Goal: Task Accomplishment & Management: Complete application form

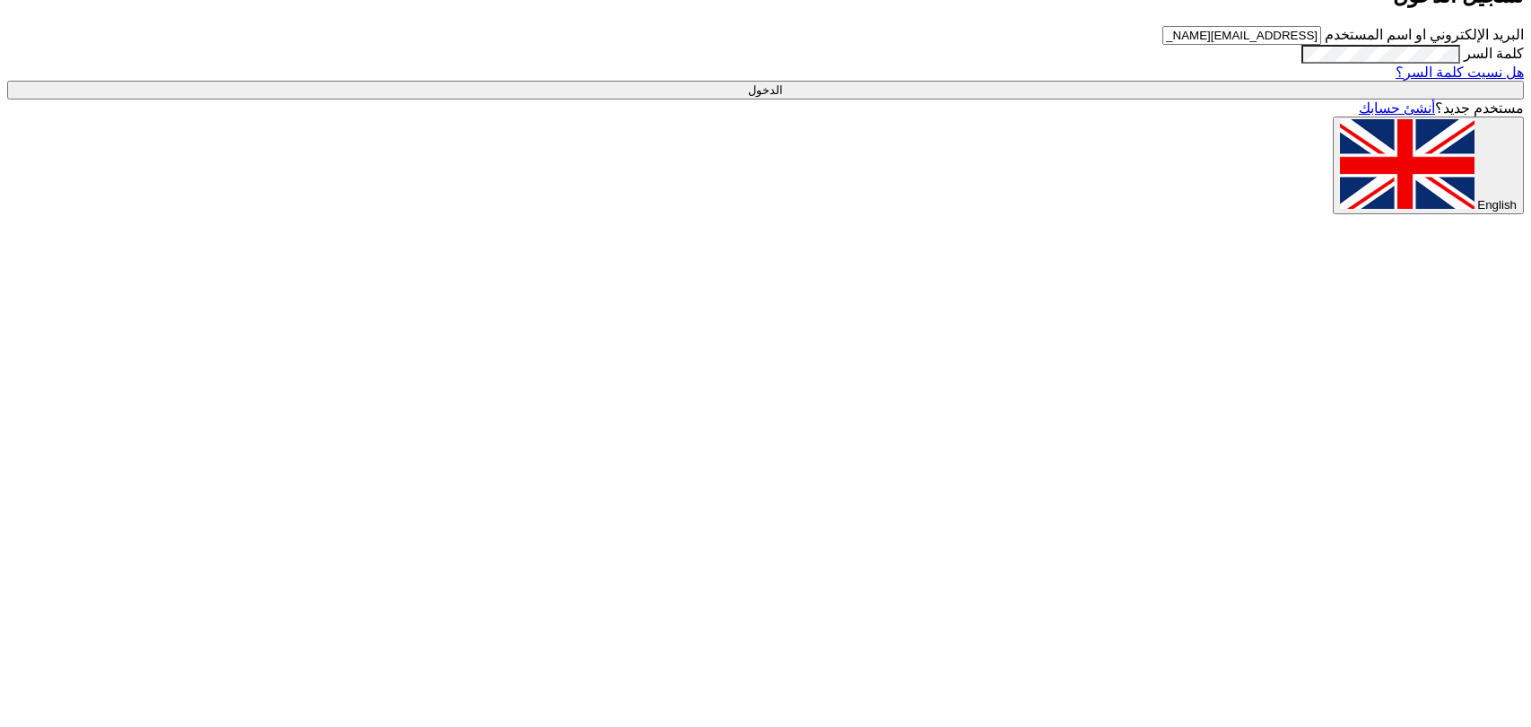
click at [1135, 100] on input "الدخول" at bounding box center [765, 90] width 1517 height 19
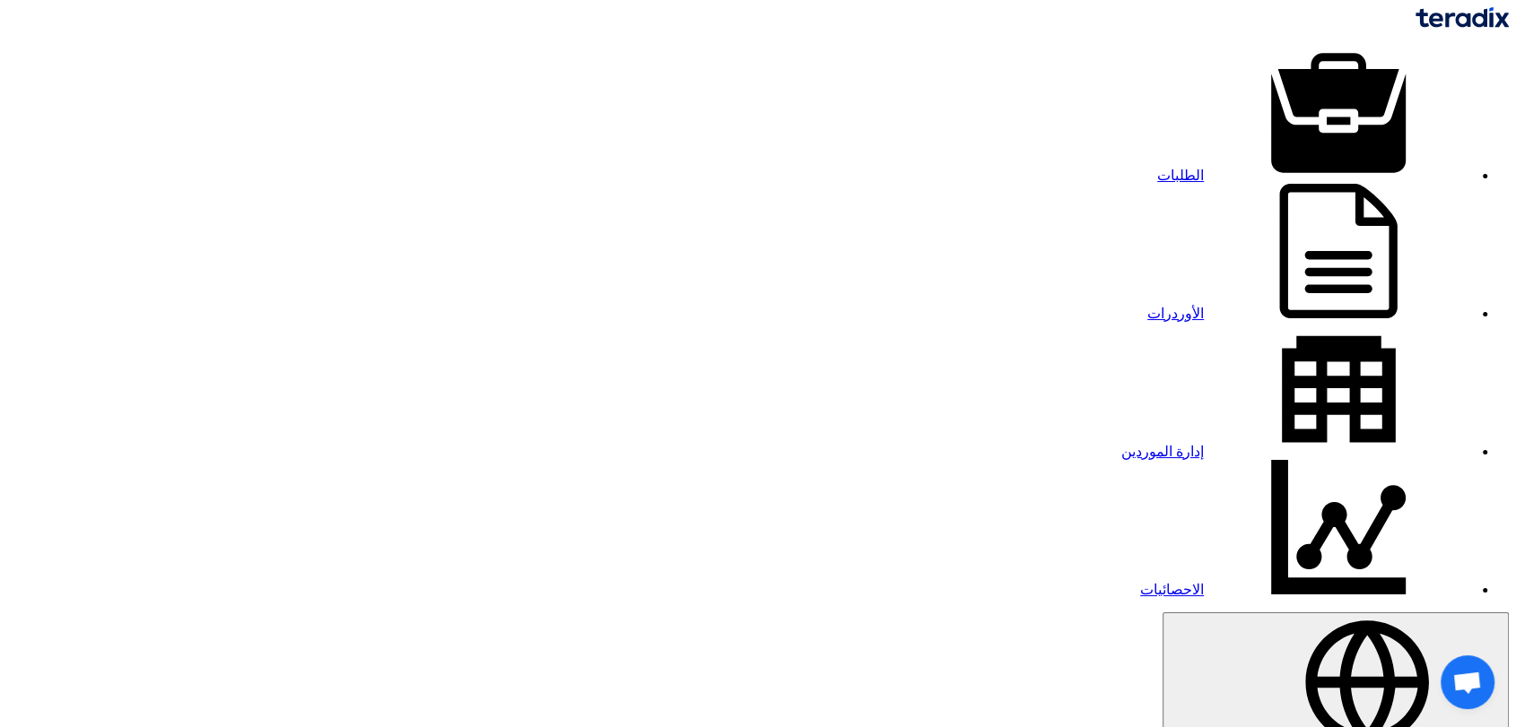
click at [1121, 444] on link "إدارة الموردين" at bounding box center [1297, 451] width 352 height 15
paste input "10014025"
type input "10014025"
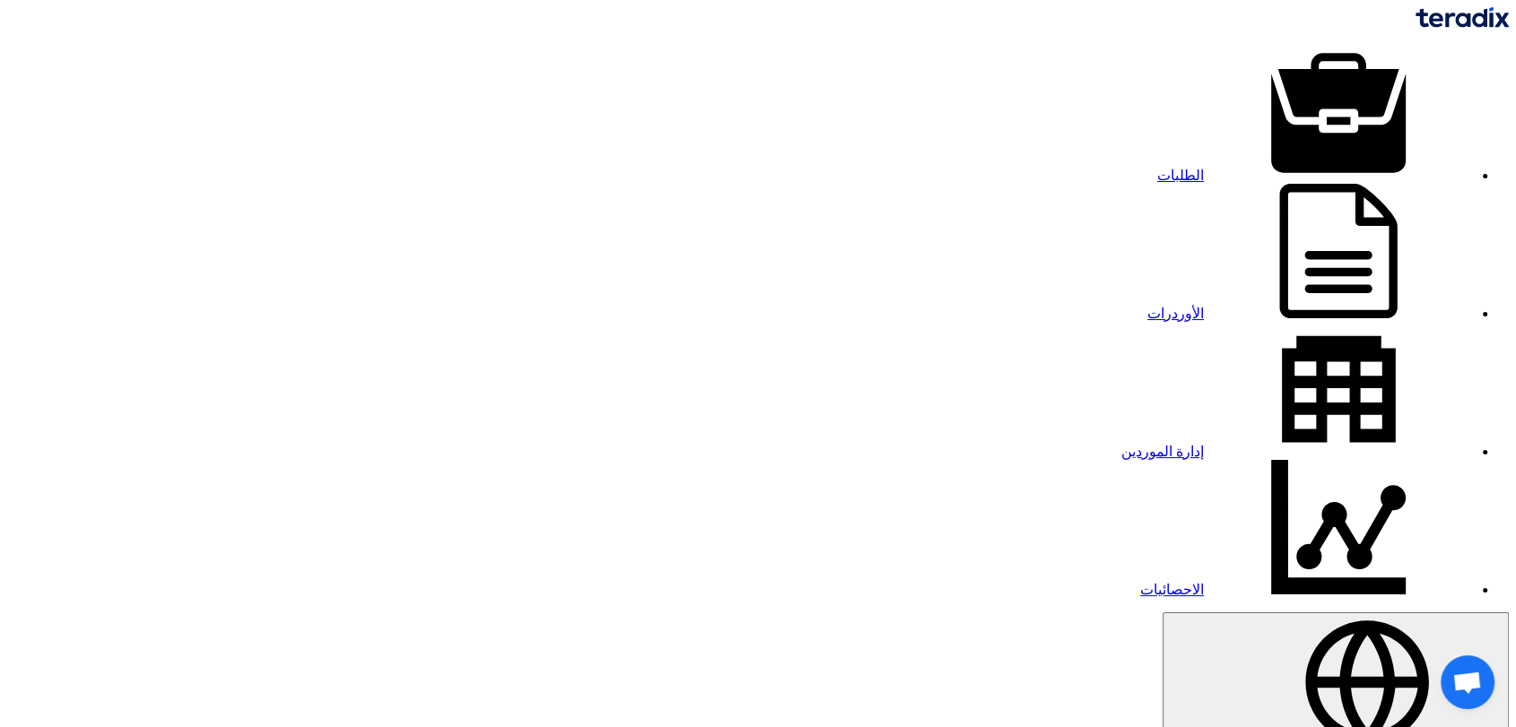
checkbox input "true"
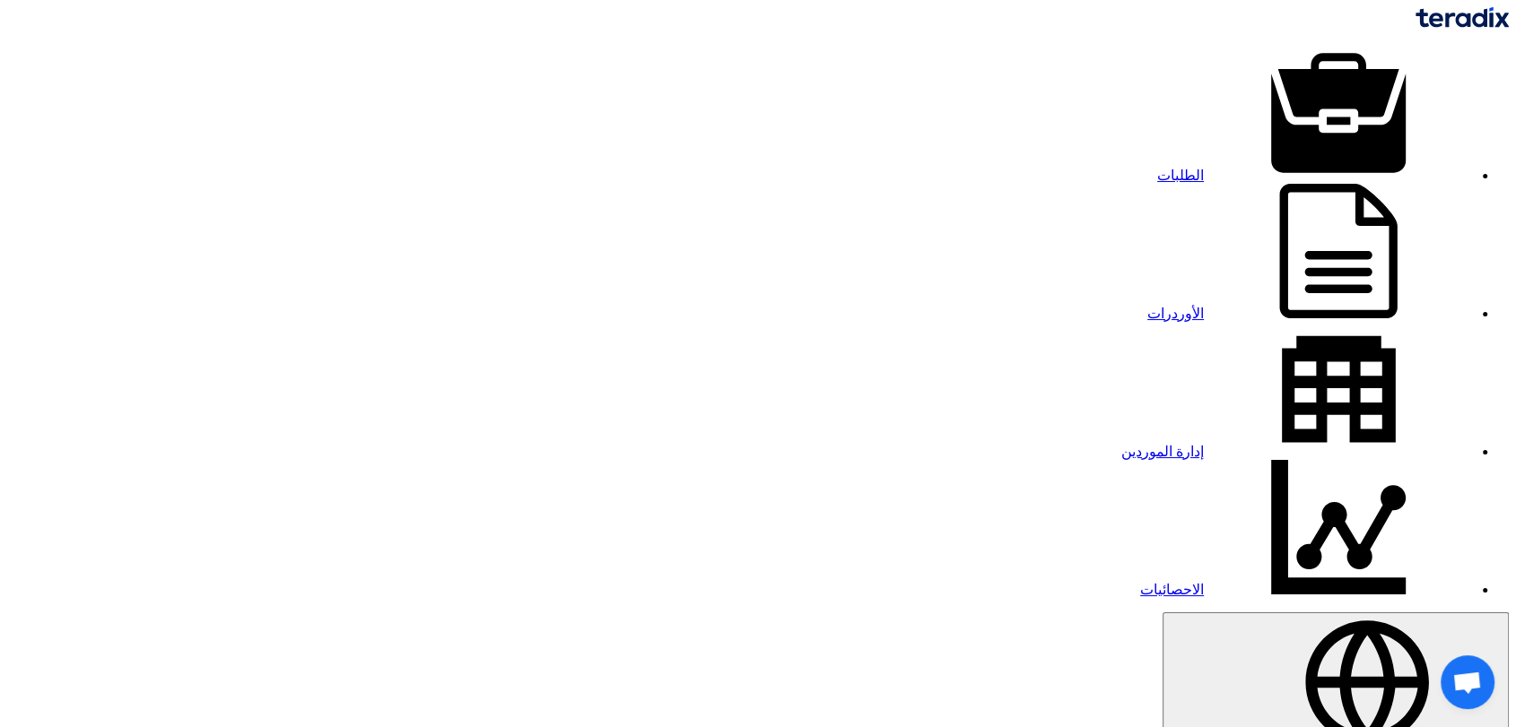
paste input "RENTAL 28000/30000 LTR TRUCKS"
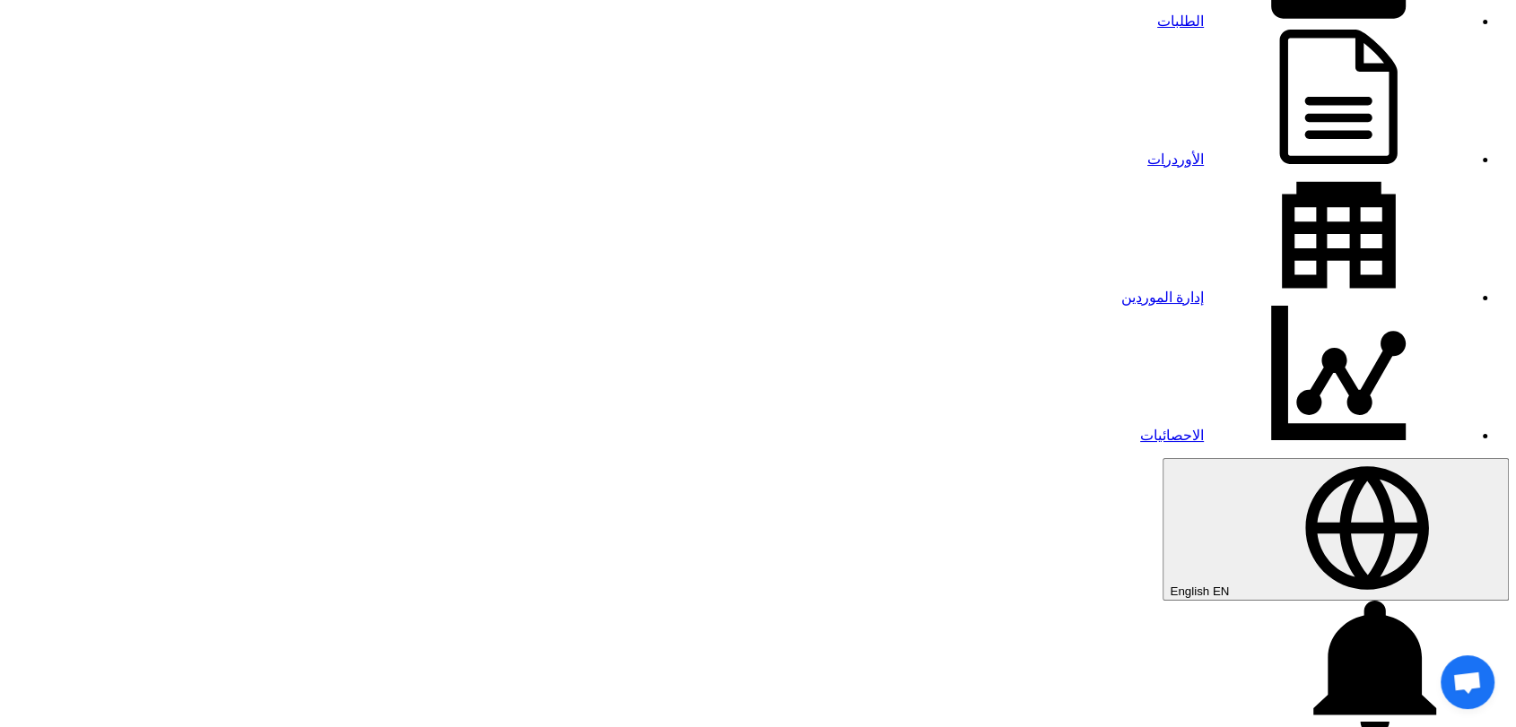
scroll to position [199, 0]
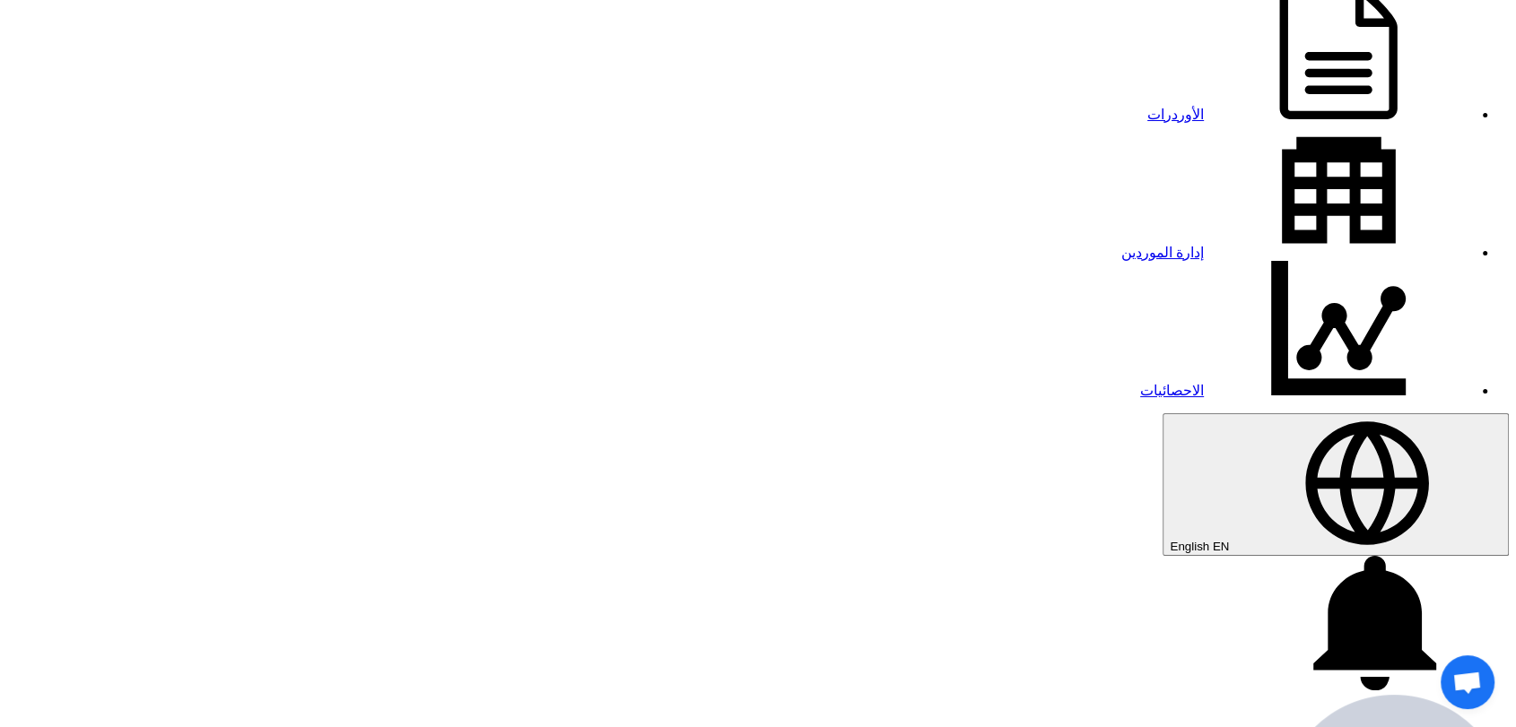
type input "RENTAL 28000/30000 LTR TRUCKS - 923"
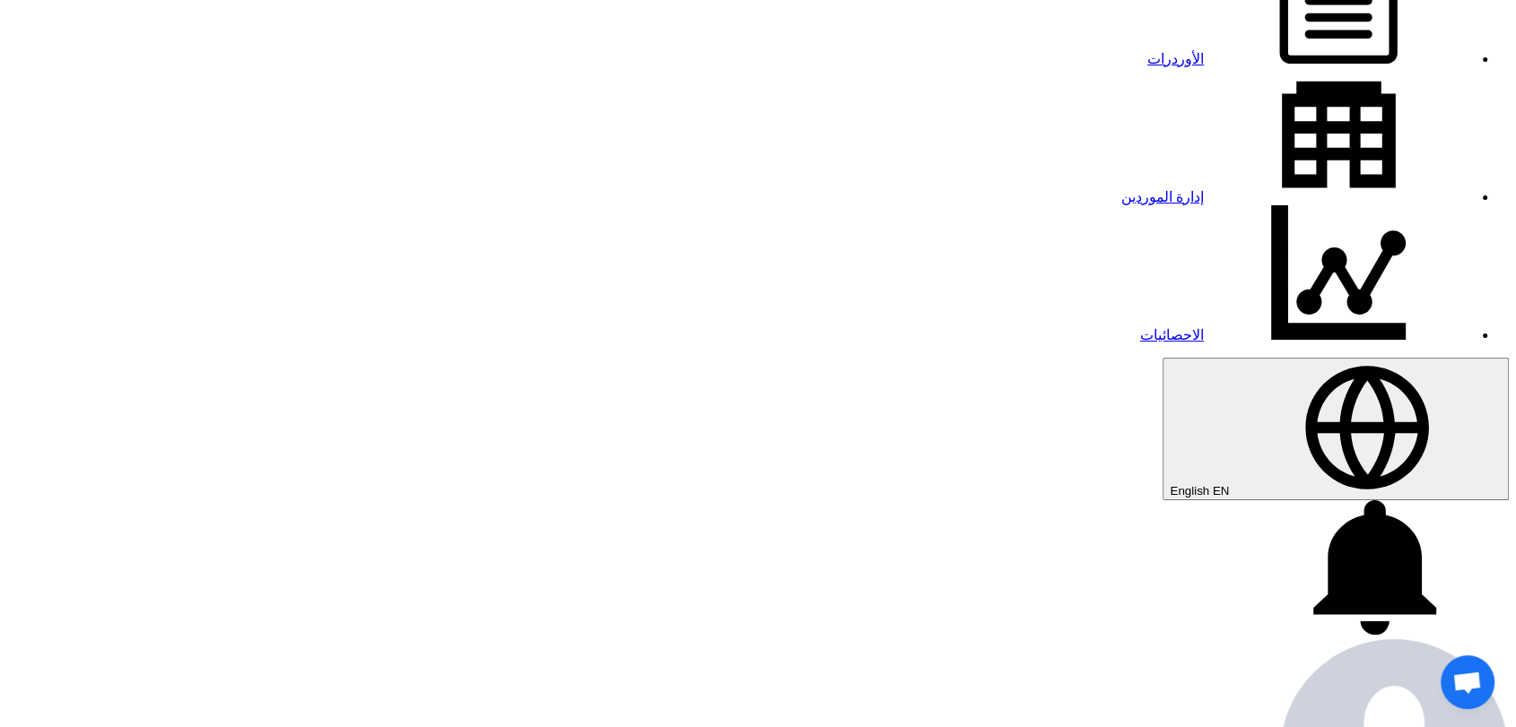
scroll to position [299, 0]
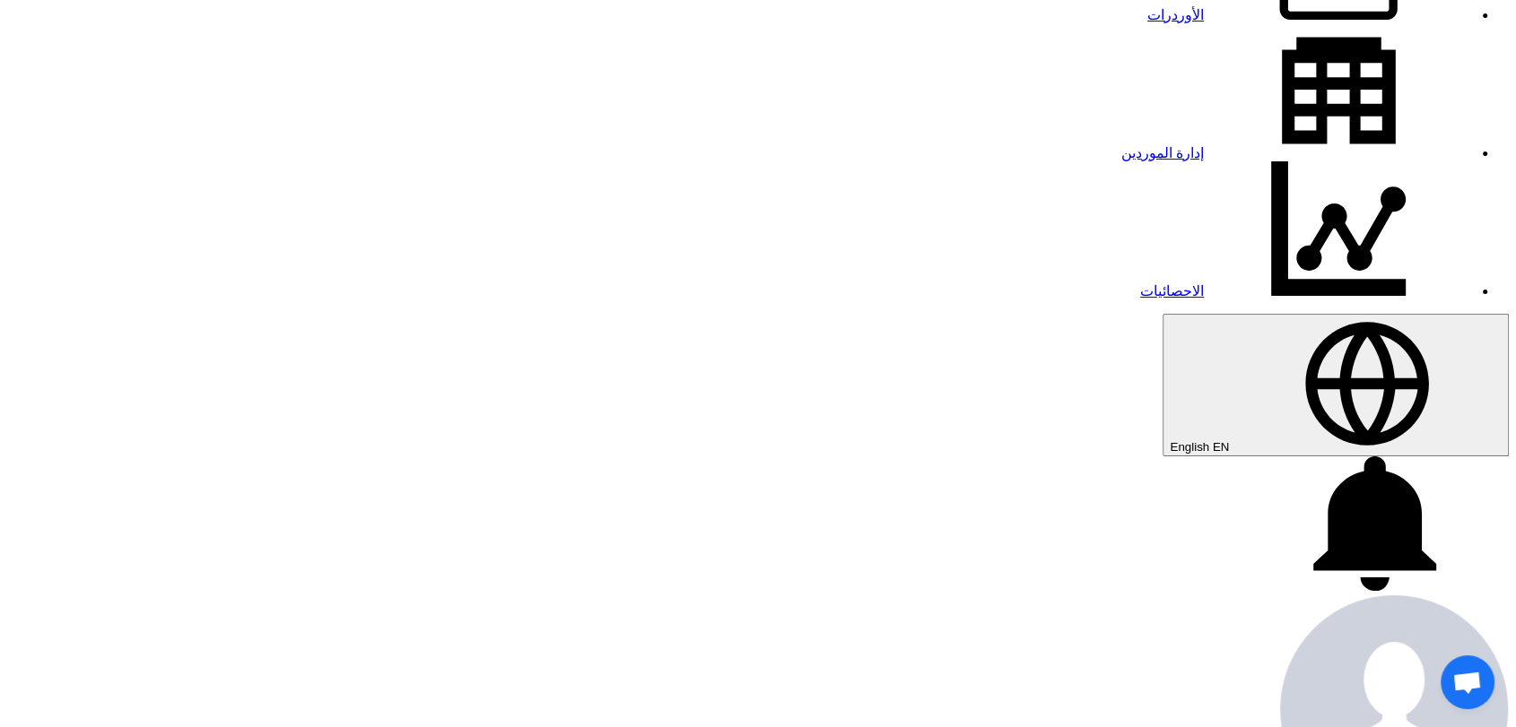
type input "[DATE]"
type input "12"
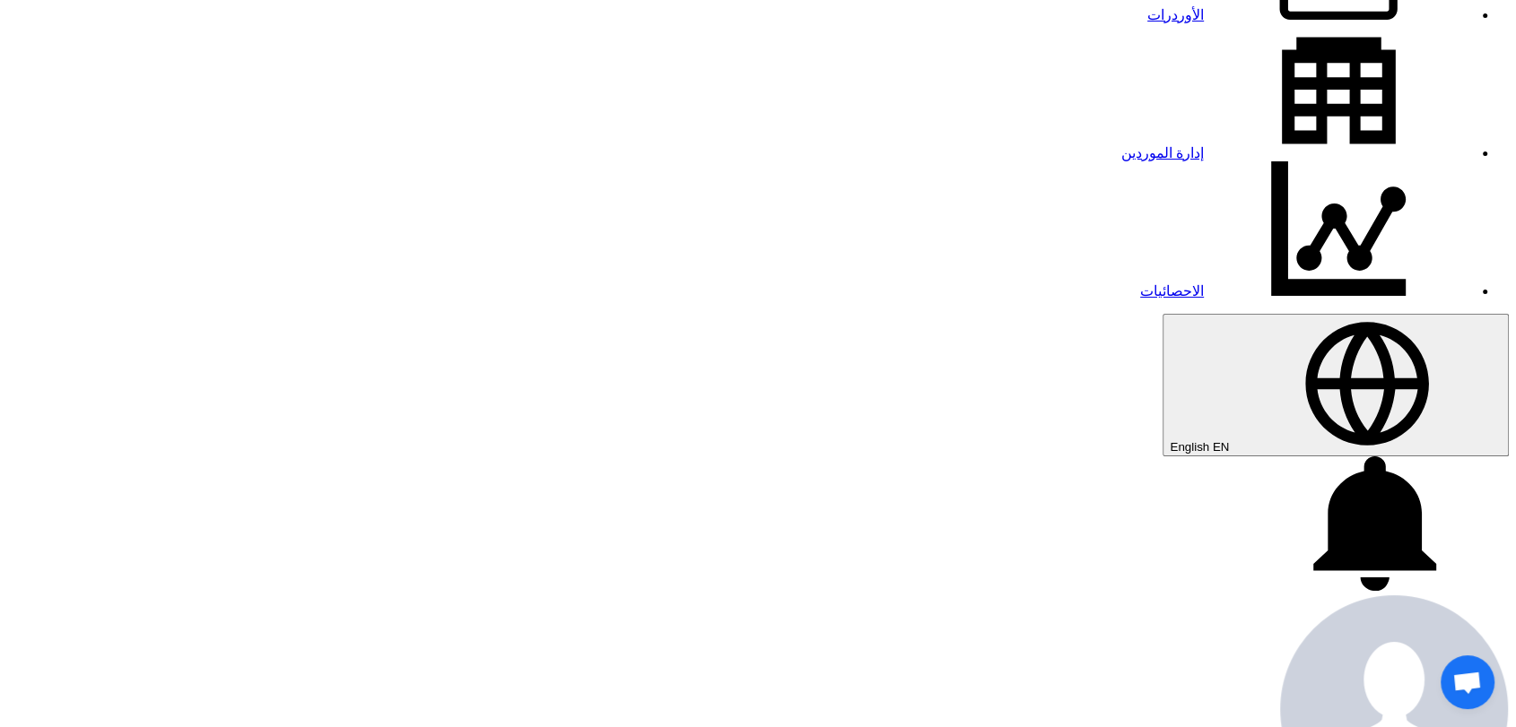
type input "59"
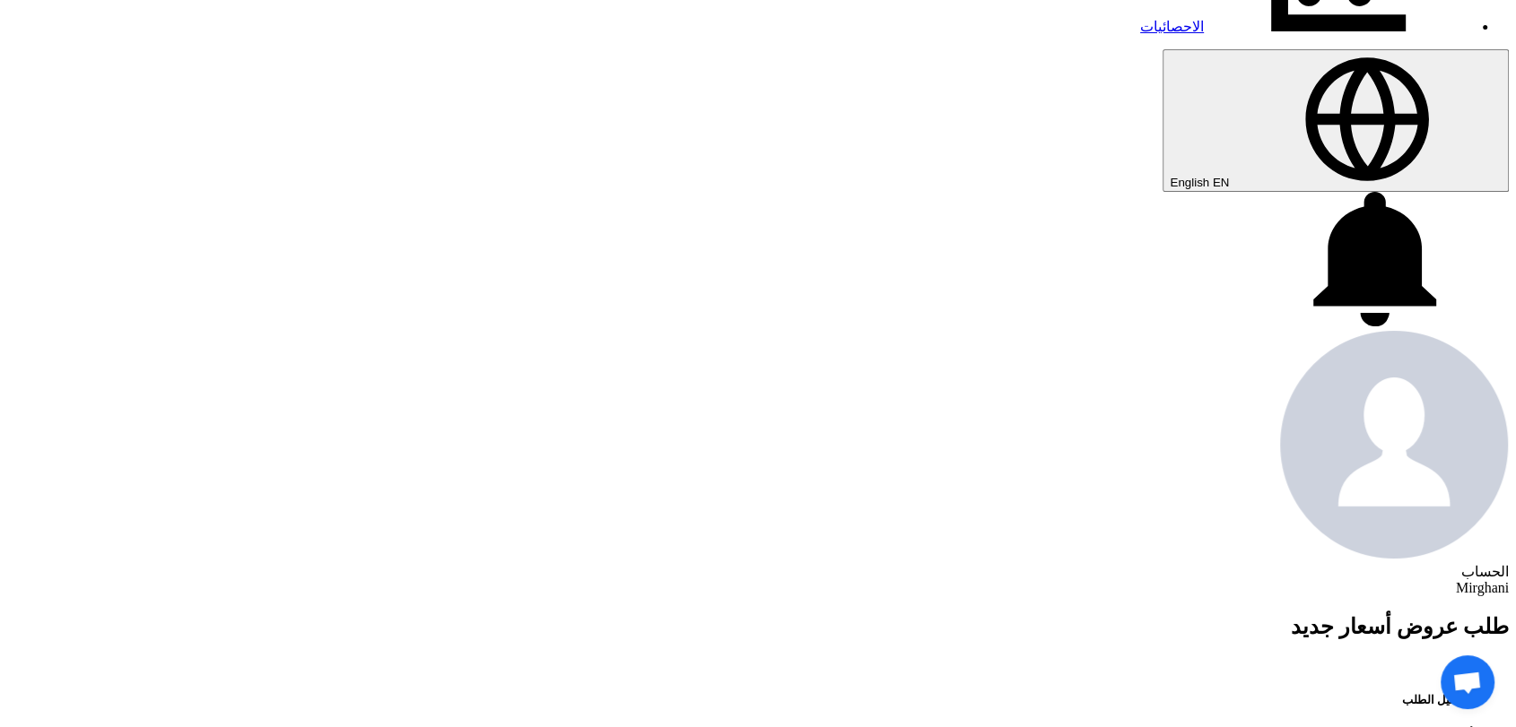
scroll to position [597, 0]
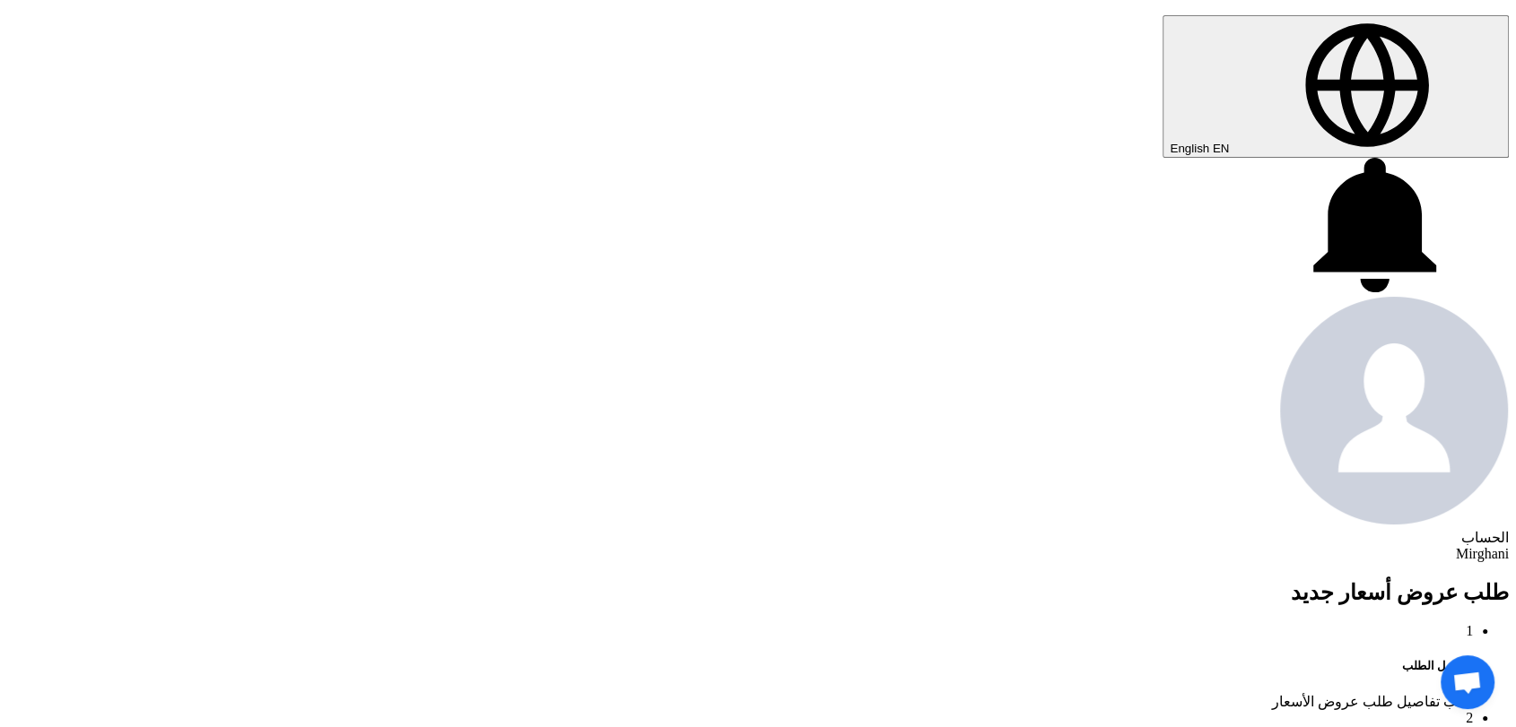
paste input "8300010774"
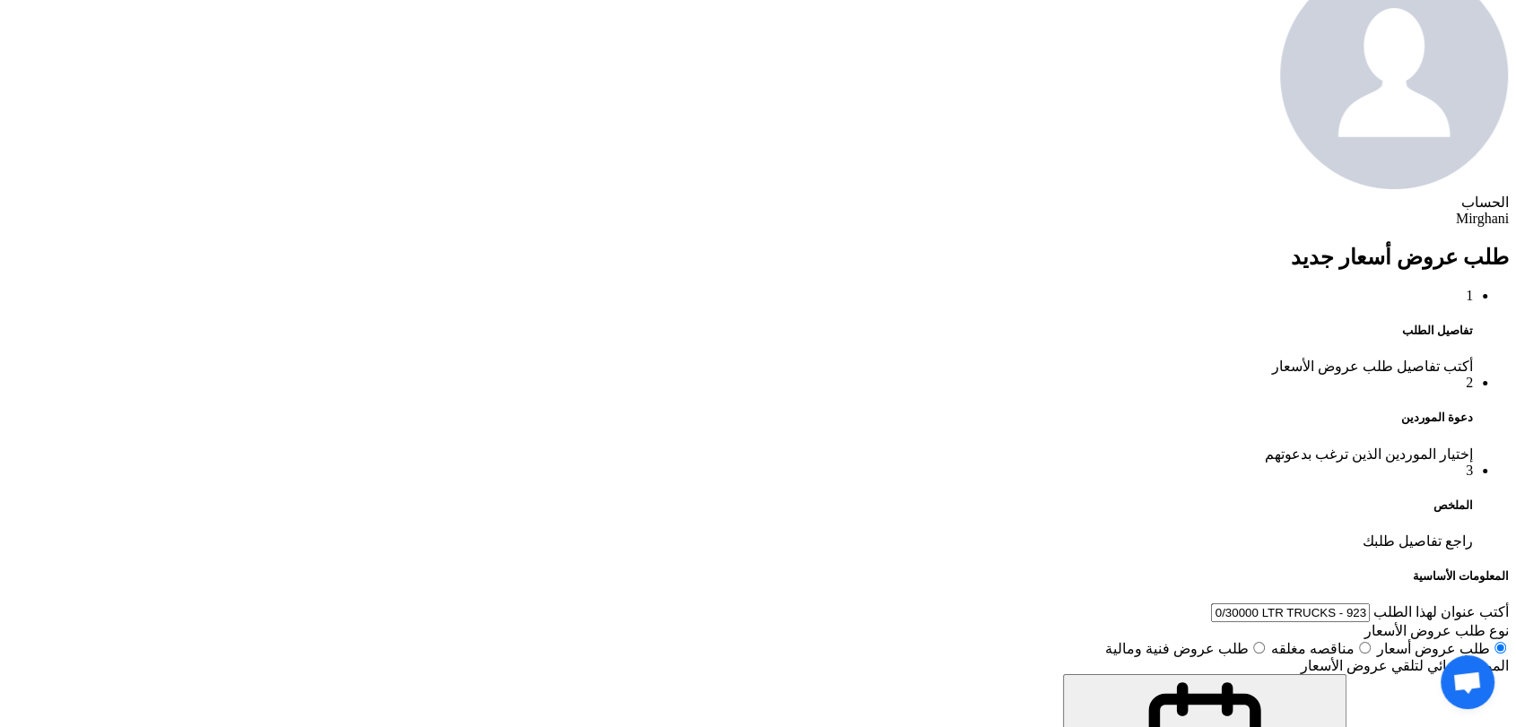
scroll to position [996, 0]
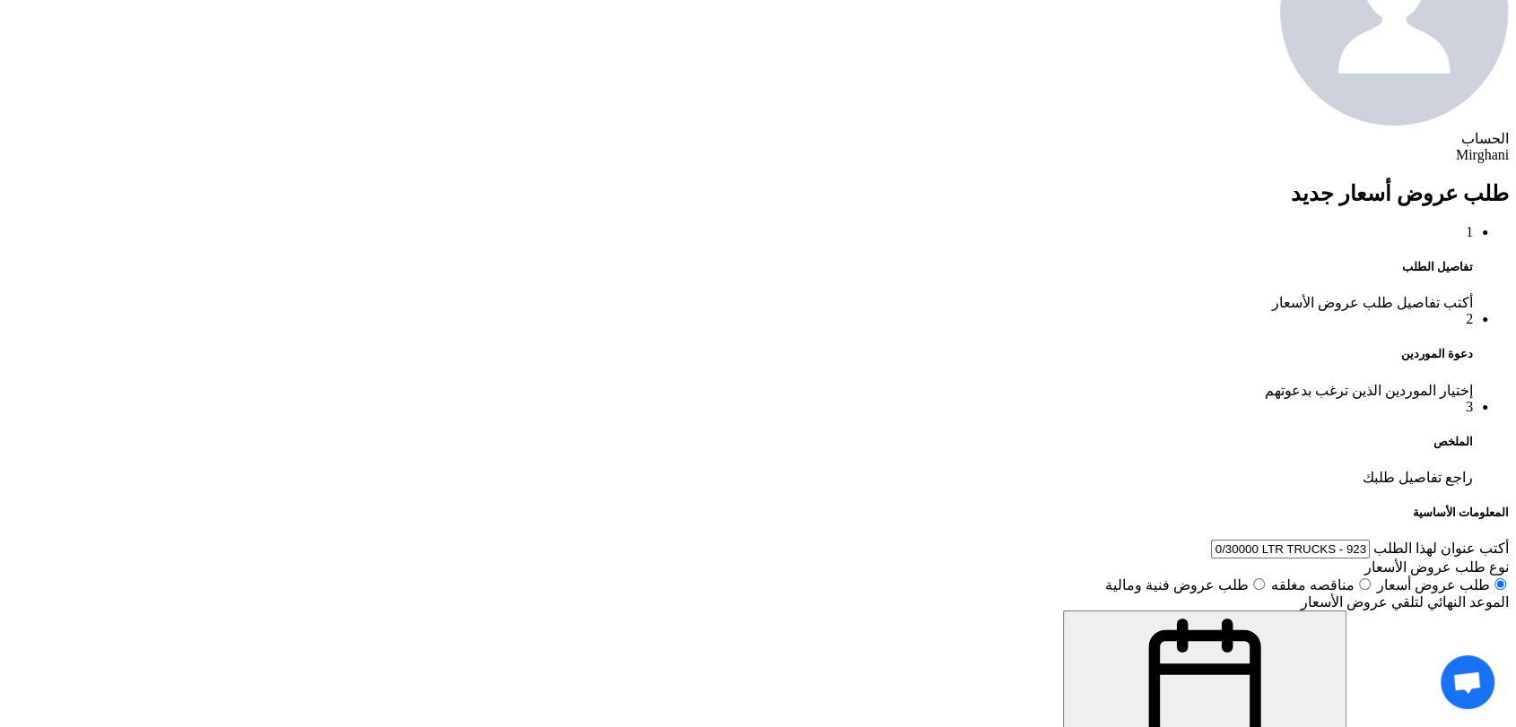
type input "8300010774"
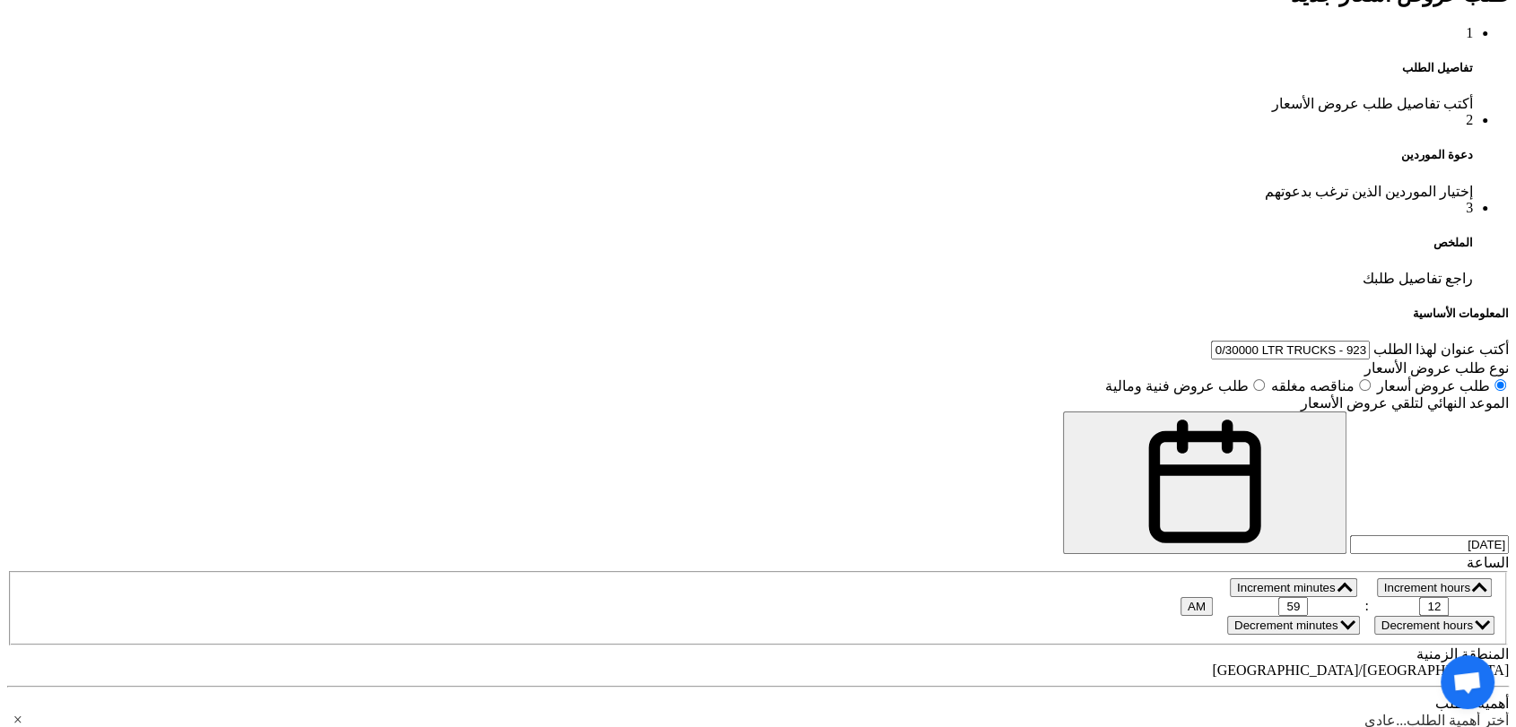
scroll to position [1295, 0]
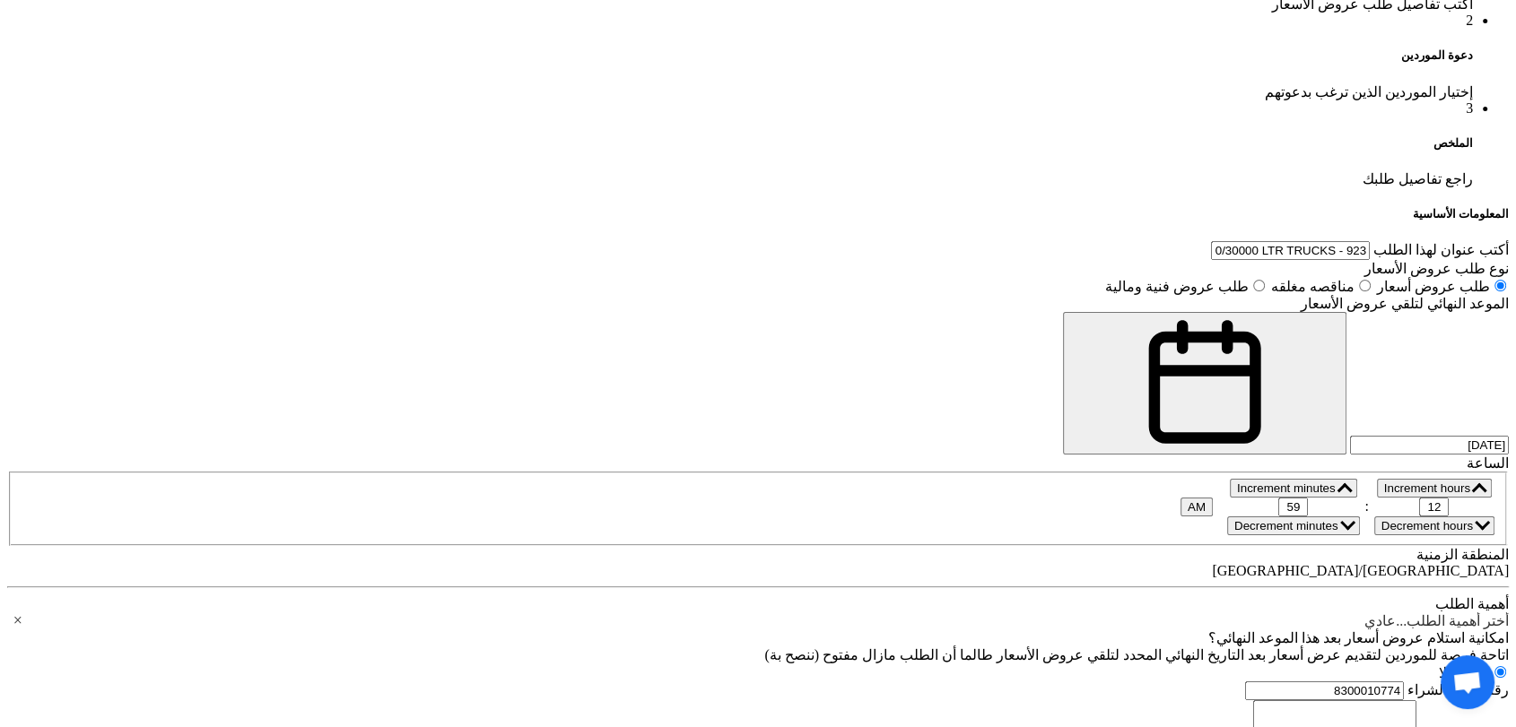
paste div
drag, startPoint x: 1223, startPoint y: 440, endPoint x: 1231, endPoint y: 429, distance: 14.7
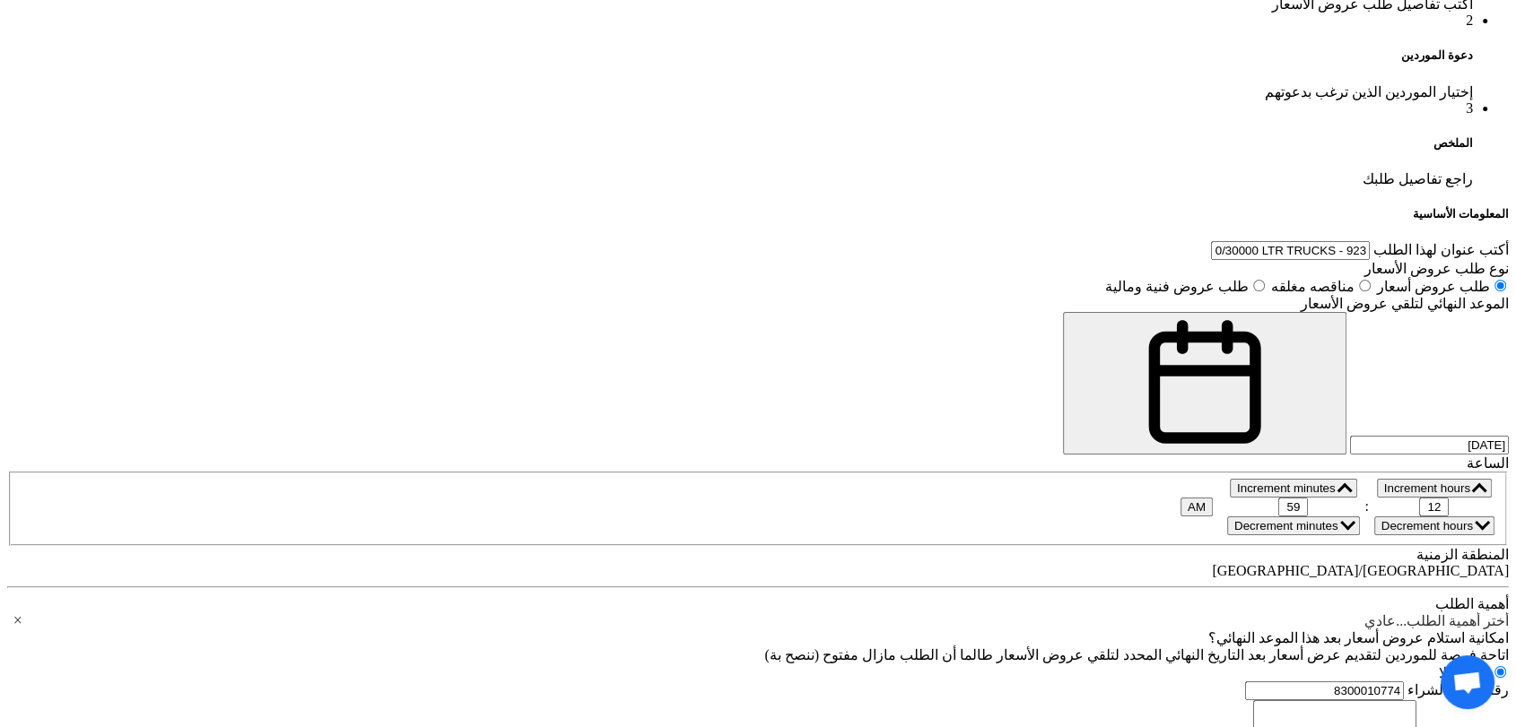
paste div
type input "1"
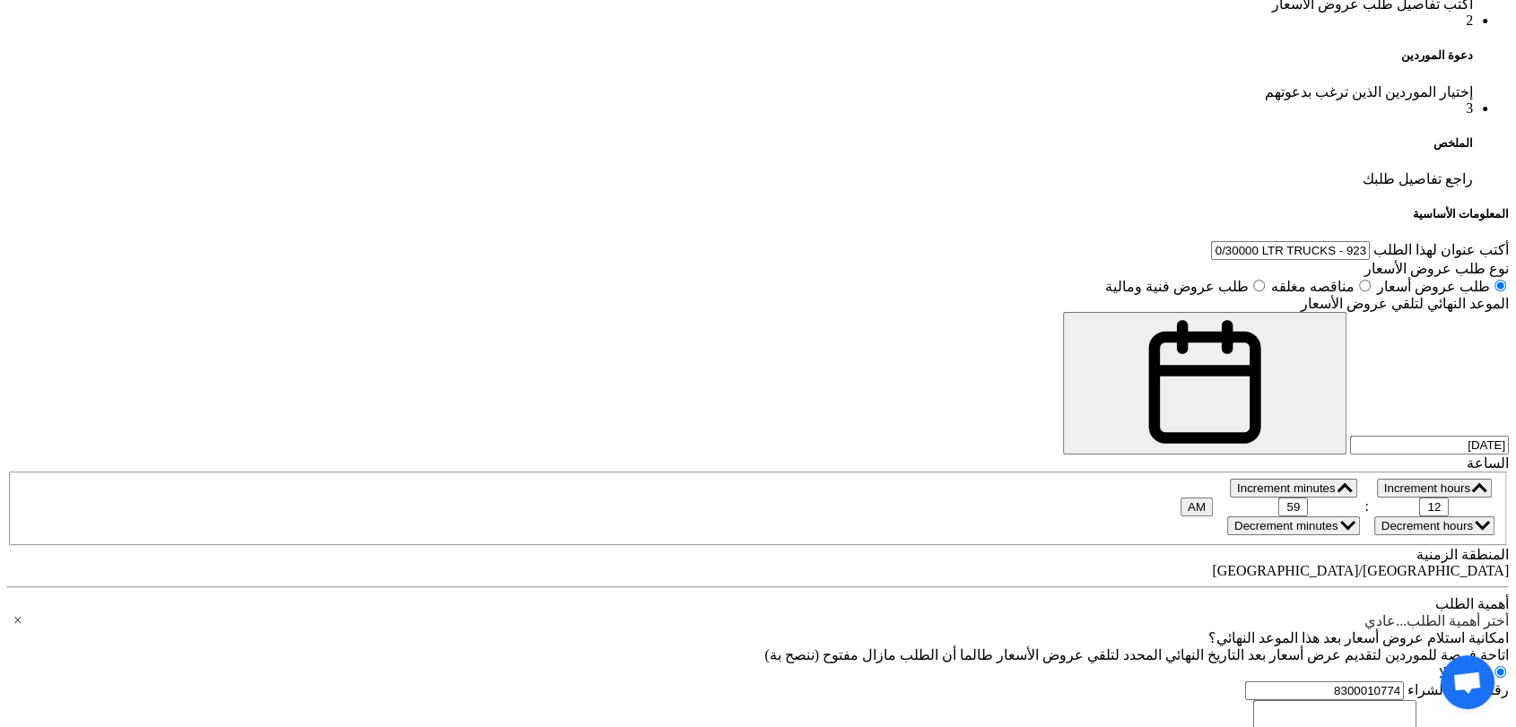
type input "1"
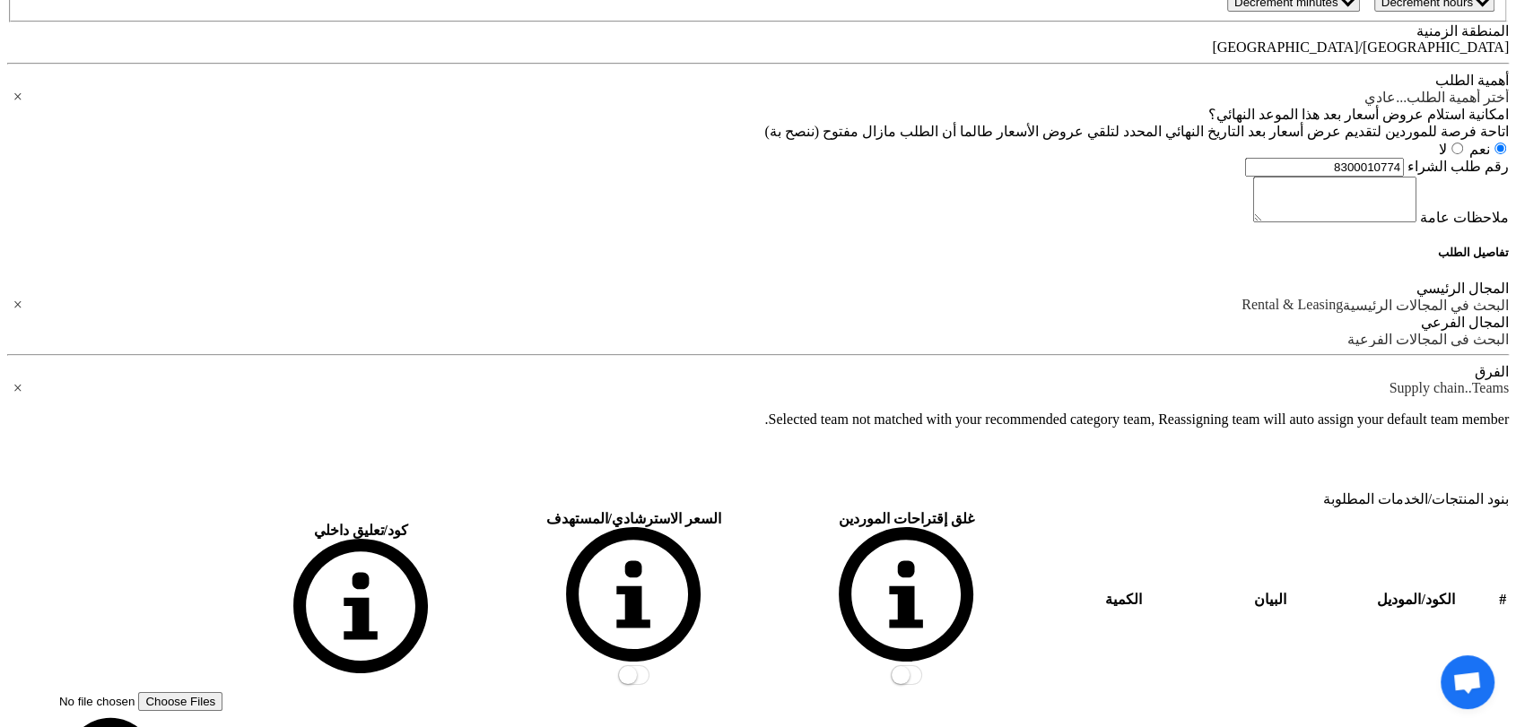
scroll to position [1893, 0]
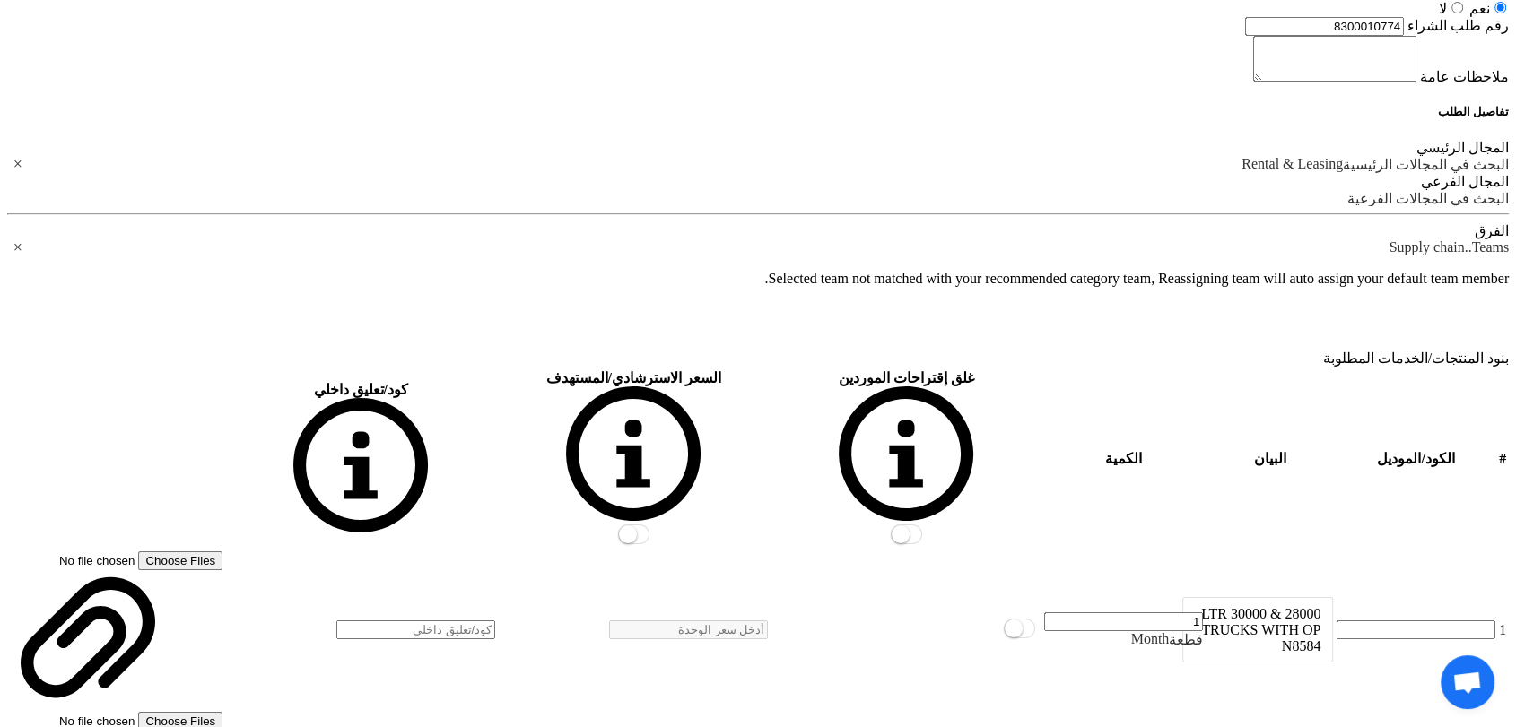
scroll to position [597, 0]
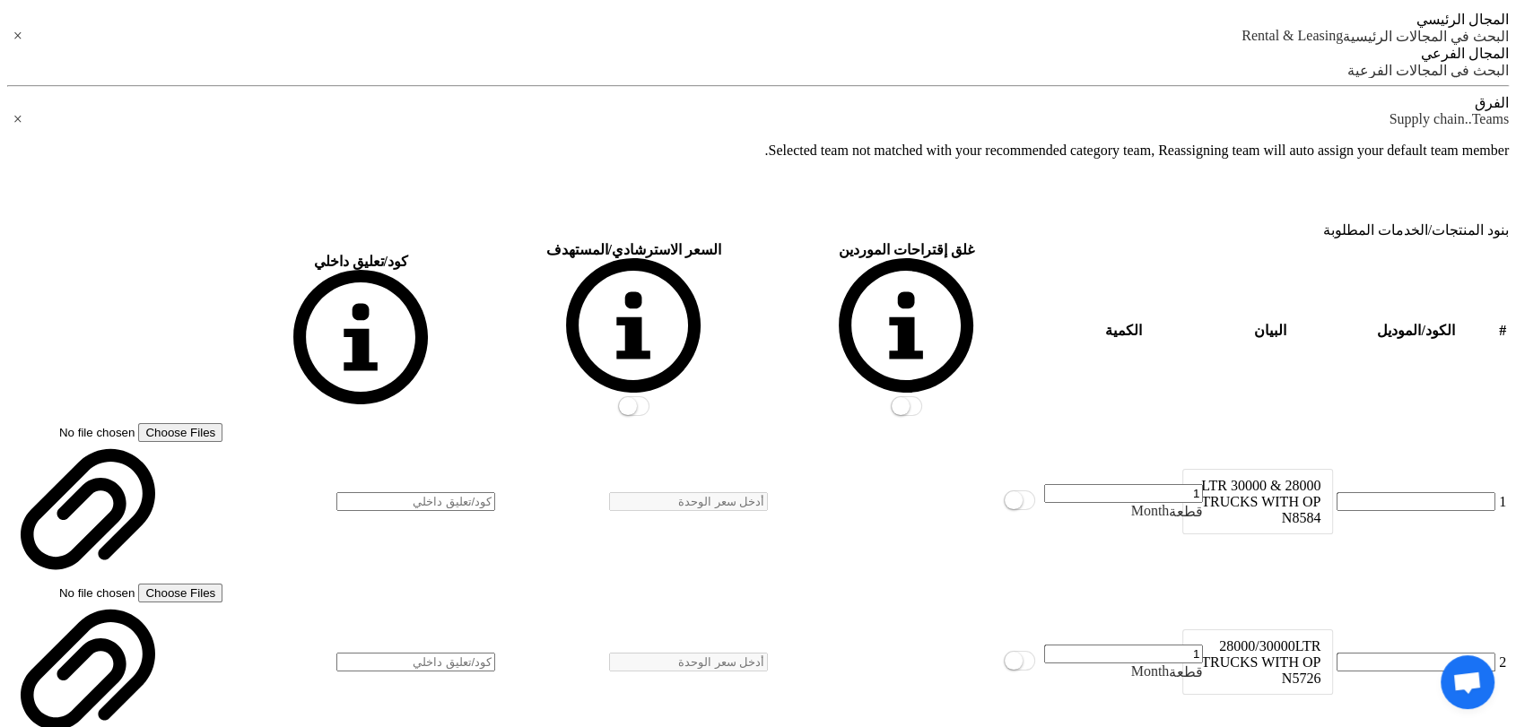
scroll to position [2292, 0]
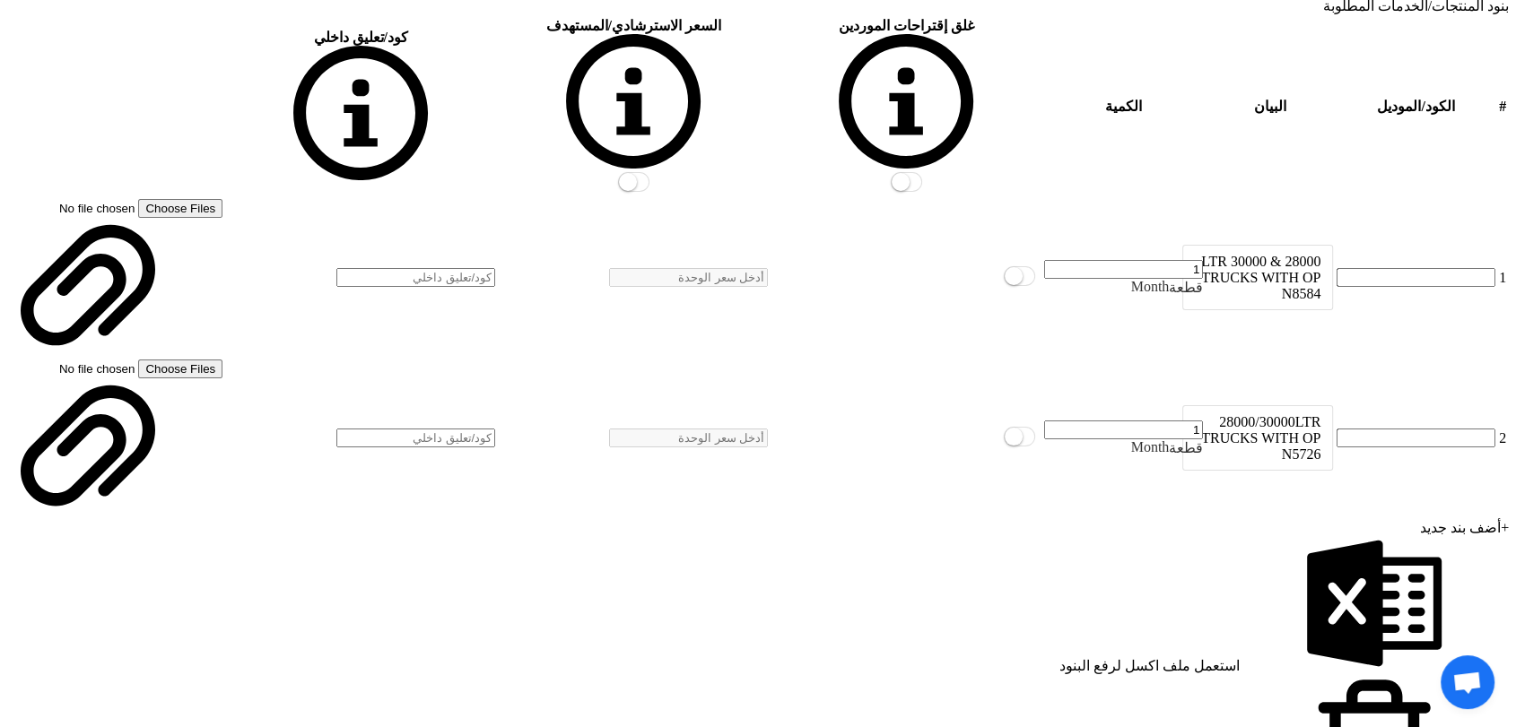
scroll to position [2391, 0]
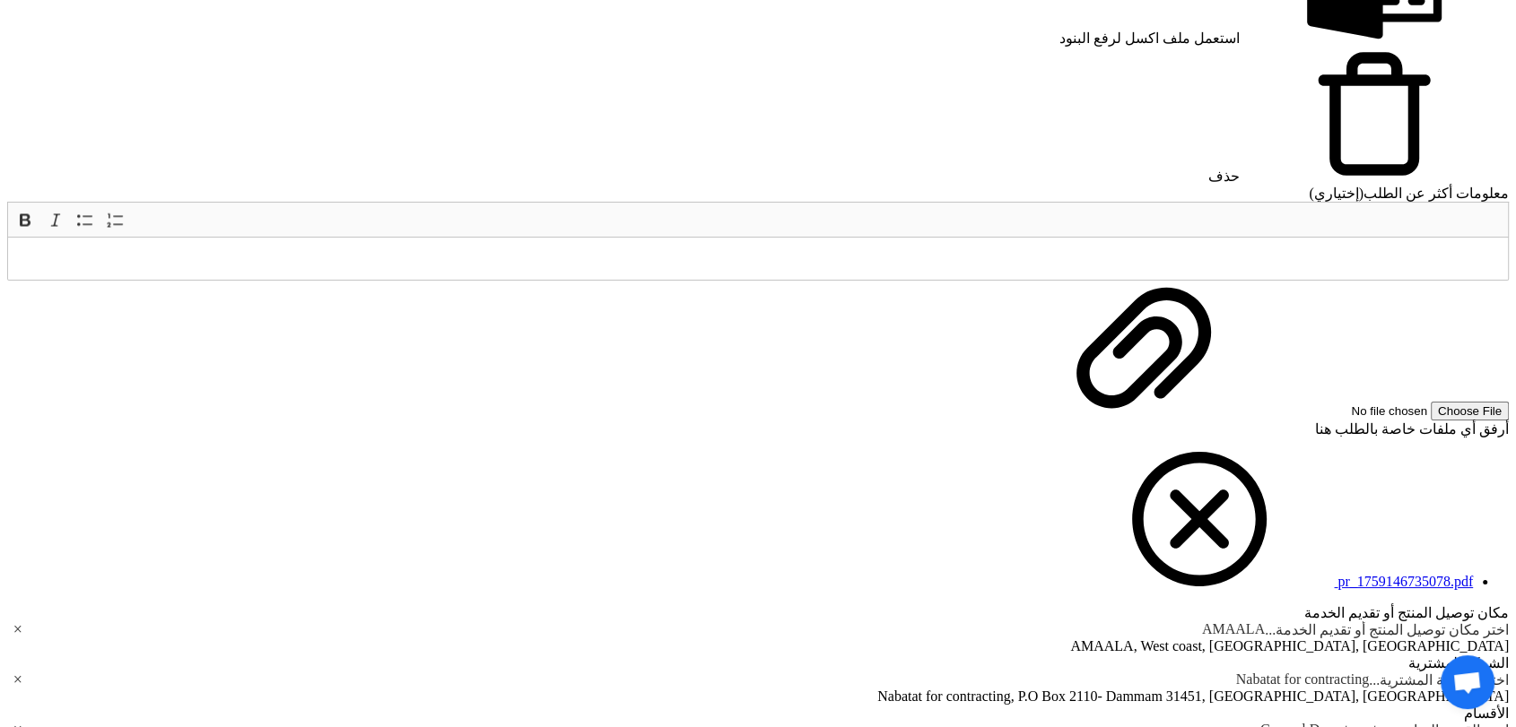
scroll to position [2989, 0]
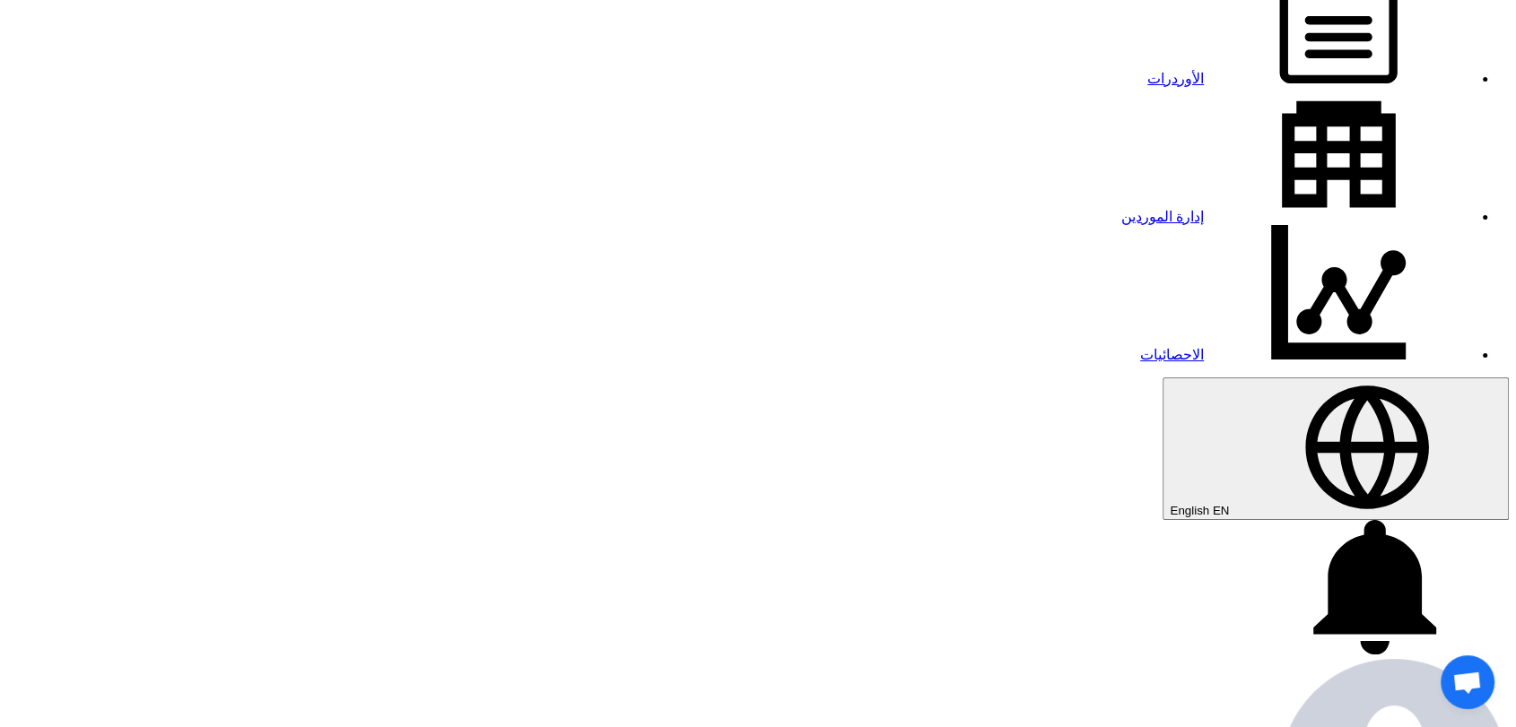
scroll to position [398, 0]
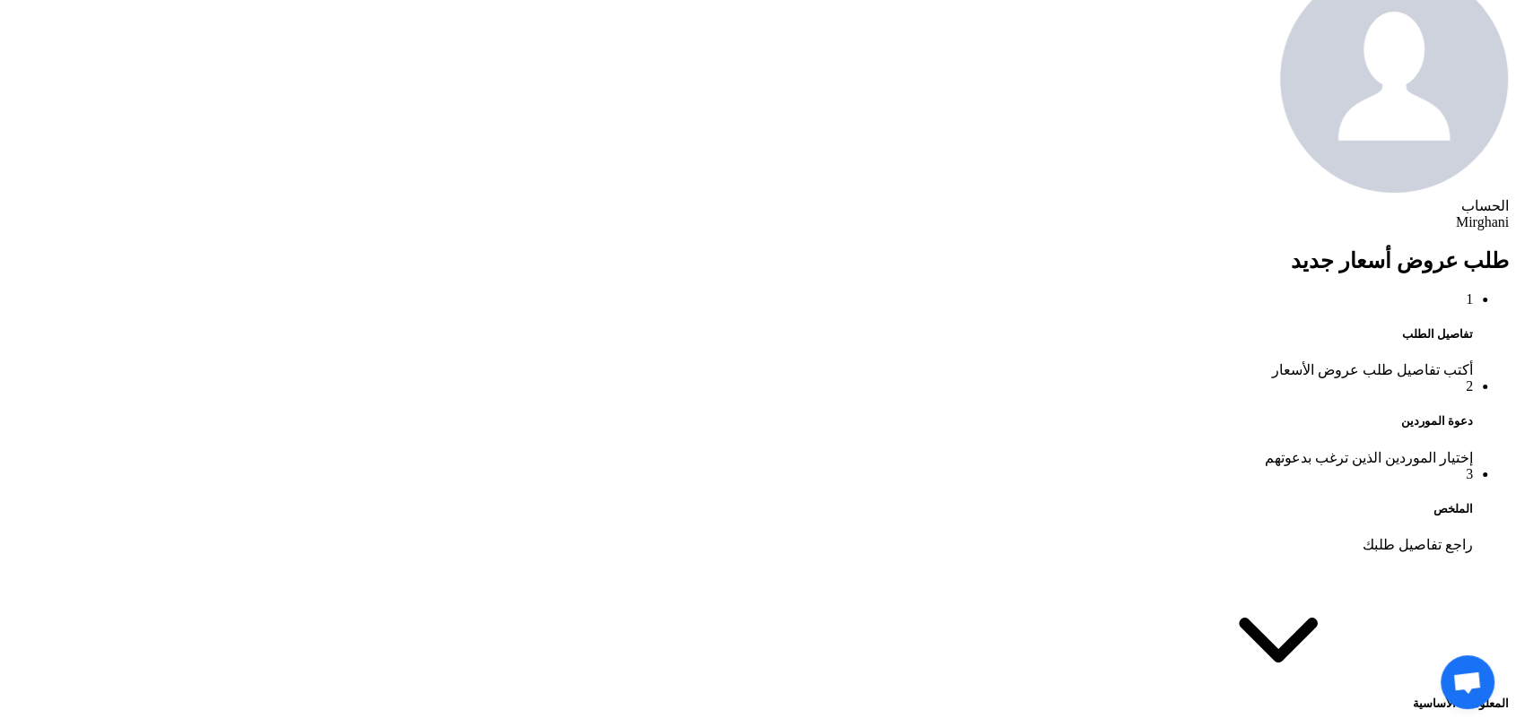
scroll to position [996, 0]
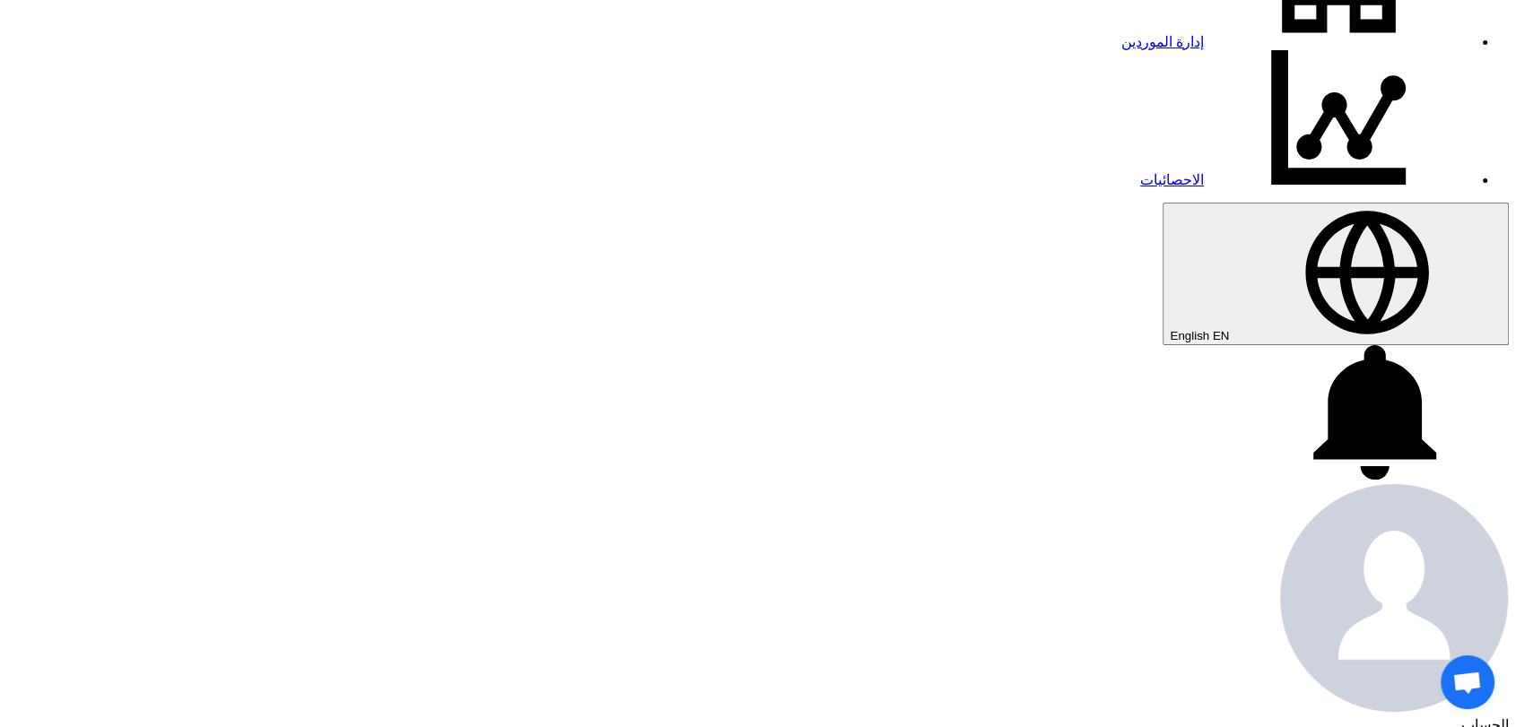
scroll to position [597, 0]
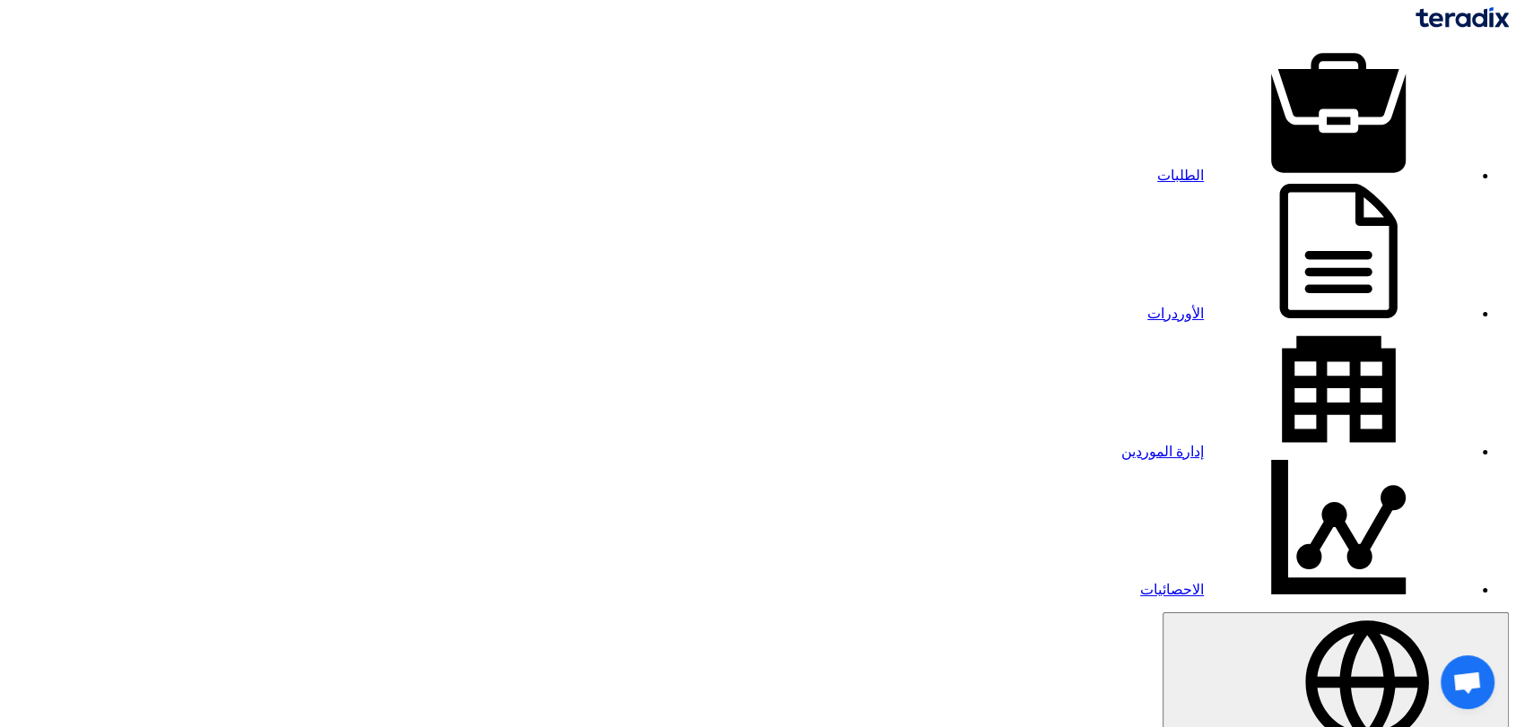
paste input "40000.00"
type input "40000.00"
paste input "40000.00"
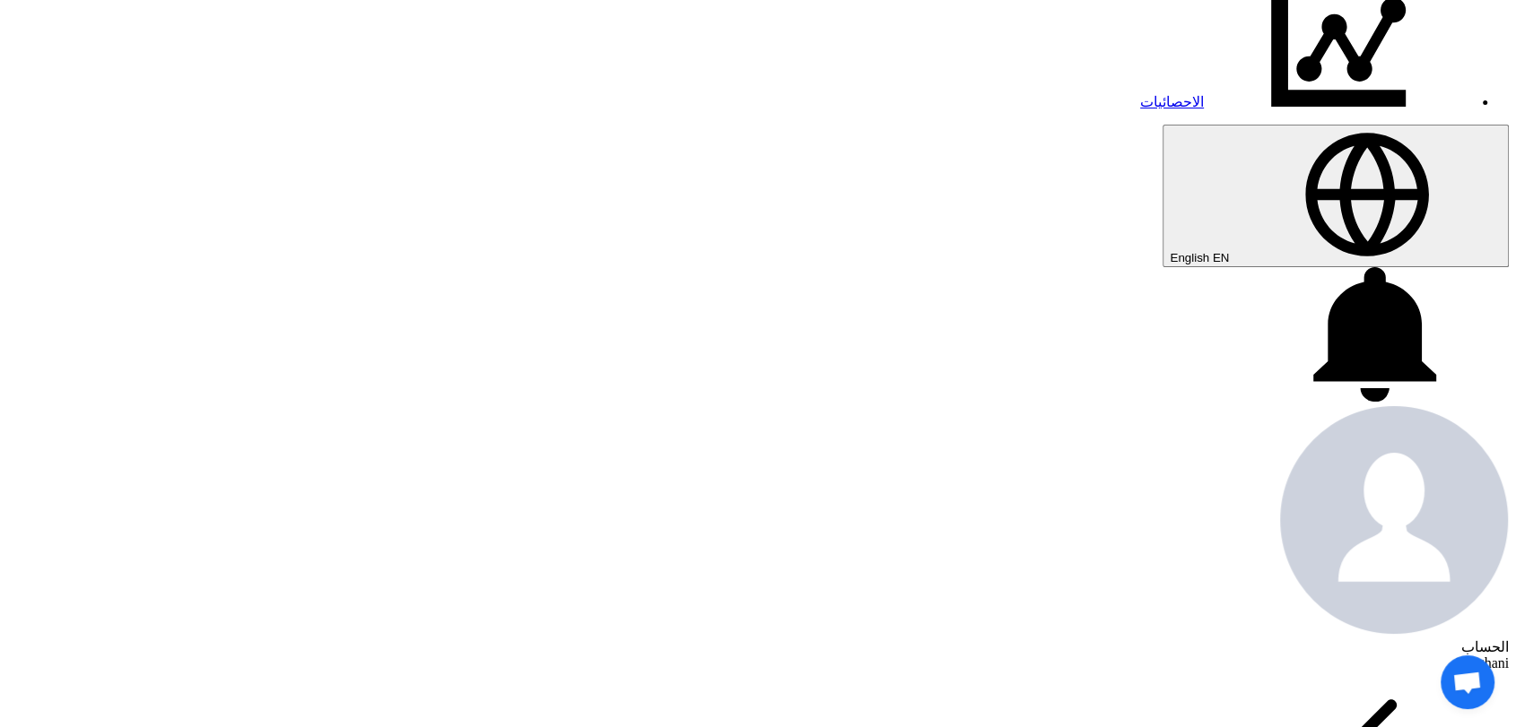
scroll to position [498, 0]
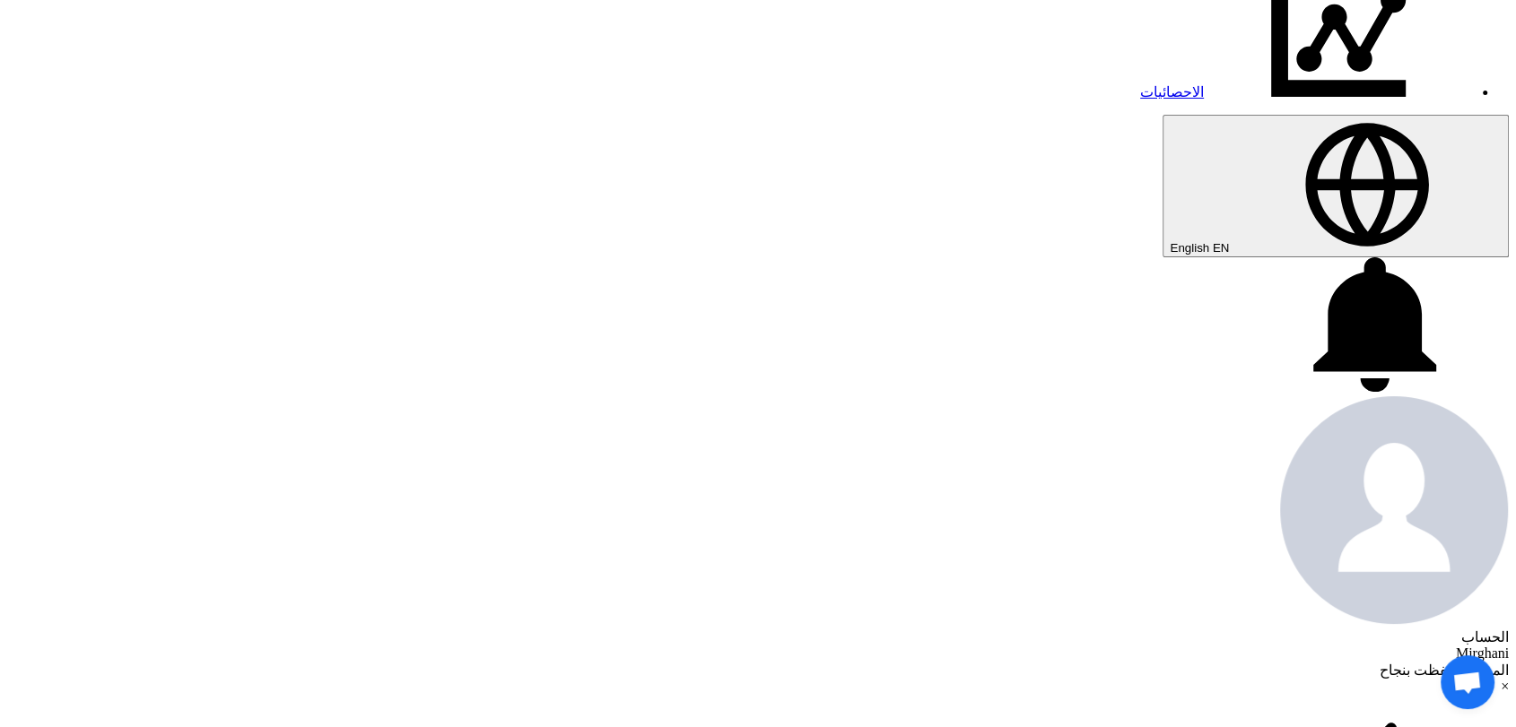
type input "40000.00"
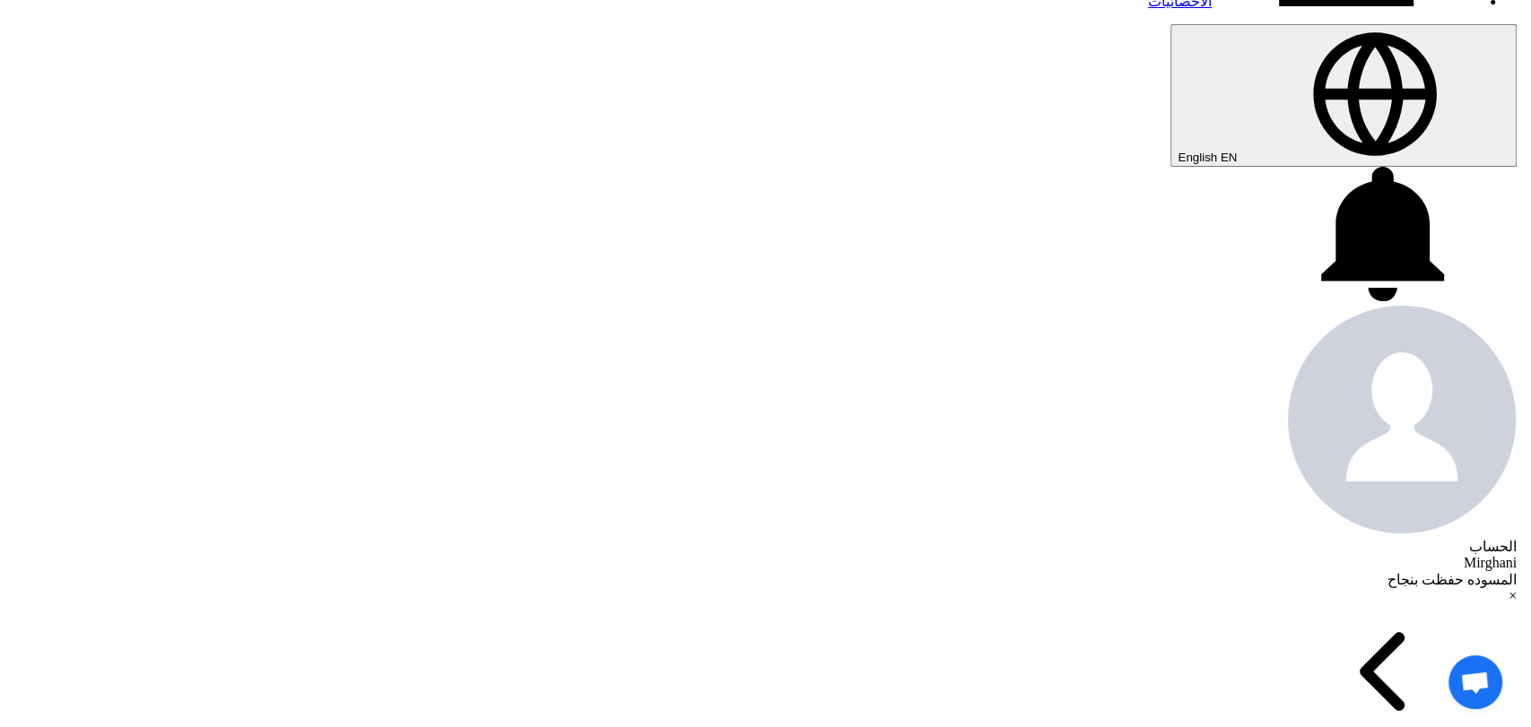
scroll to position [597, 0]
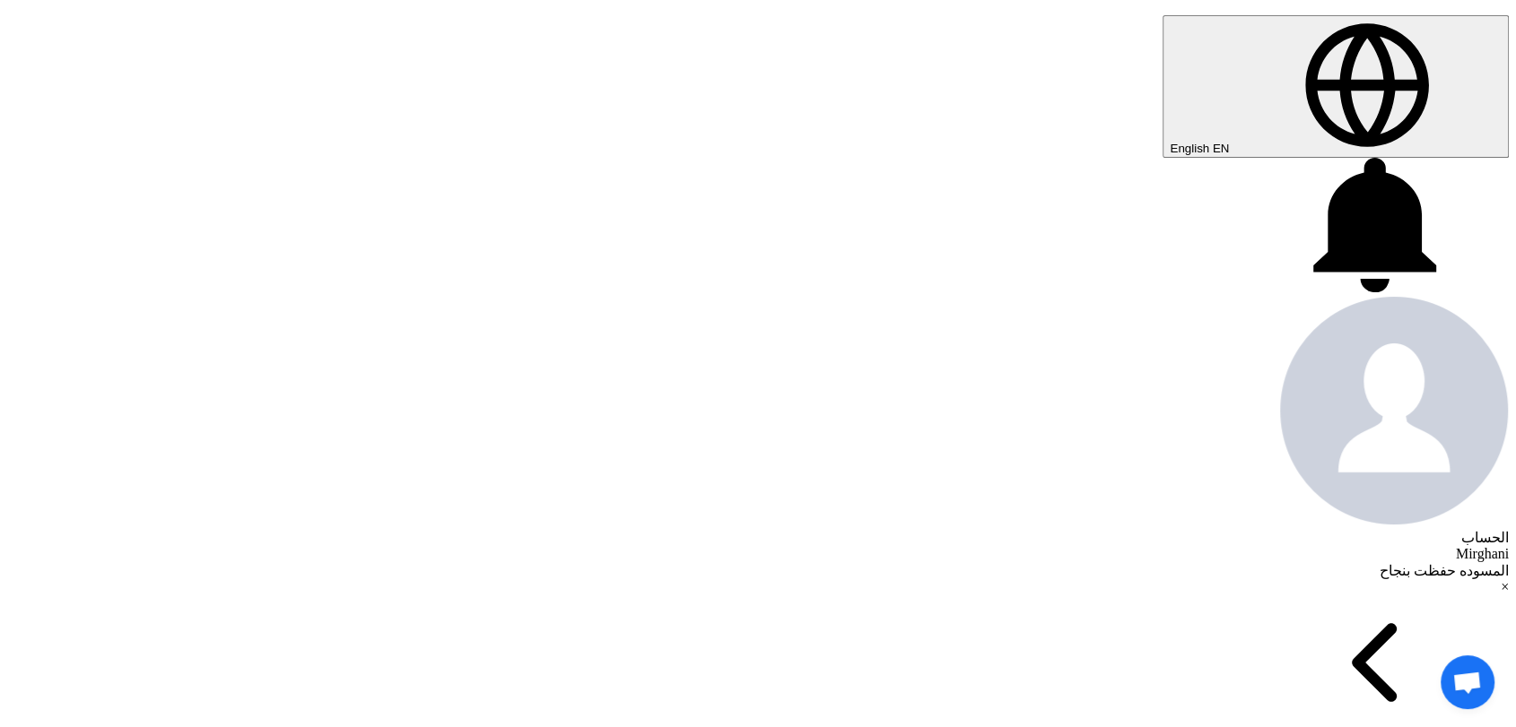
type input "[DATE]"
type input "100"
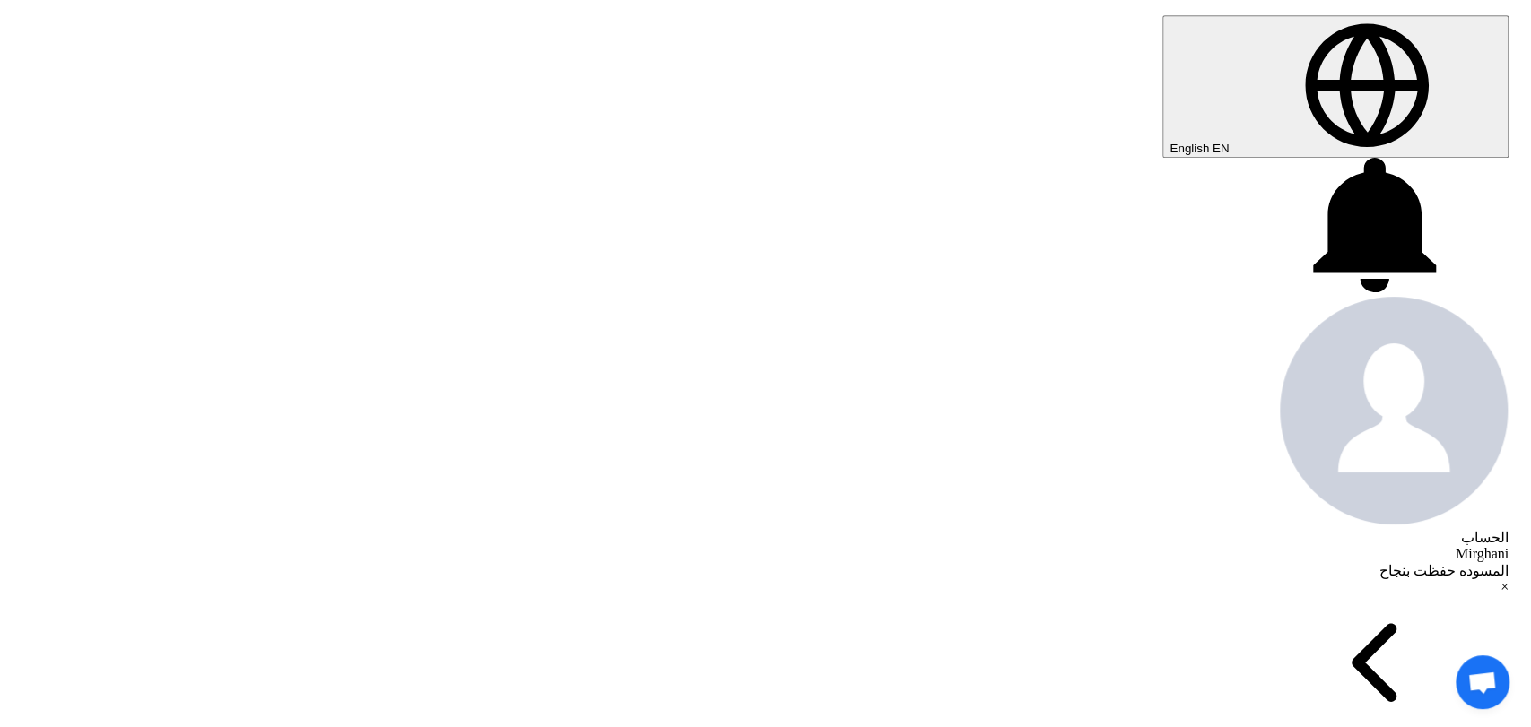
scroll to position [116, 0]
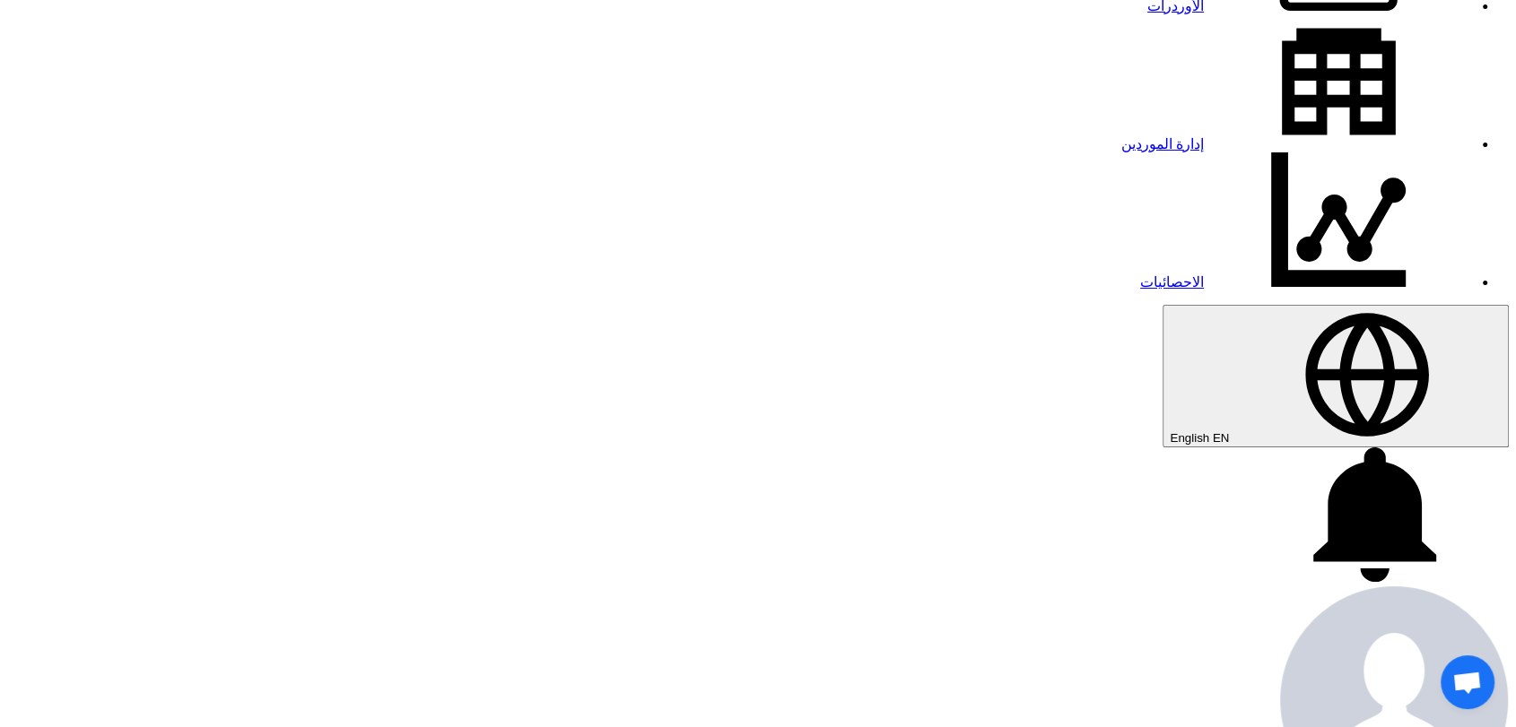
scroll to position [597, 0]
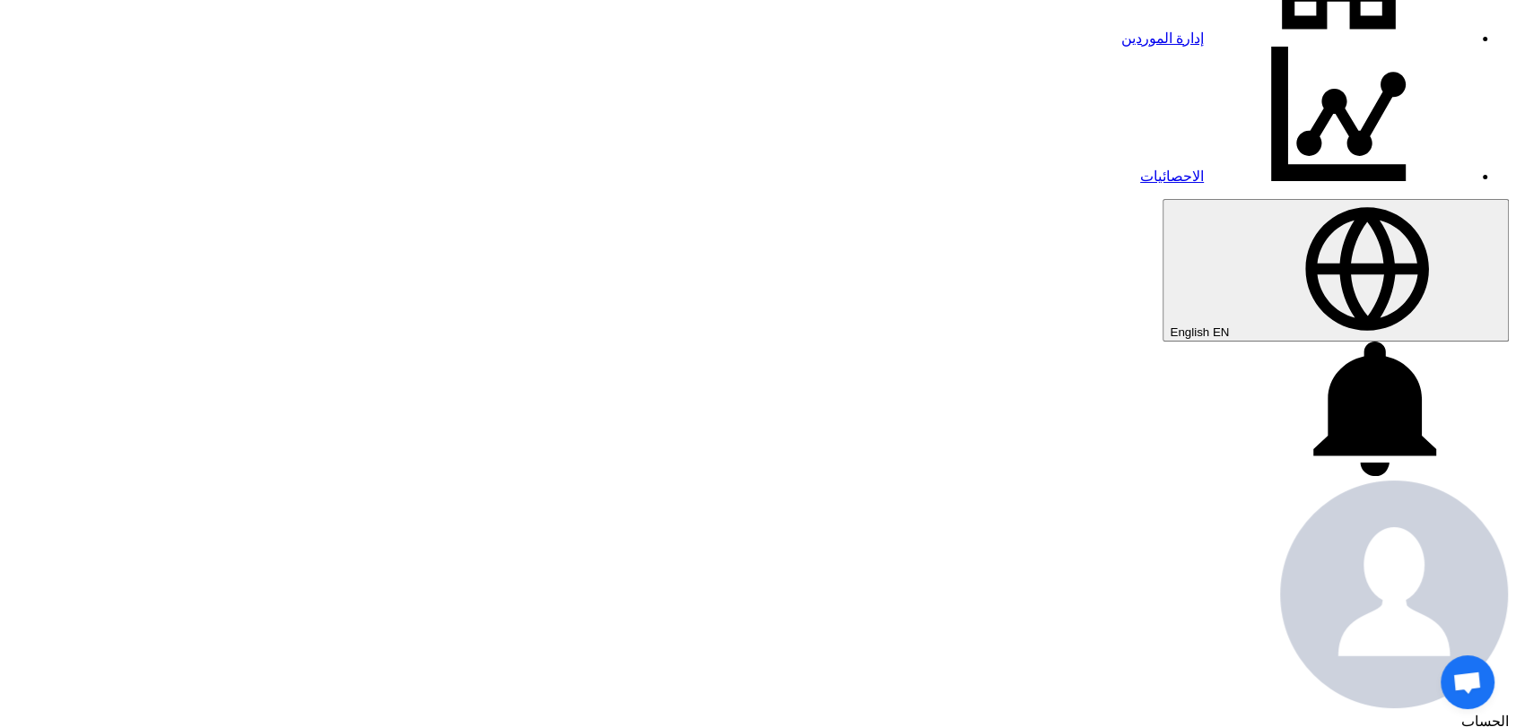
scroll to position [0, 0]
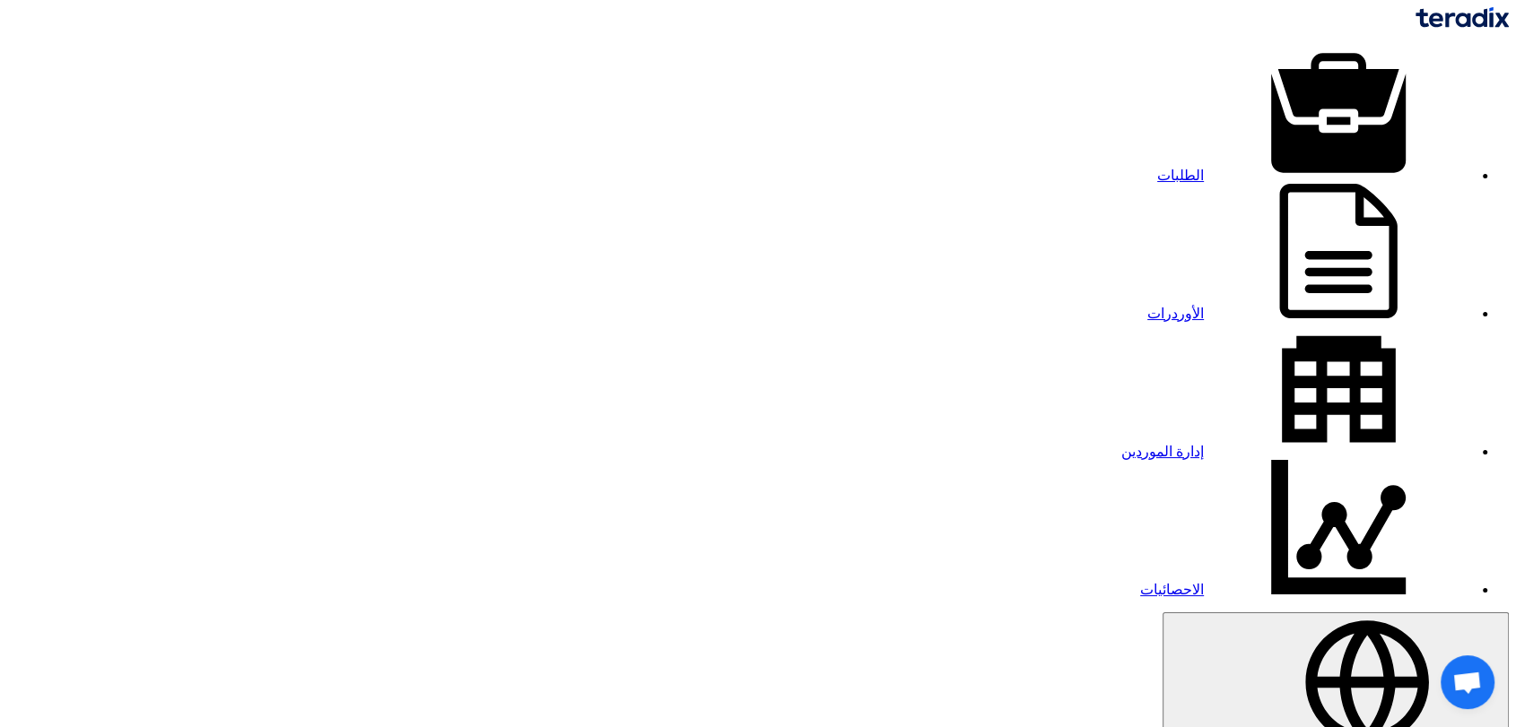
drag, startPoint x: 1076, startPoint y: 412, endPoint x: 1233, endPoint y: 413, distance: 157.0
copy div "TX_71608_2444454_1"
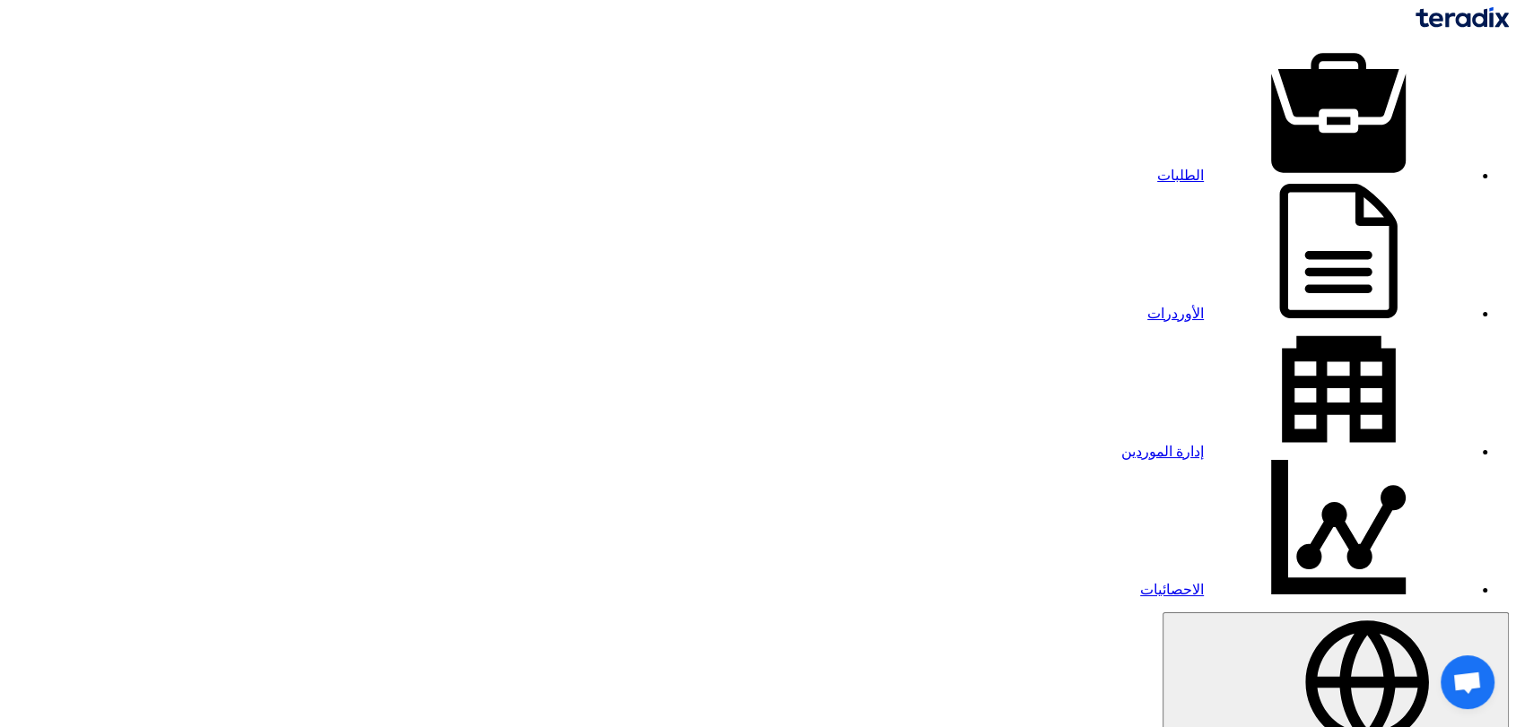
click at [1121, 444] on link "إدارة الموردين" at bounding box center [1297, 451] width 352 height 15
paste input "10014025"
type input "10014025"
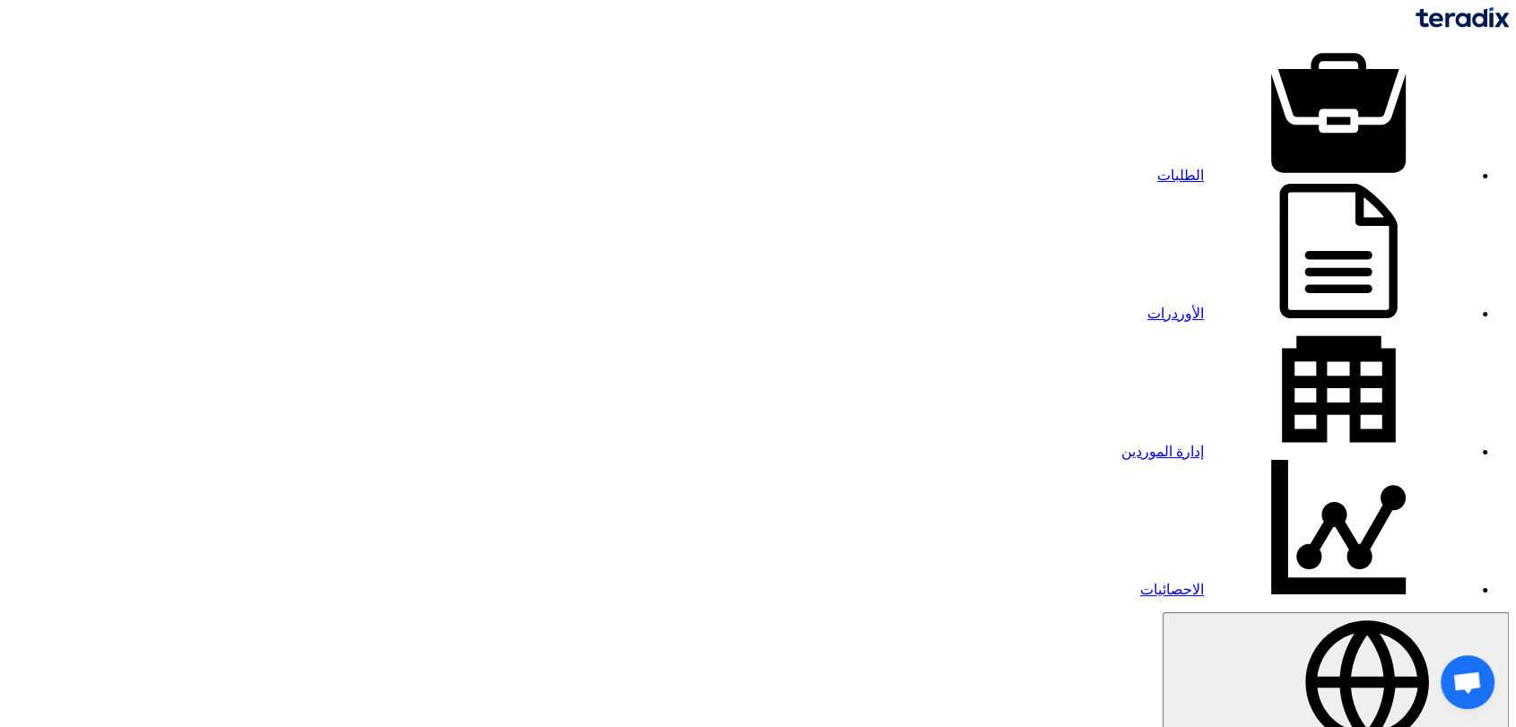
checkbox input "true"
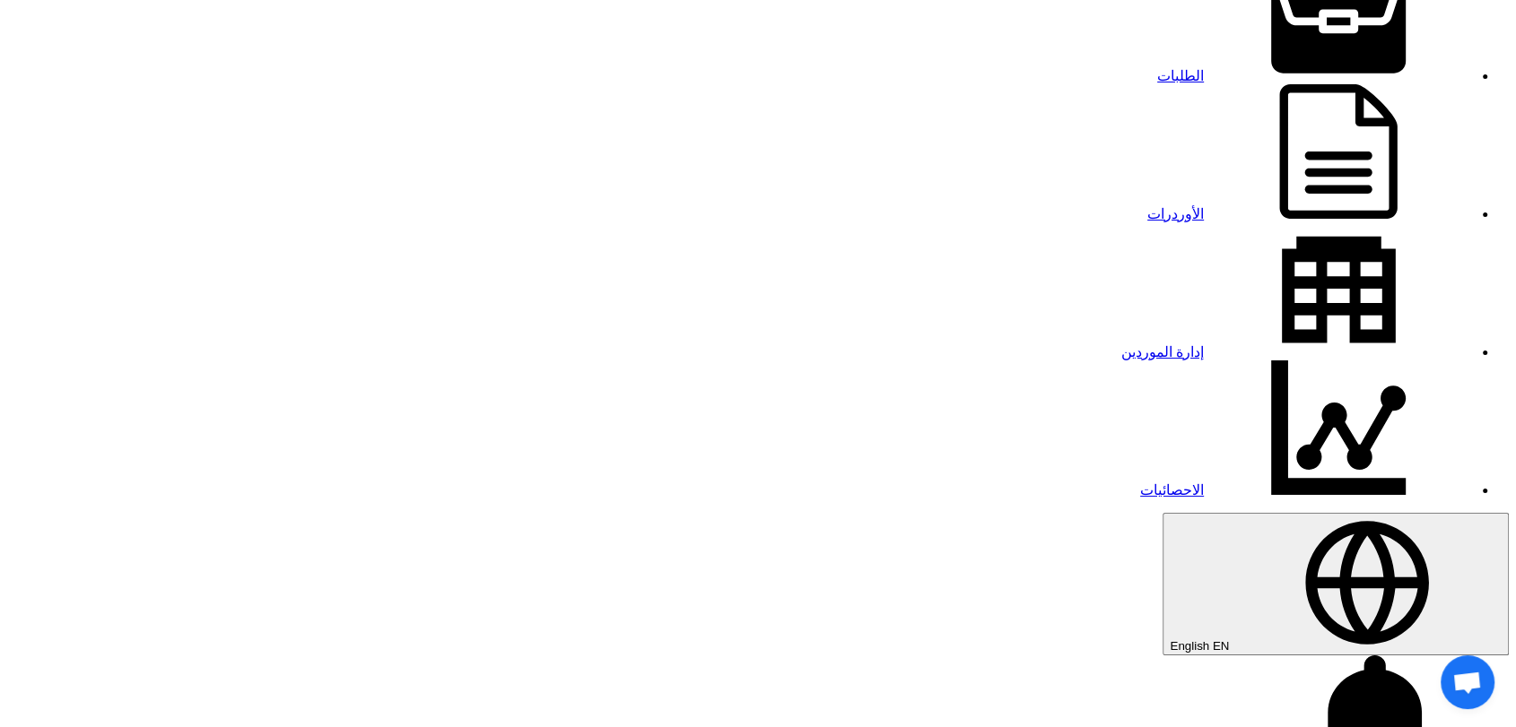
scroll to position [199, 0]
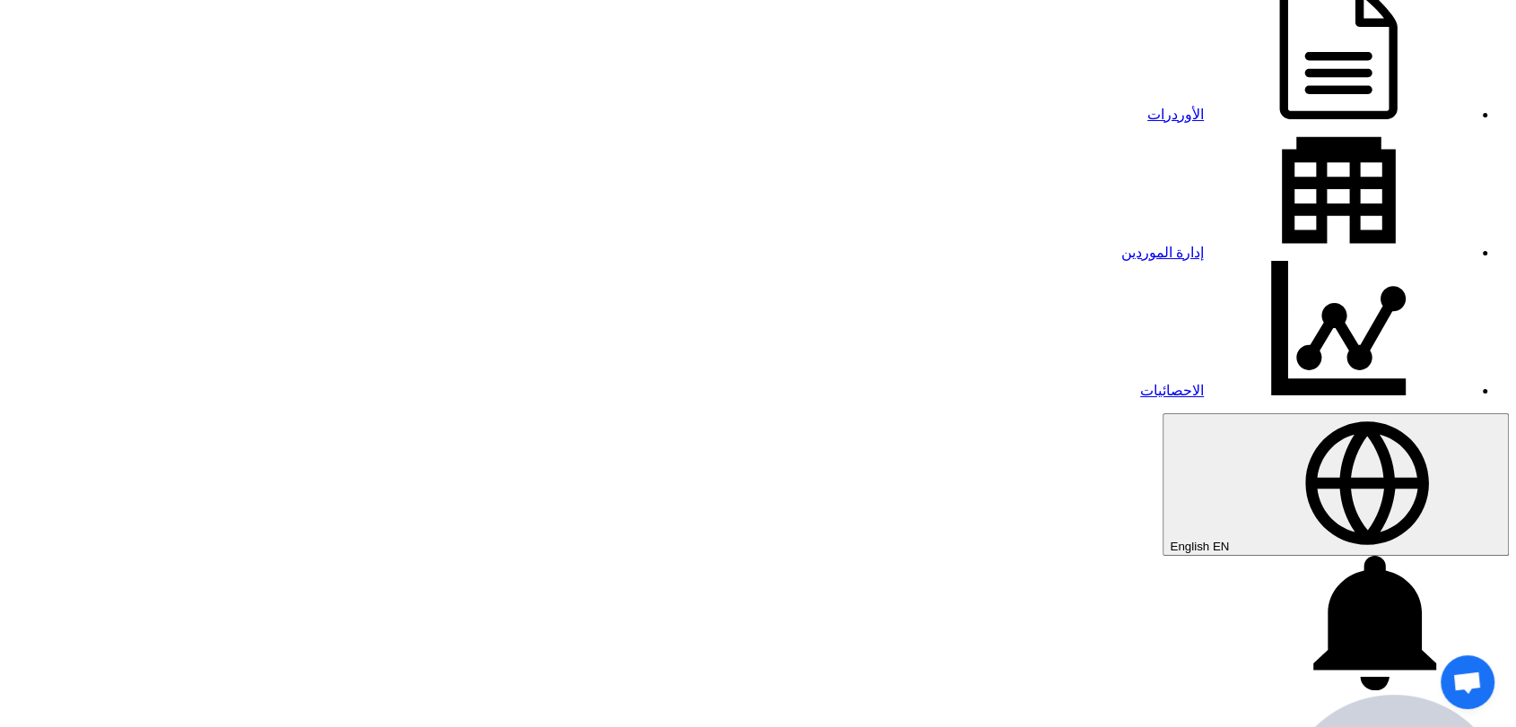
paste input "RENTAL EQUIPMENT"
type input "RENTAL EQUIPMENT - 923"
type input "[DATE]"
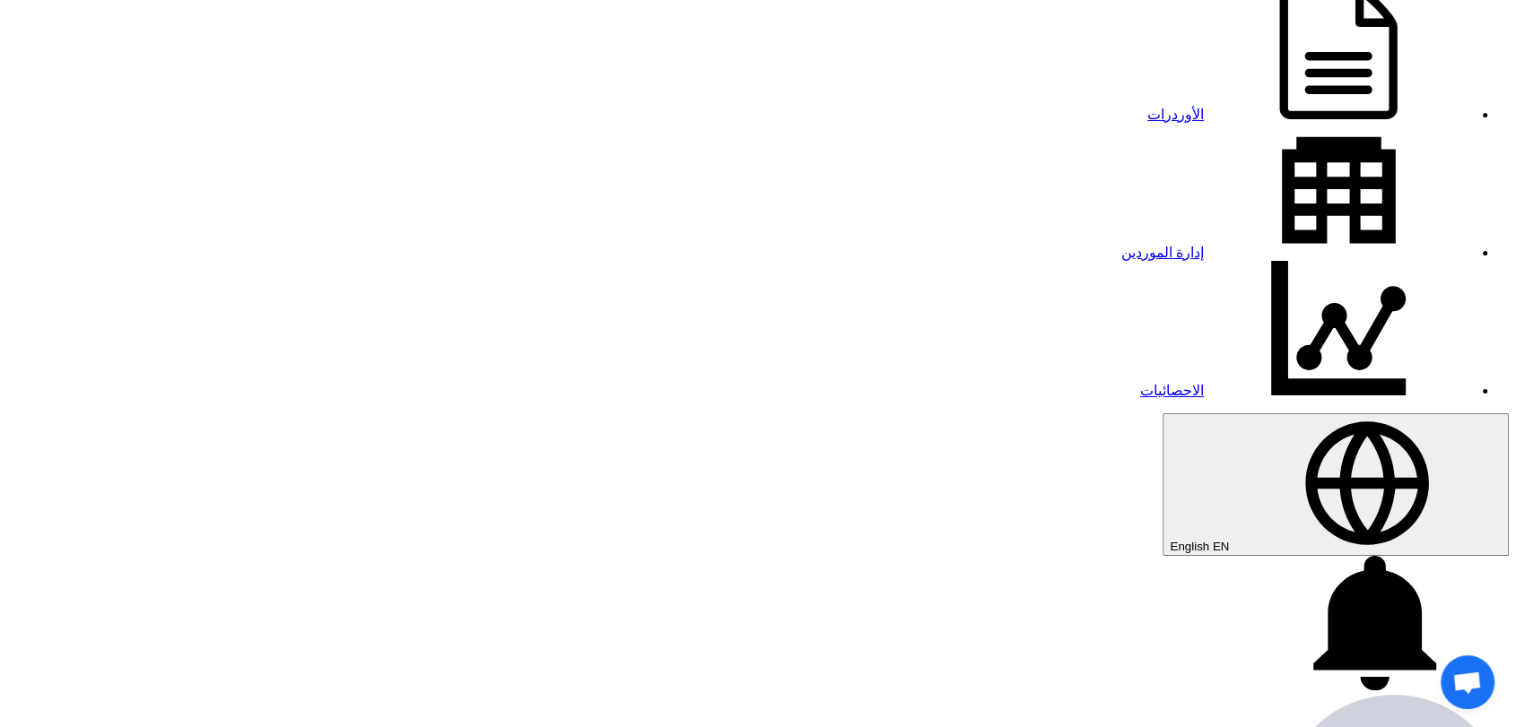
type input "12"
type input "59"
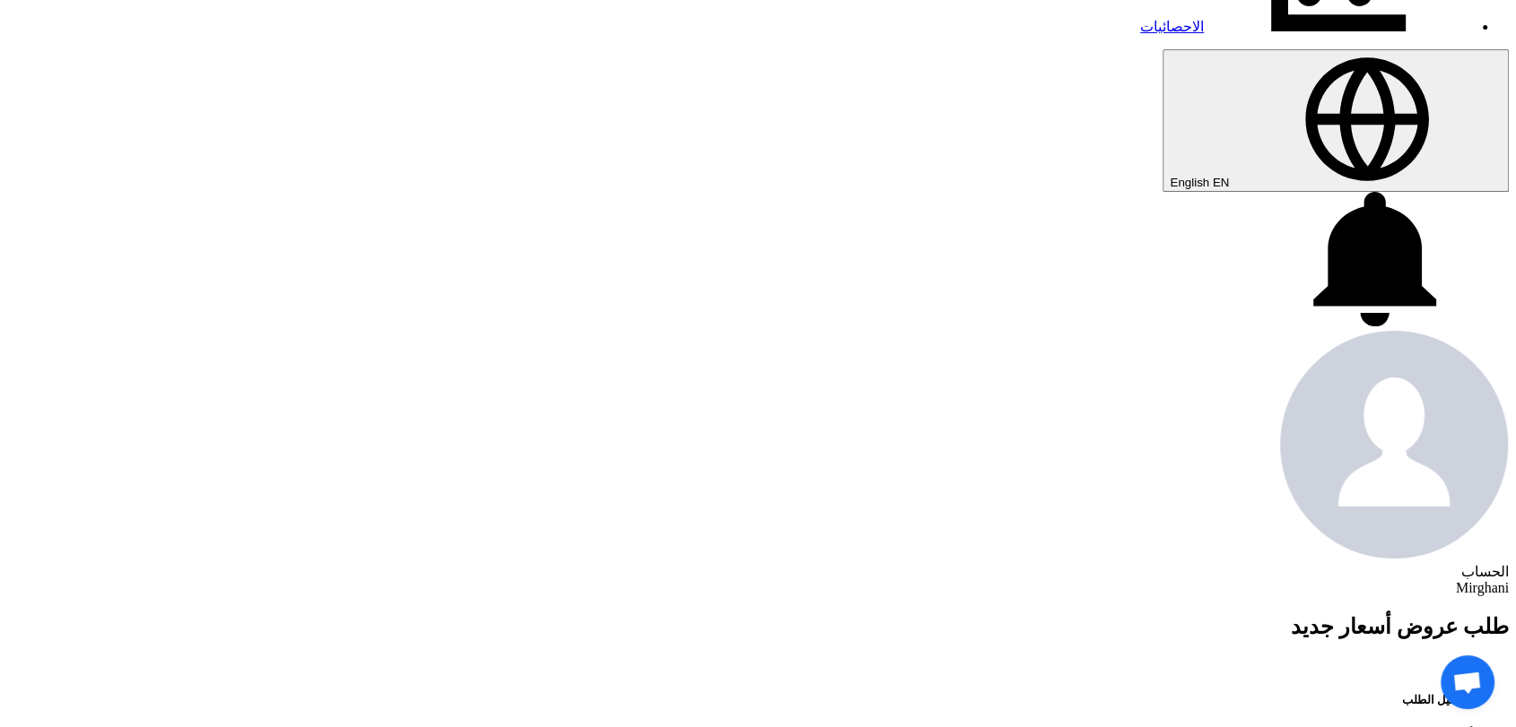
scroll to position [697, 0]
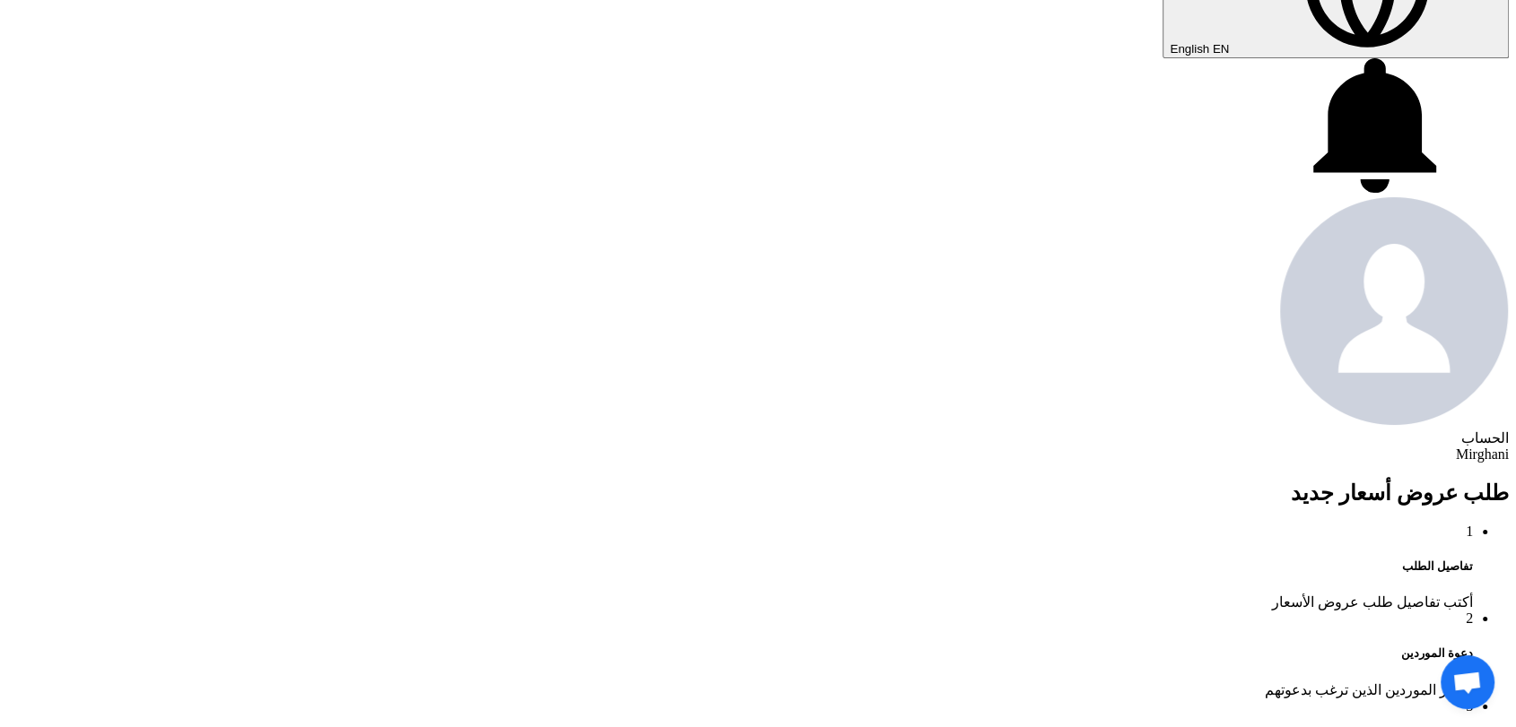
paste input "8300010778"
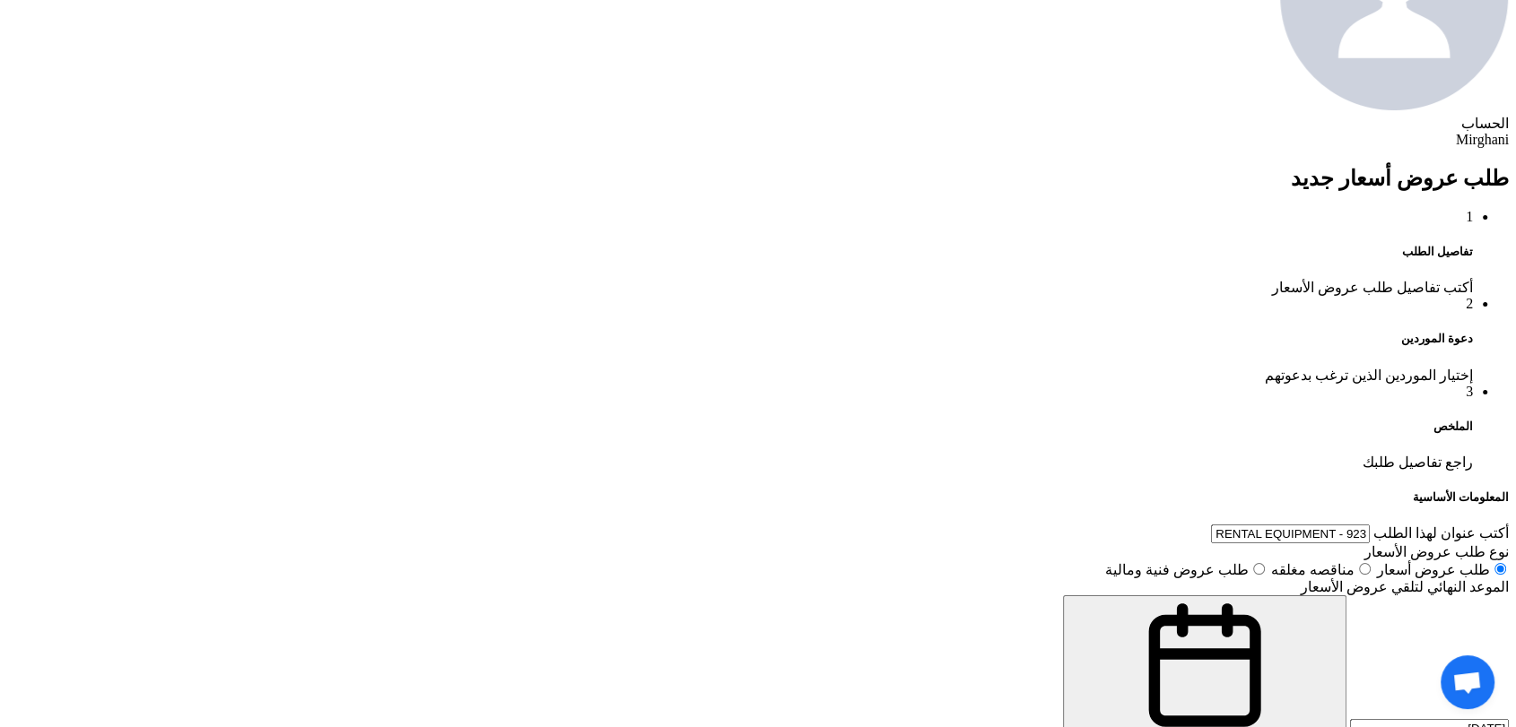
scroll to position [1096, 0]
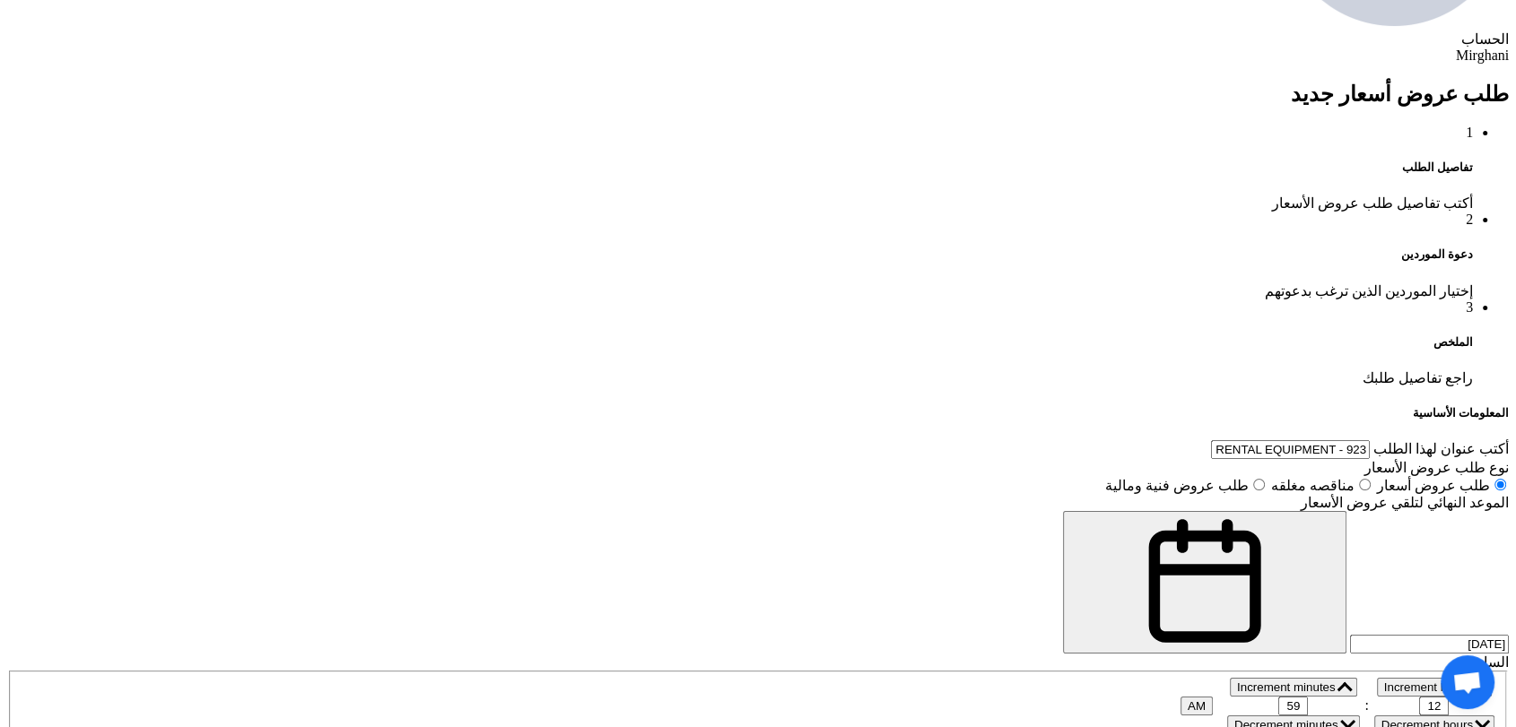
type input "8300010778"
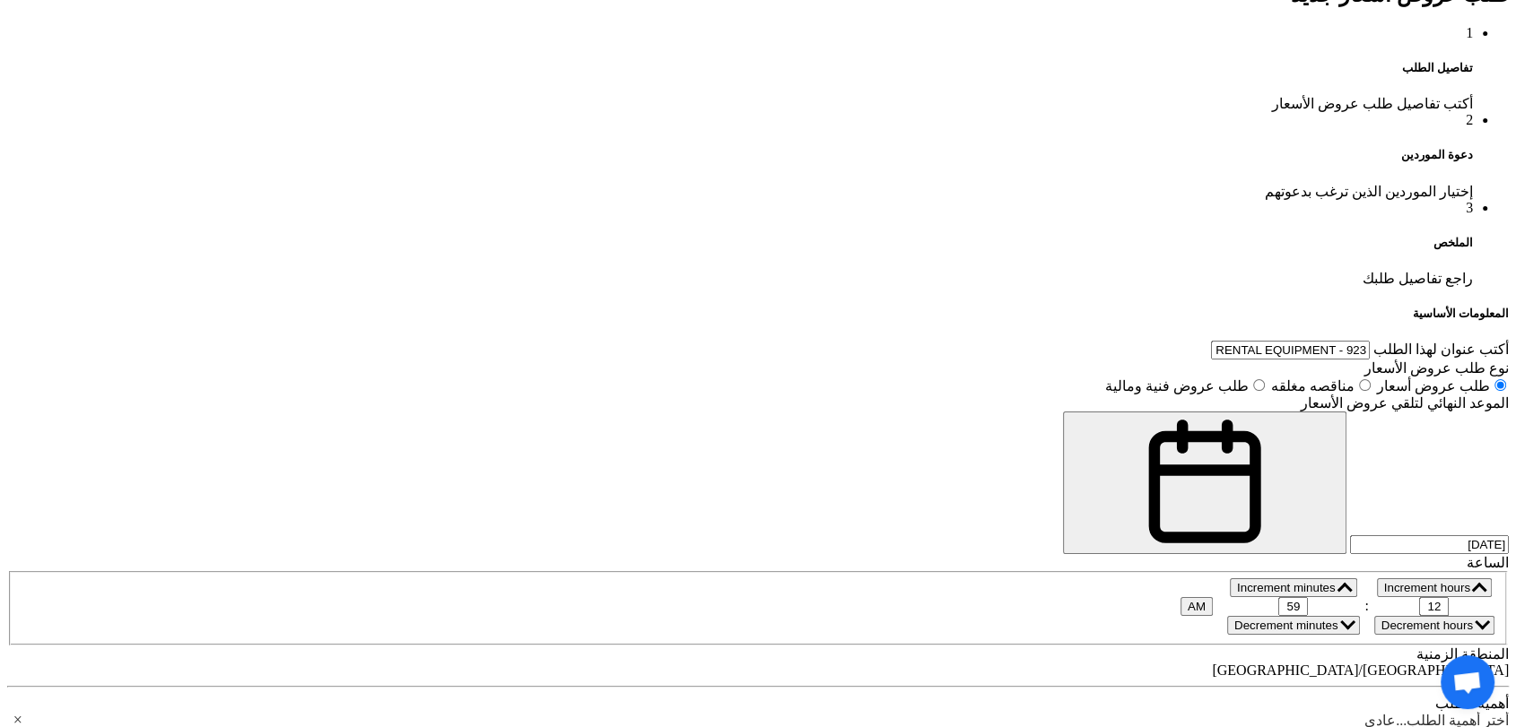
scroll to position [299, 0]
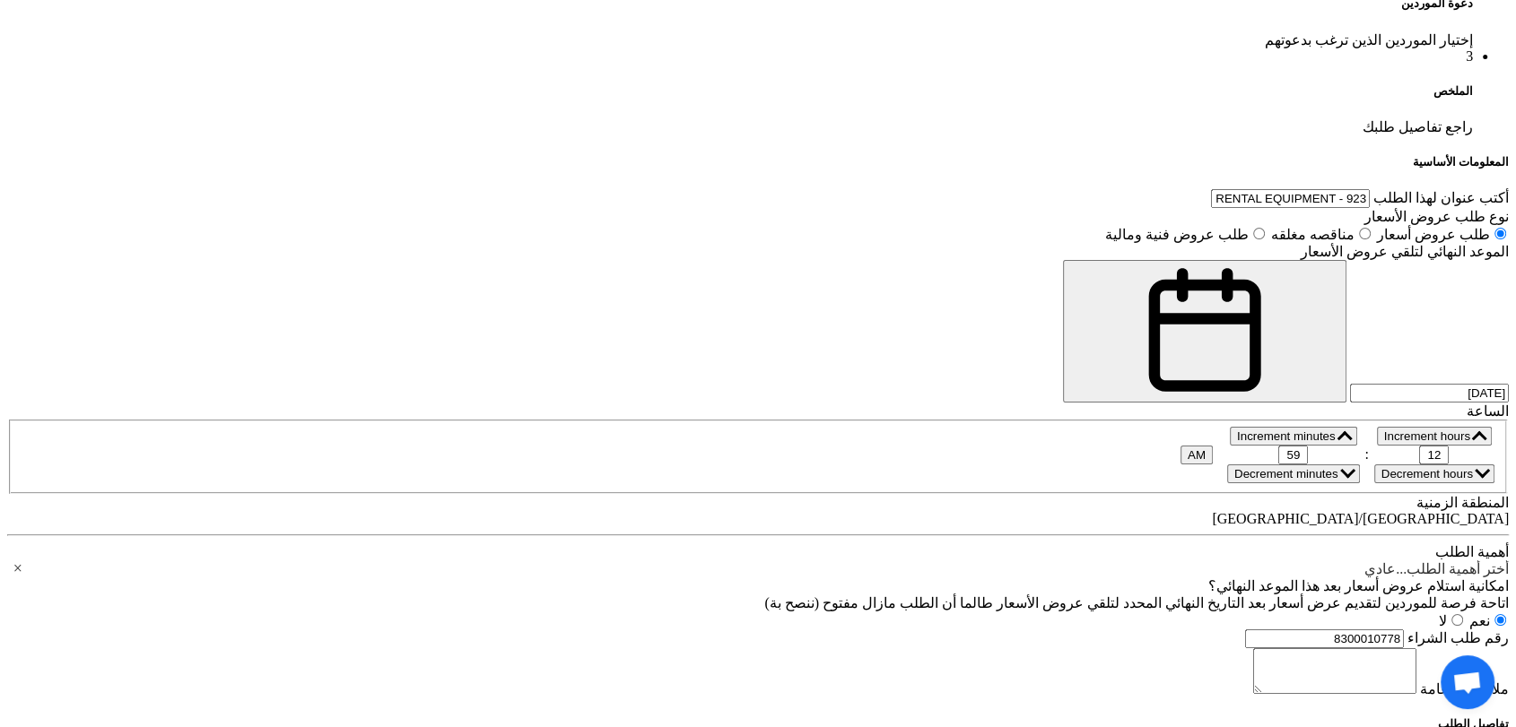
scroll to position [1395, 0]
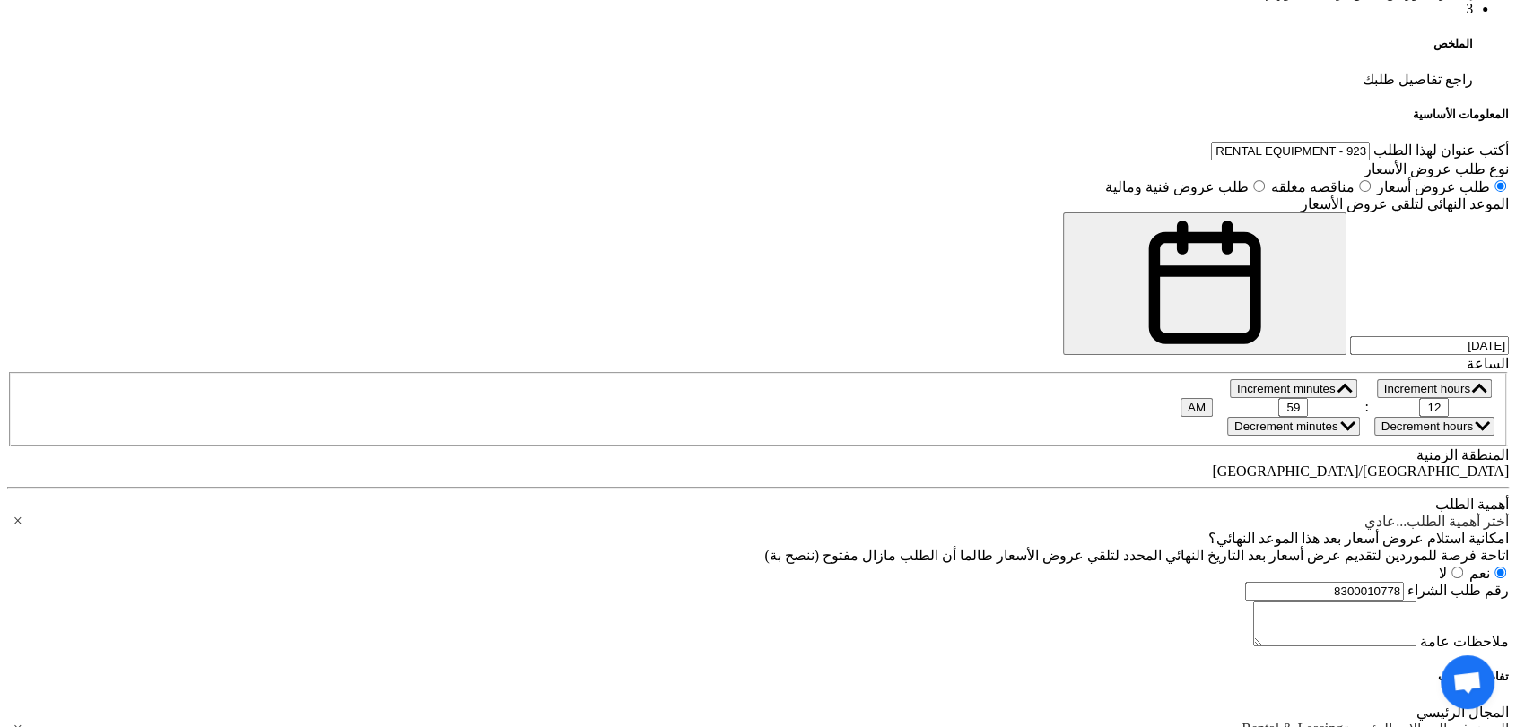
paste div
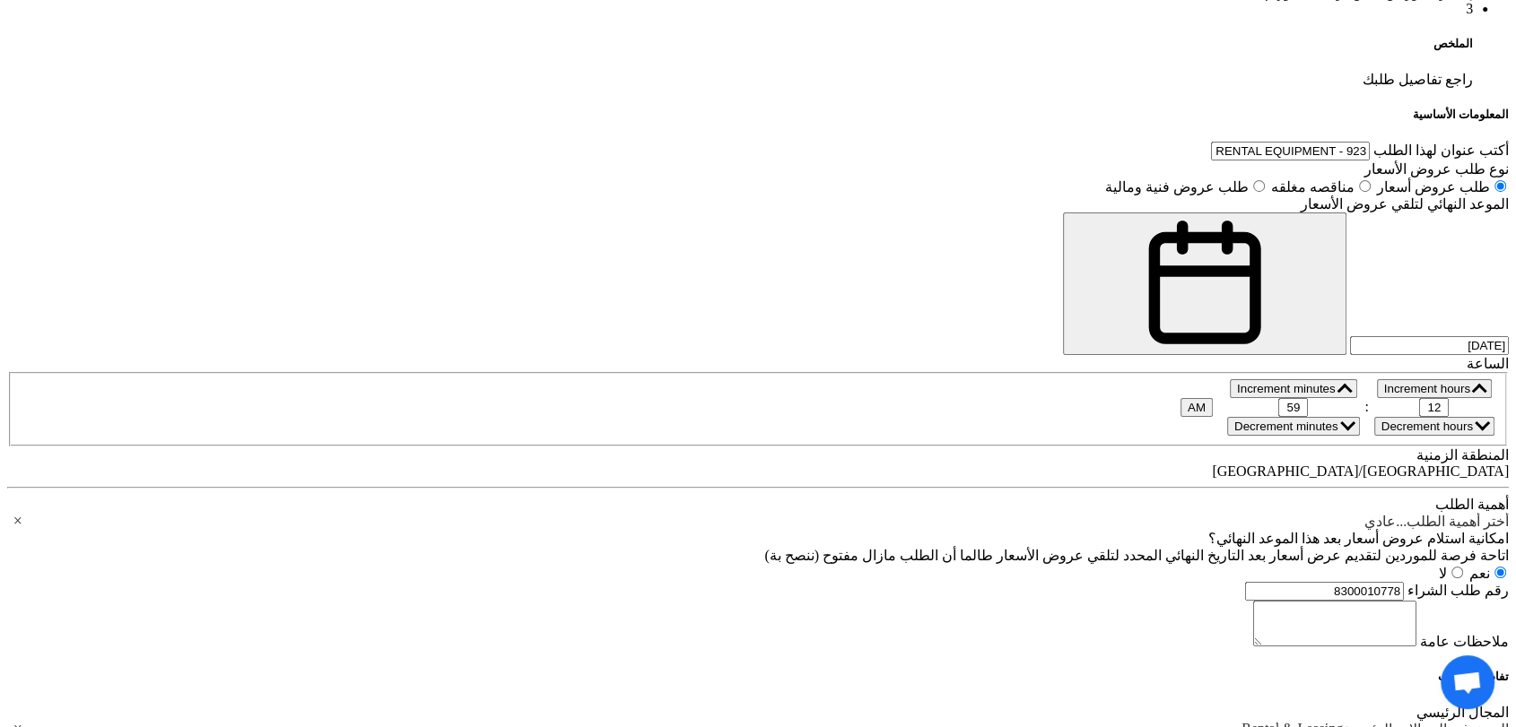
paste input "35000.00"
type input "35000.00"
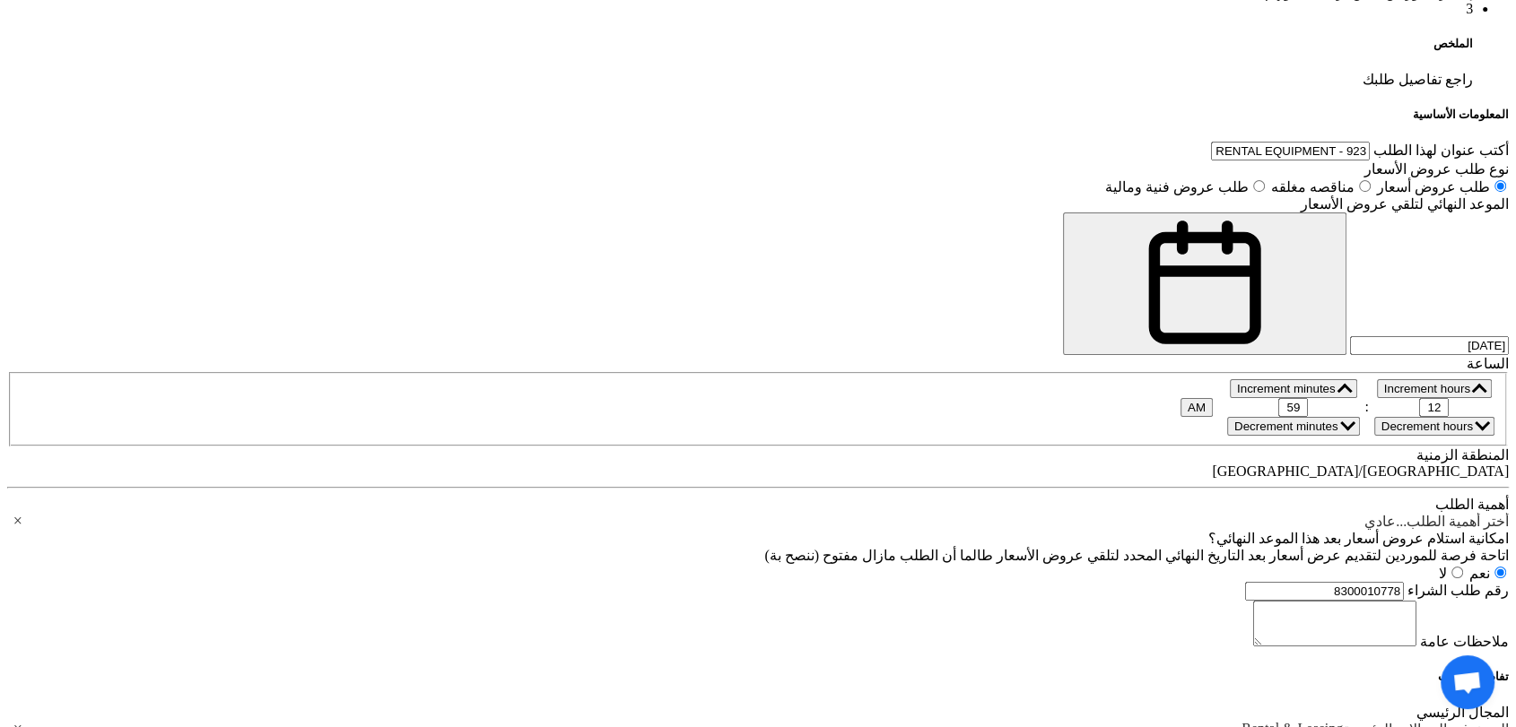
paste input "35000.00"
type input "35000.00"
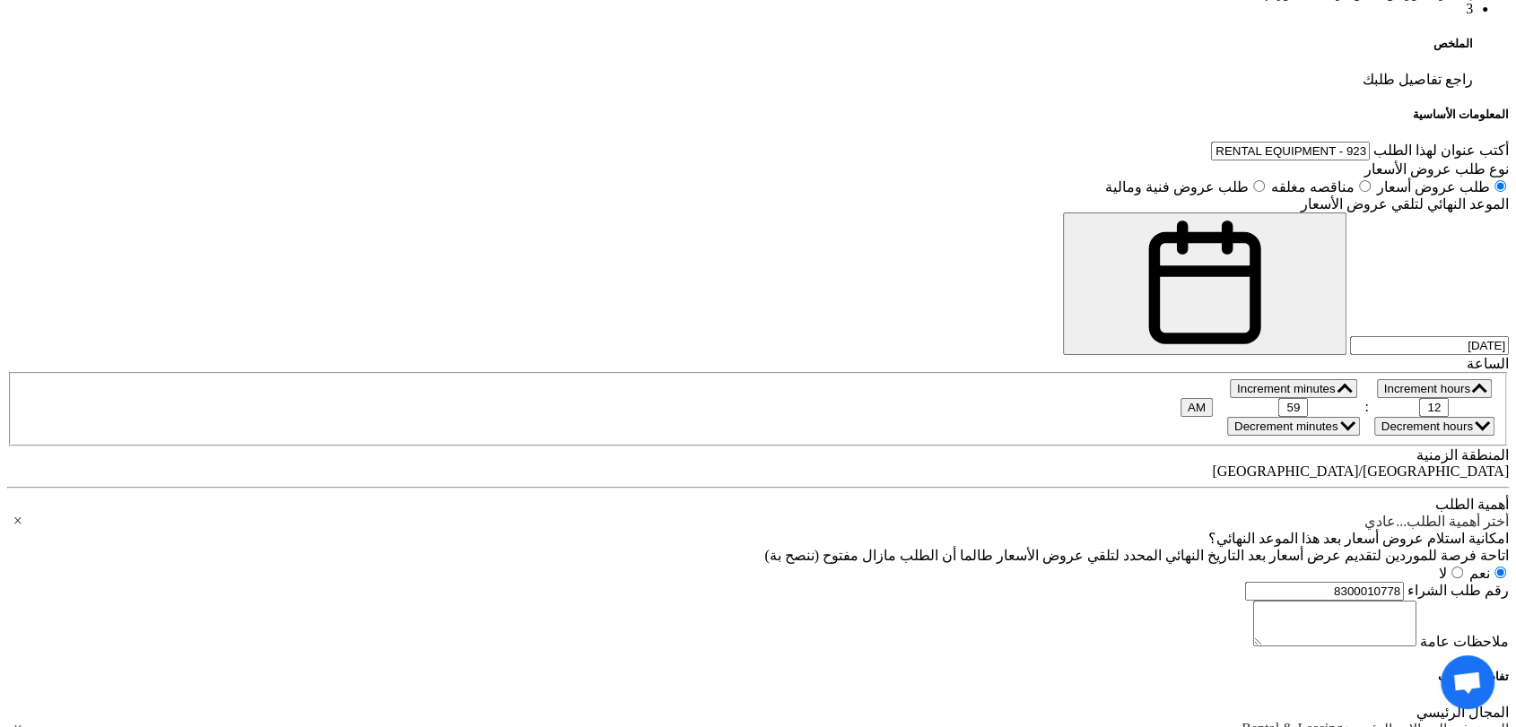
paste div
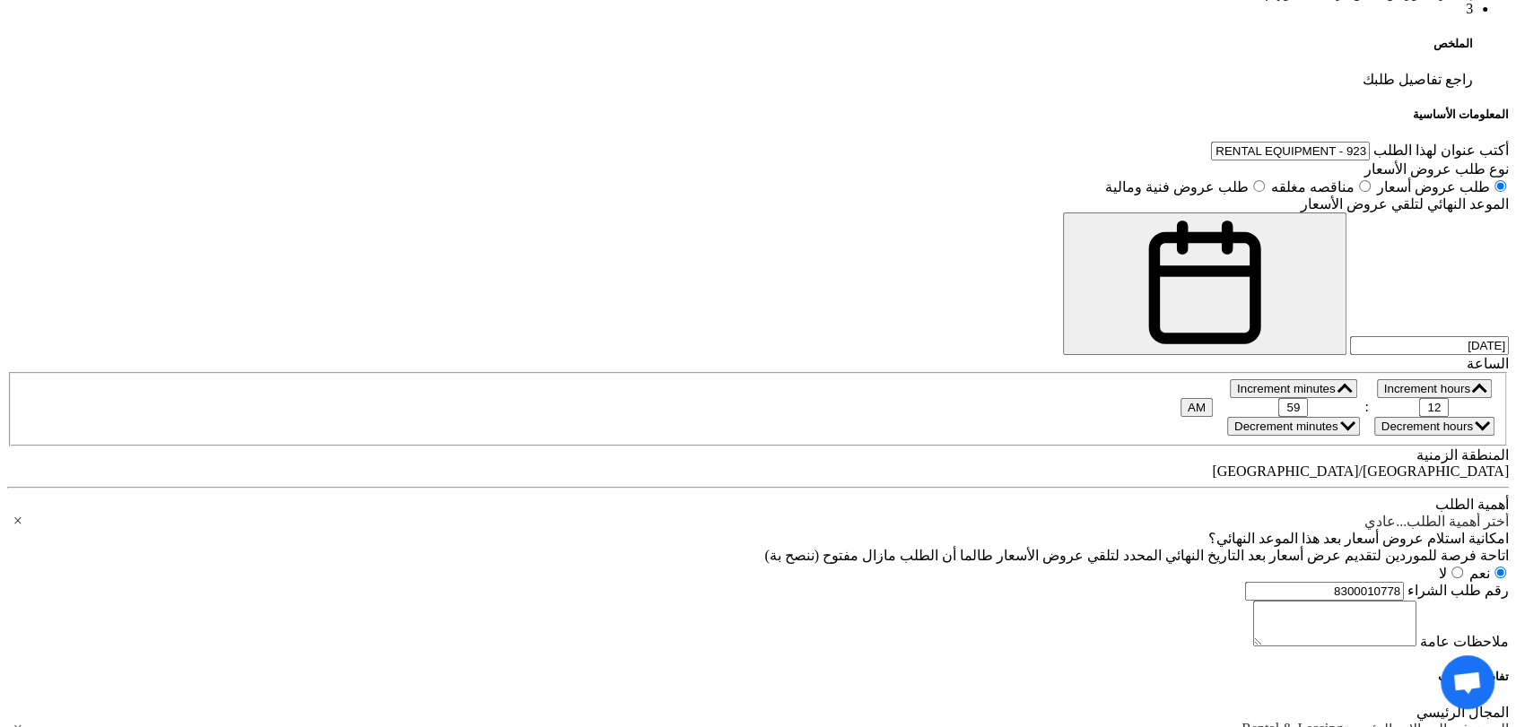
paste div
paste input "30000.00"
type input "30000.00"
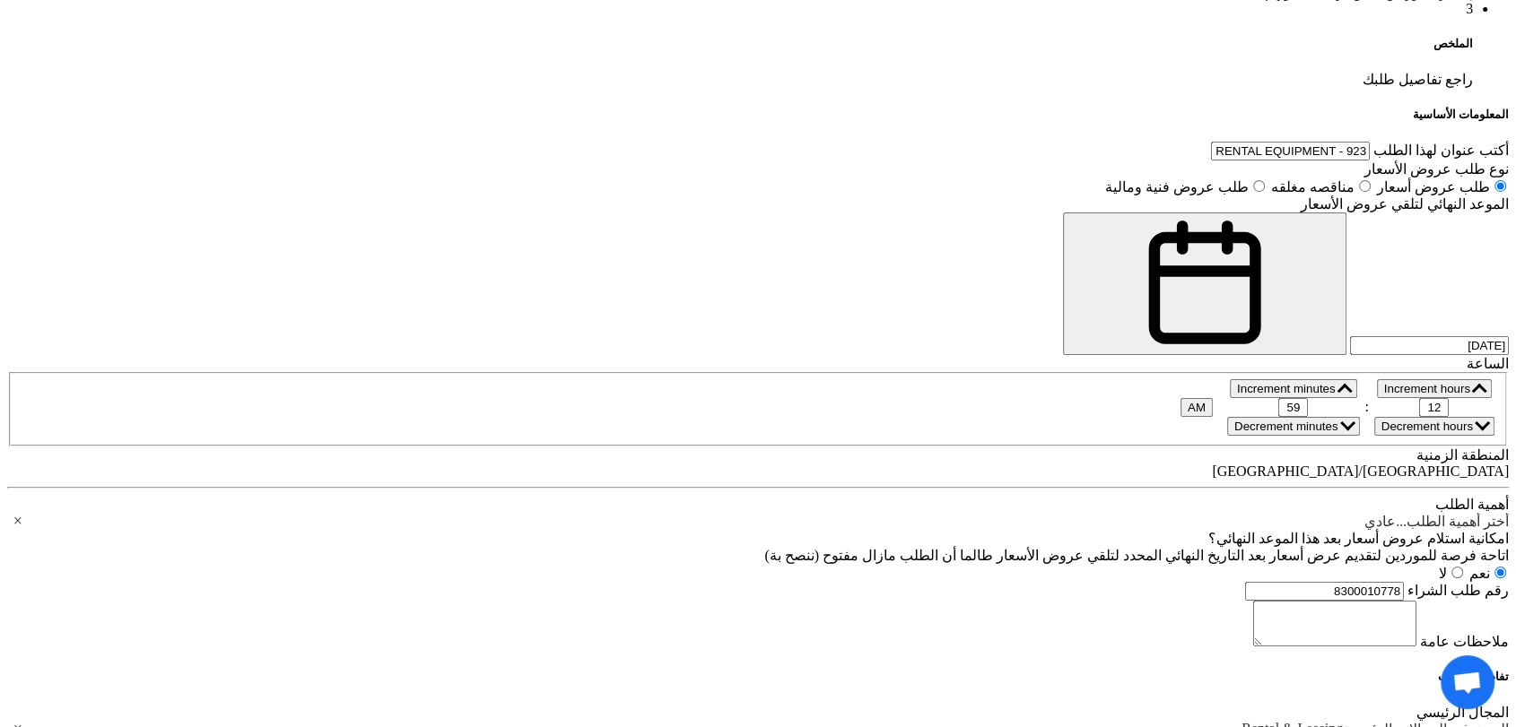
paste input "30000.00"
type input "30000.00"
paste div
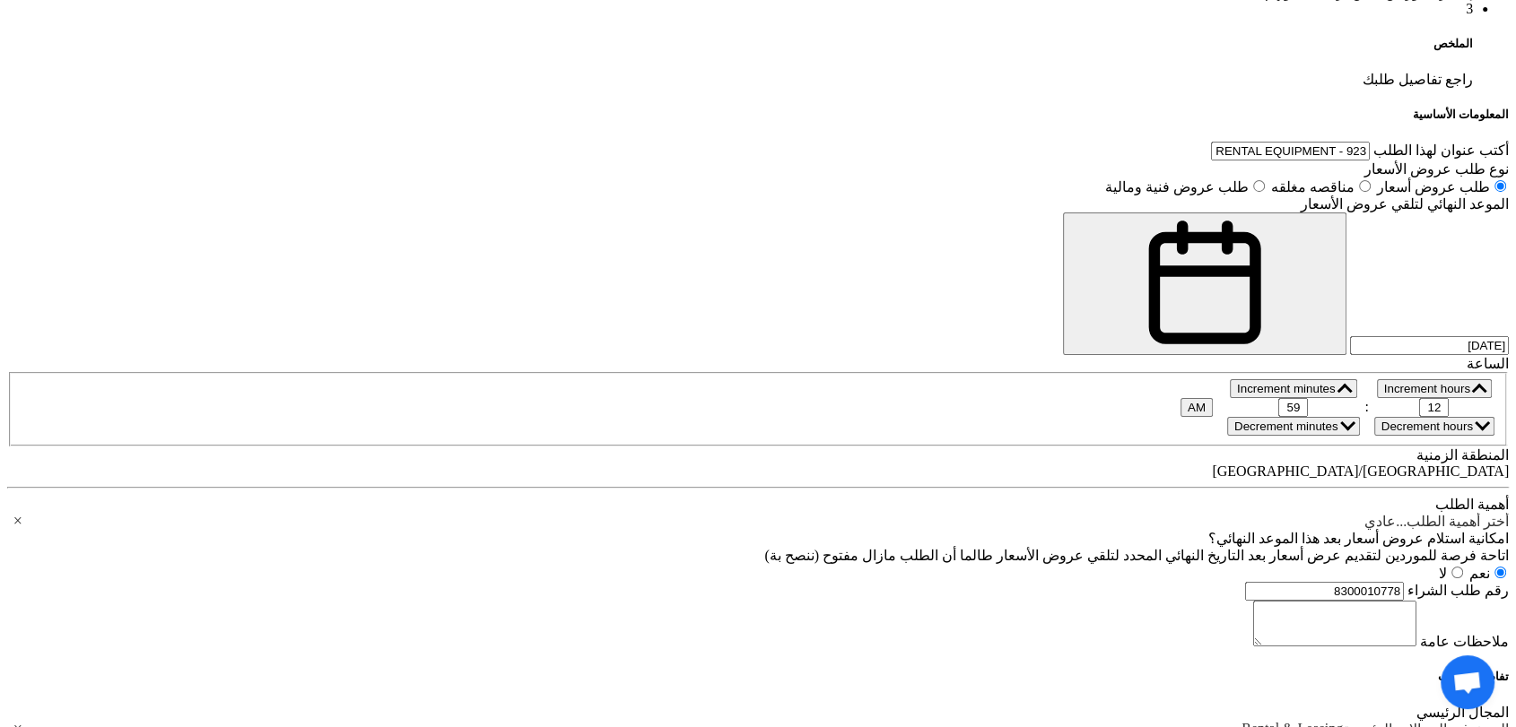
paste input "10000.00"
type input "10000.00"
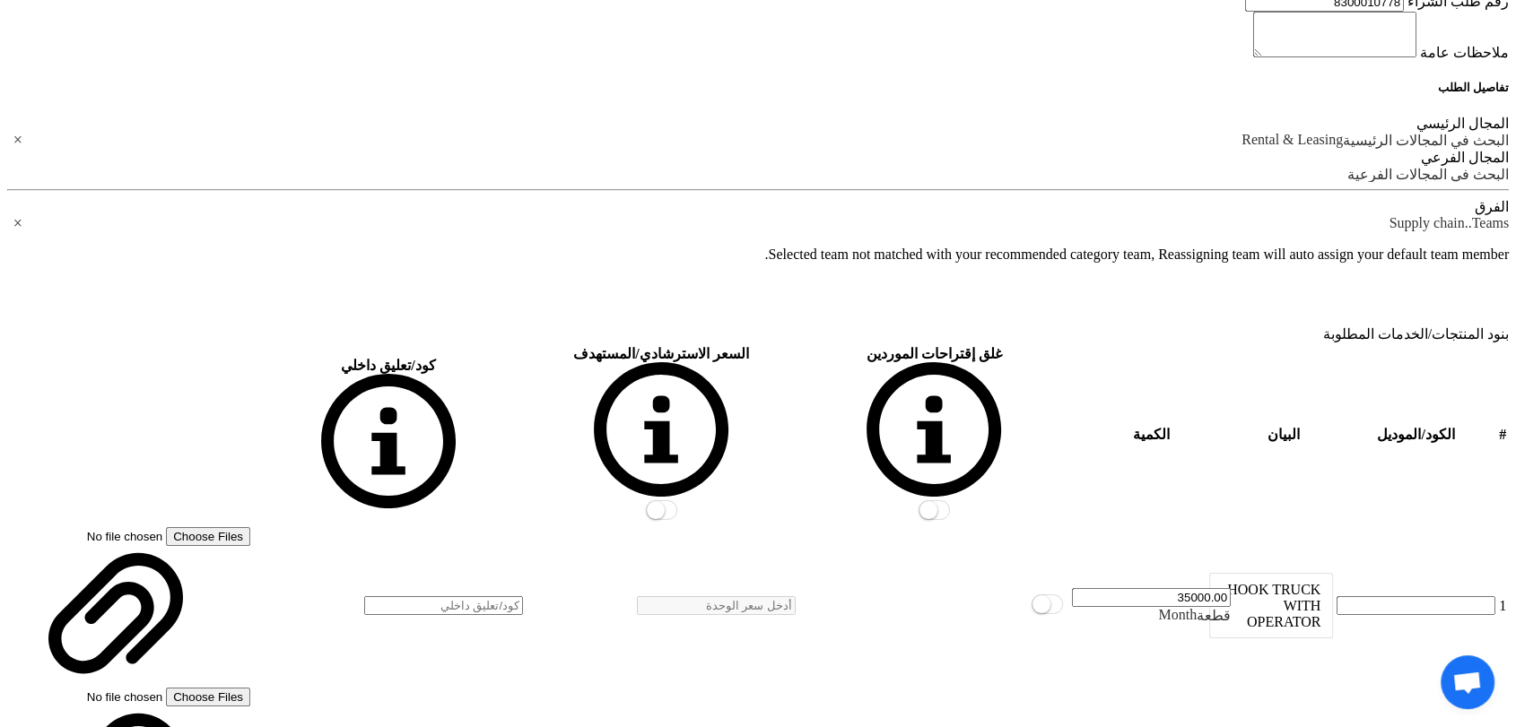
scroll to position [2093, 0]
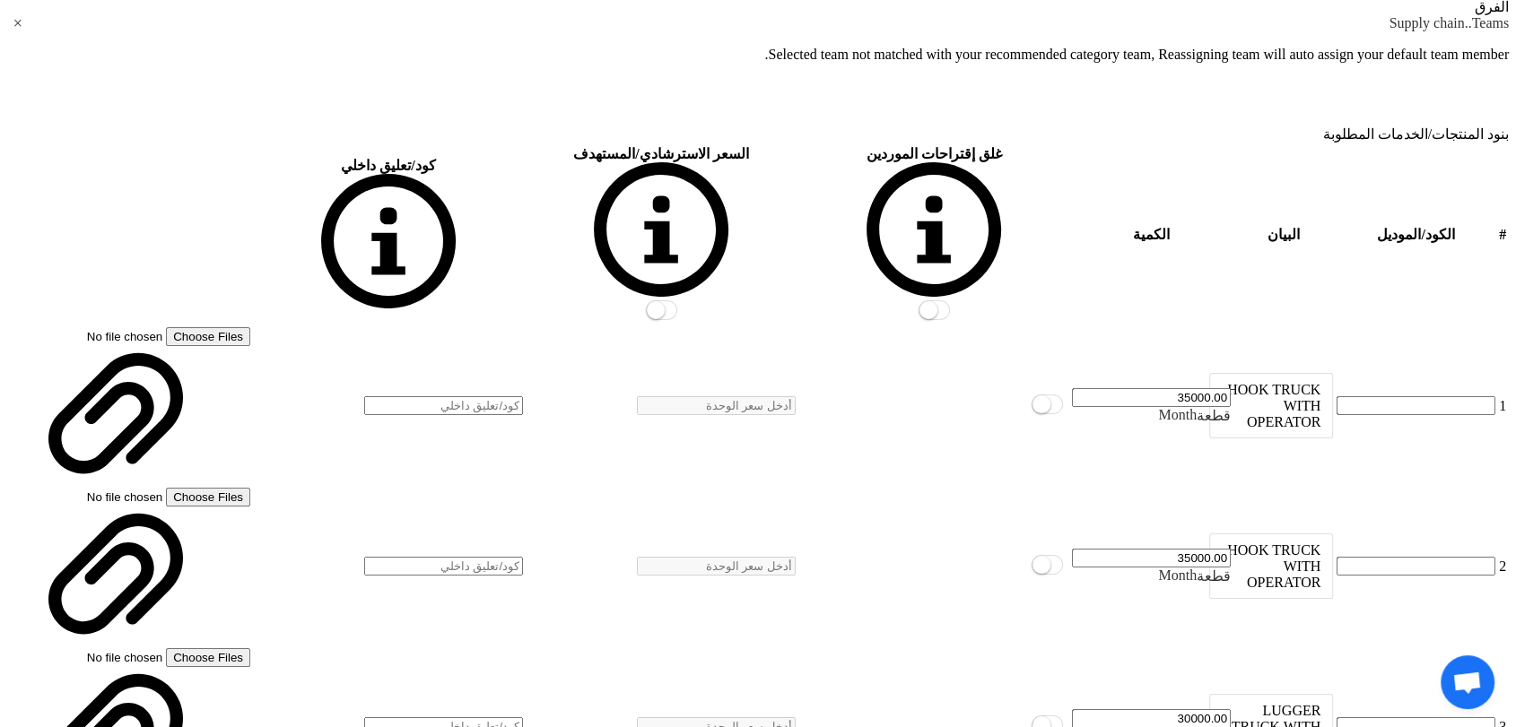
scroll to position [2292, 0]
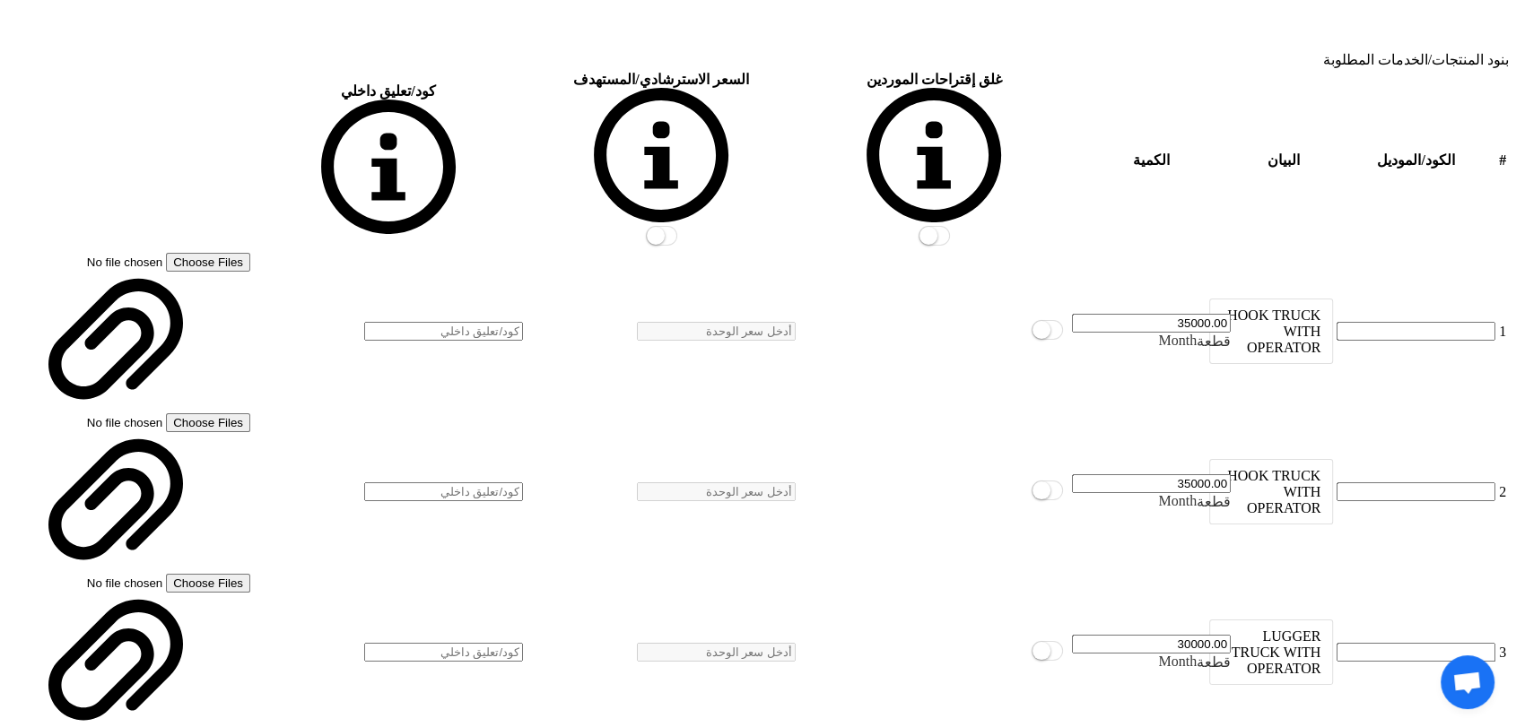
scroll to position [597, 0]
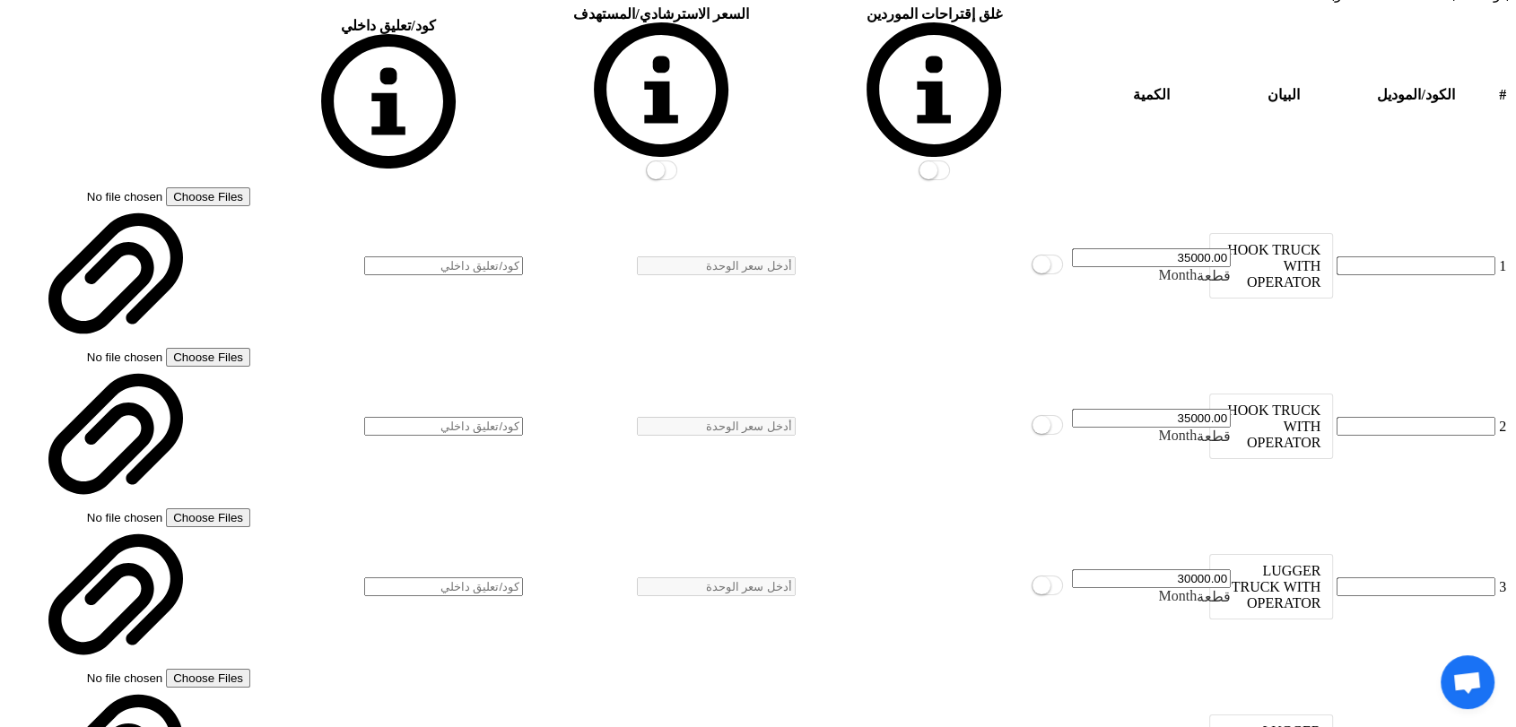
scroll to position [2391, 0]
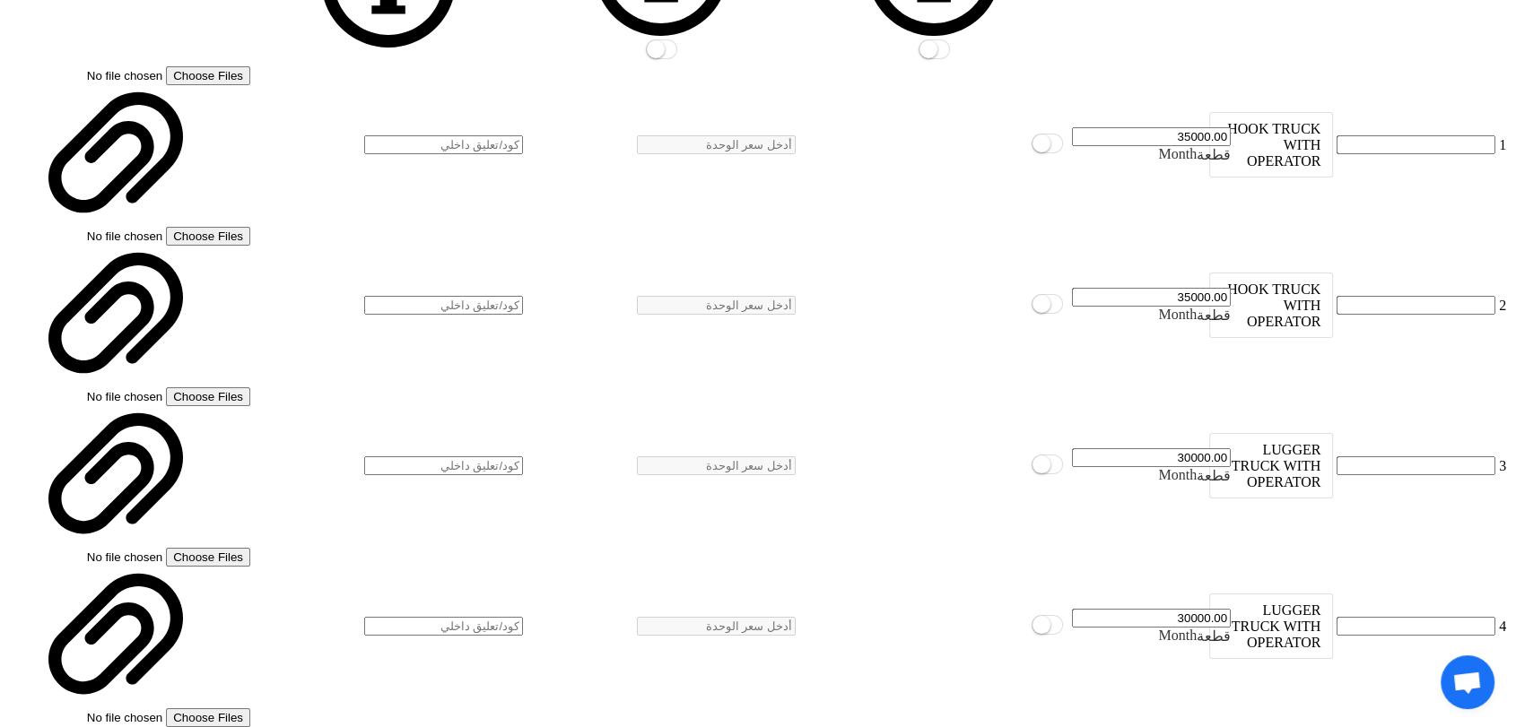
scroll to position [2590, 0]
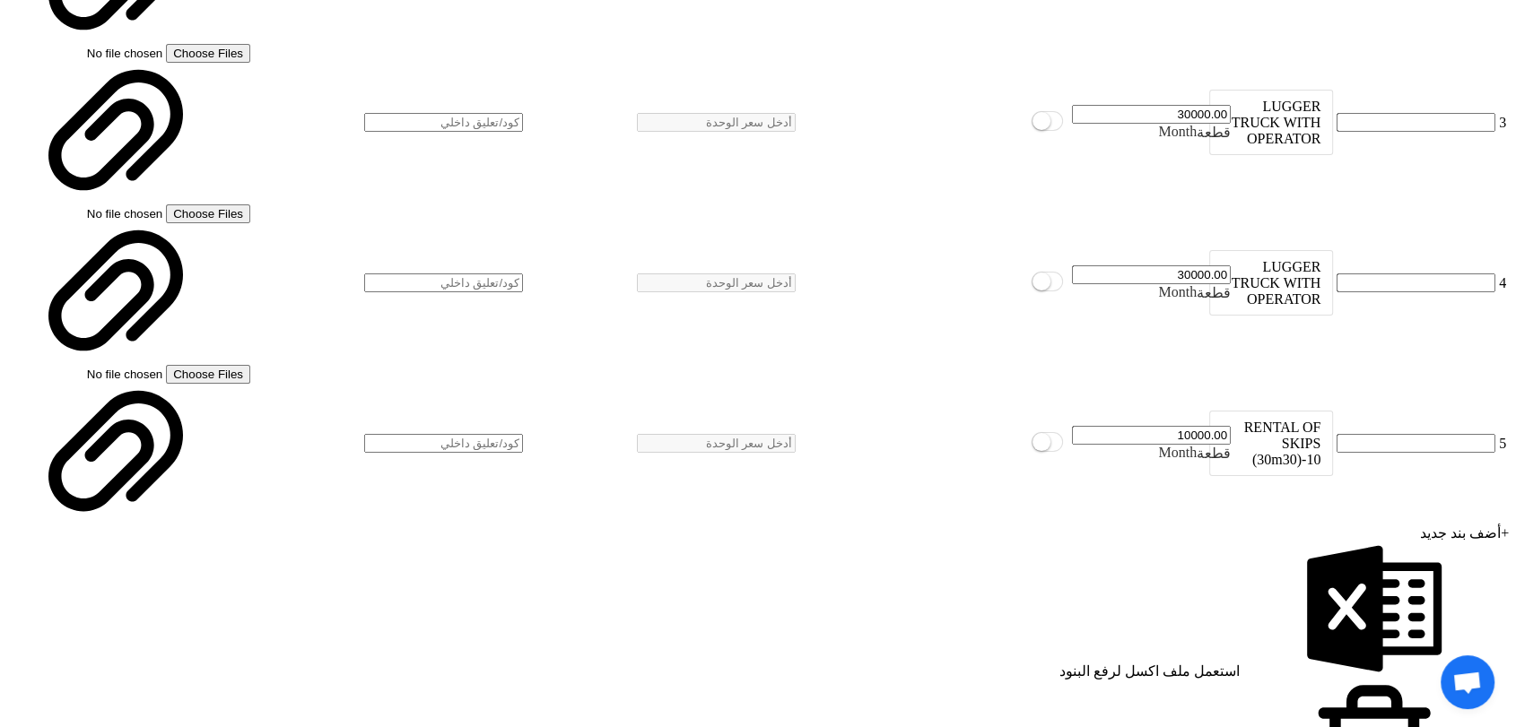
scroll to position [2790, 0]
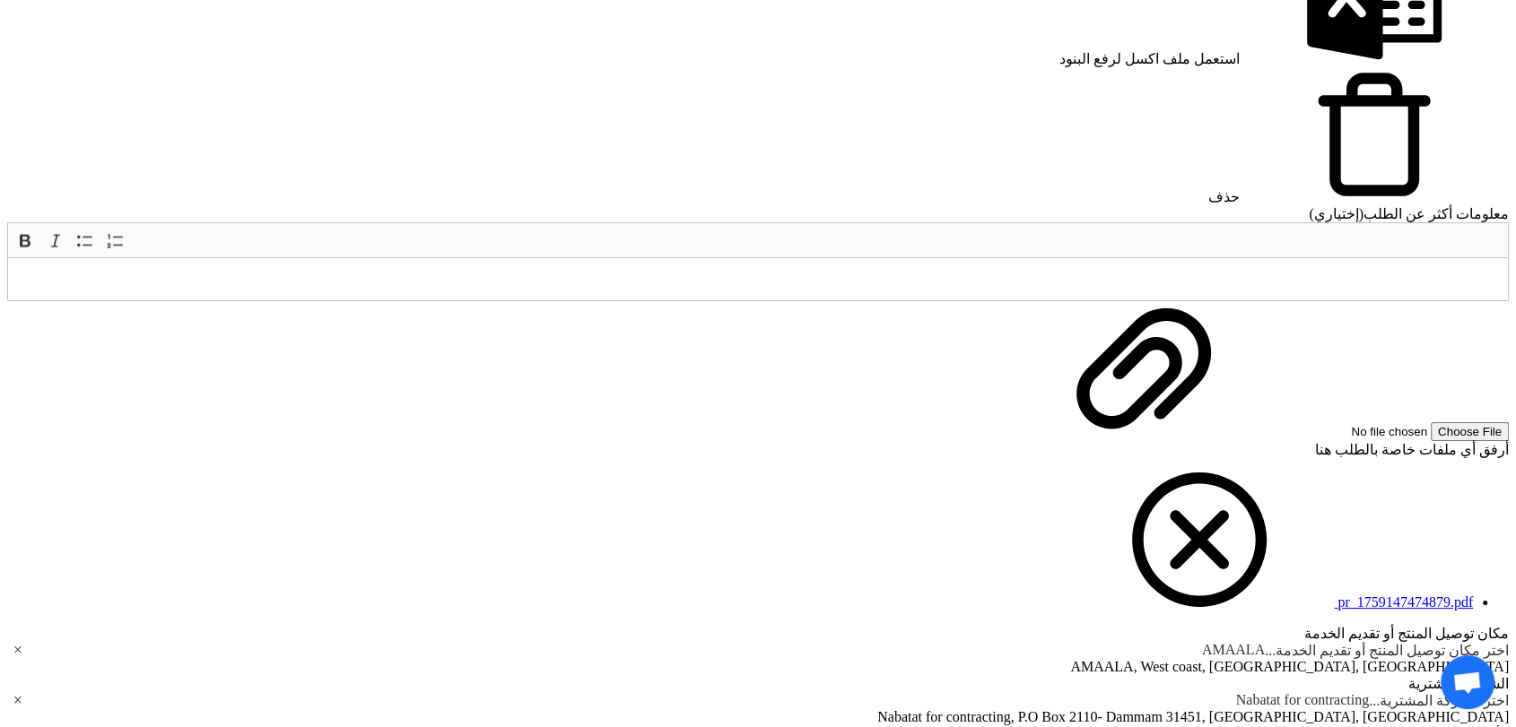
scroll to position [3487, 0]
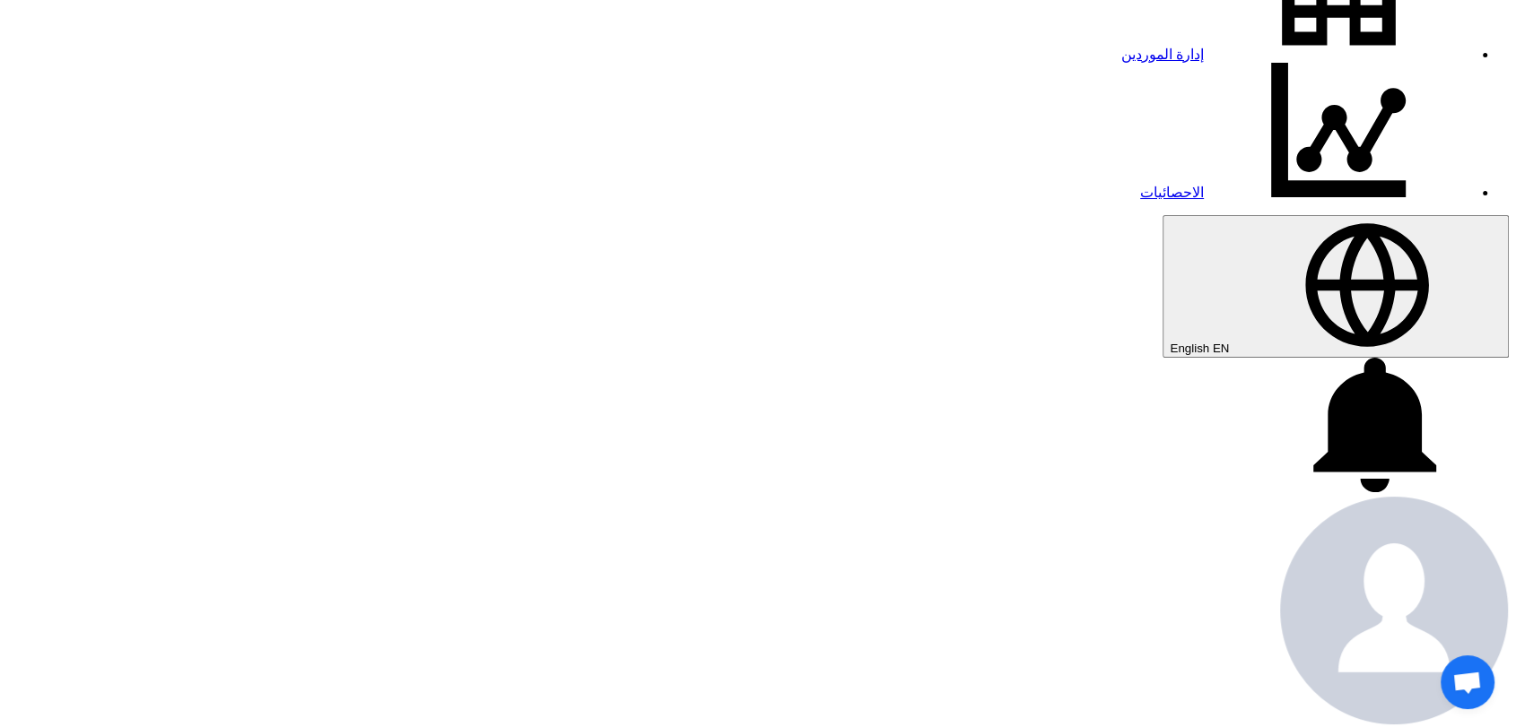
scroll to position [398, 0]
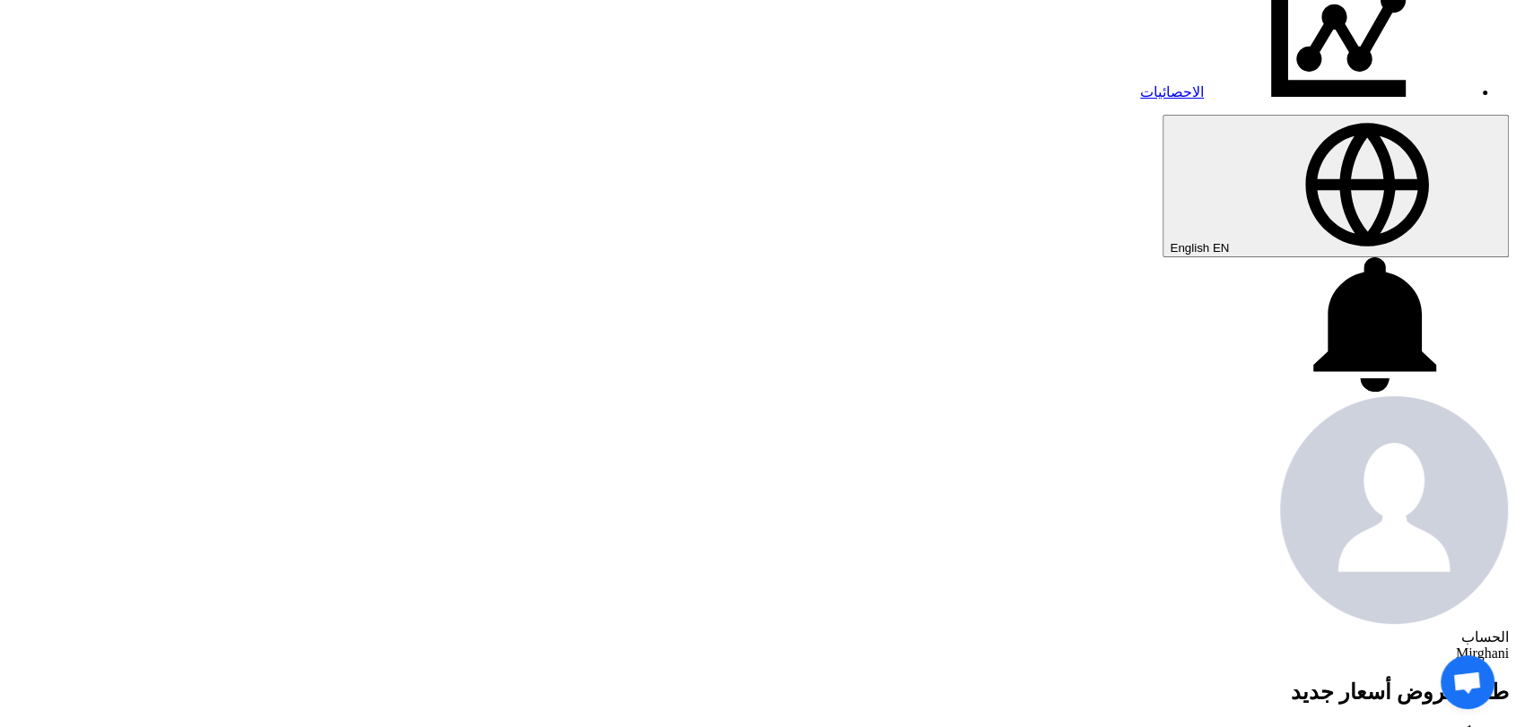
scroll to position [1096, 0]
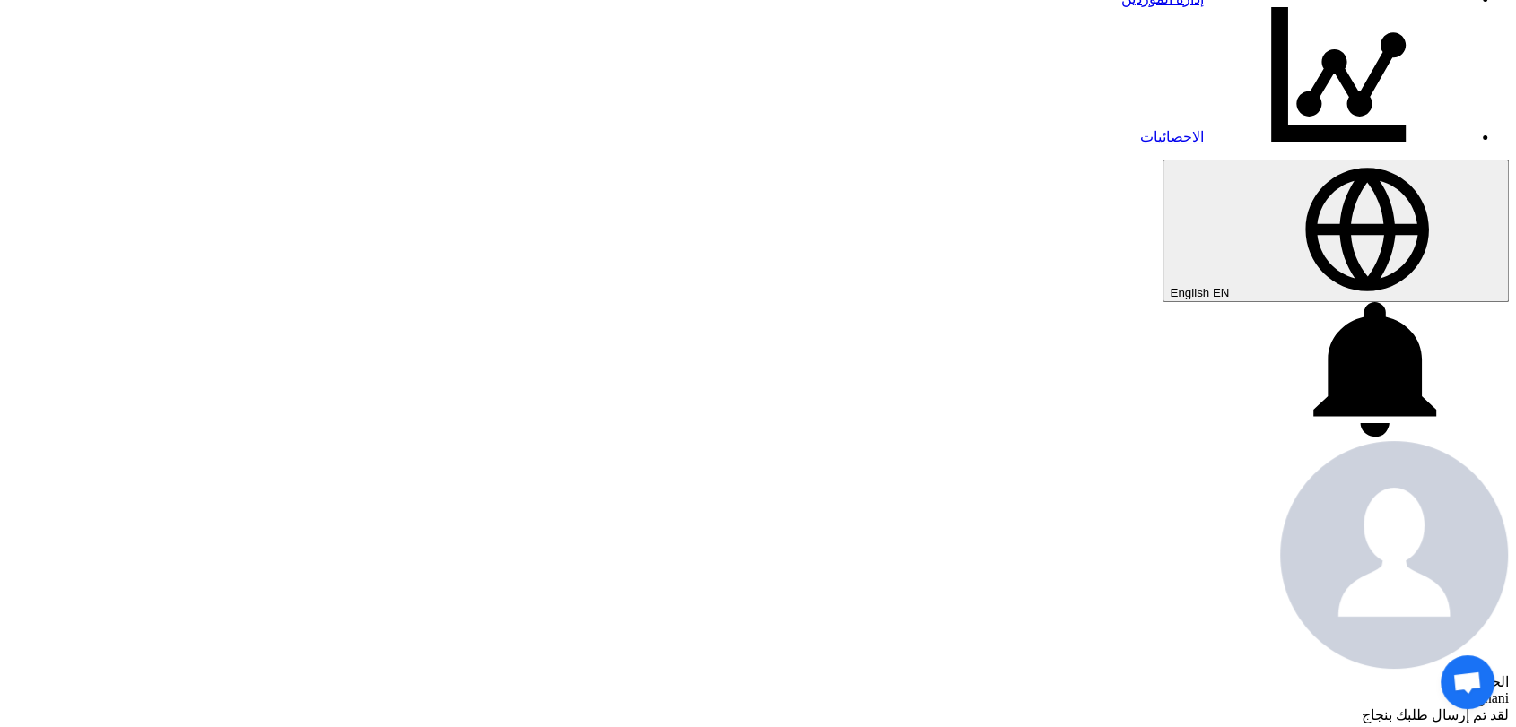
scroll to position [597, 0]
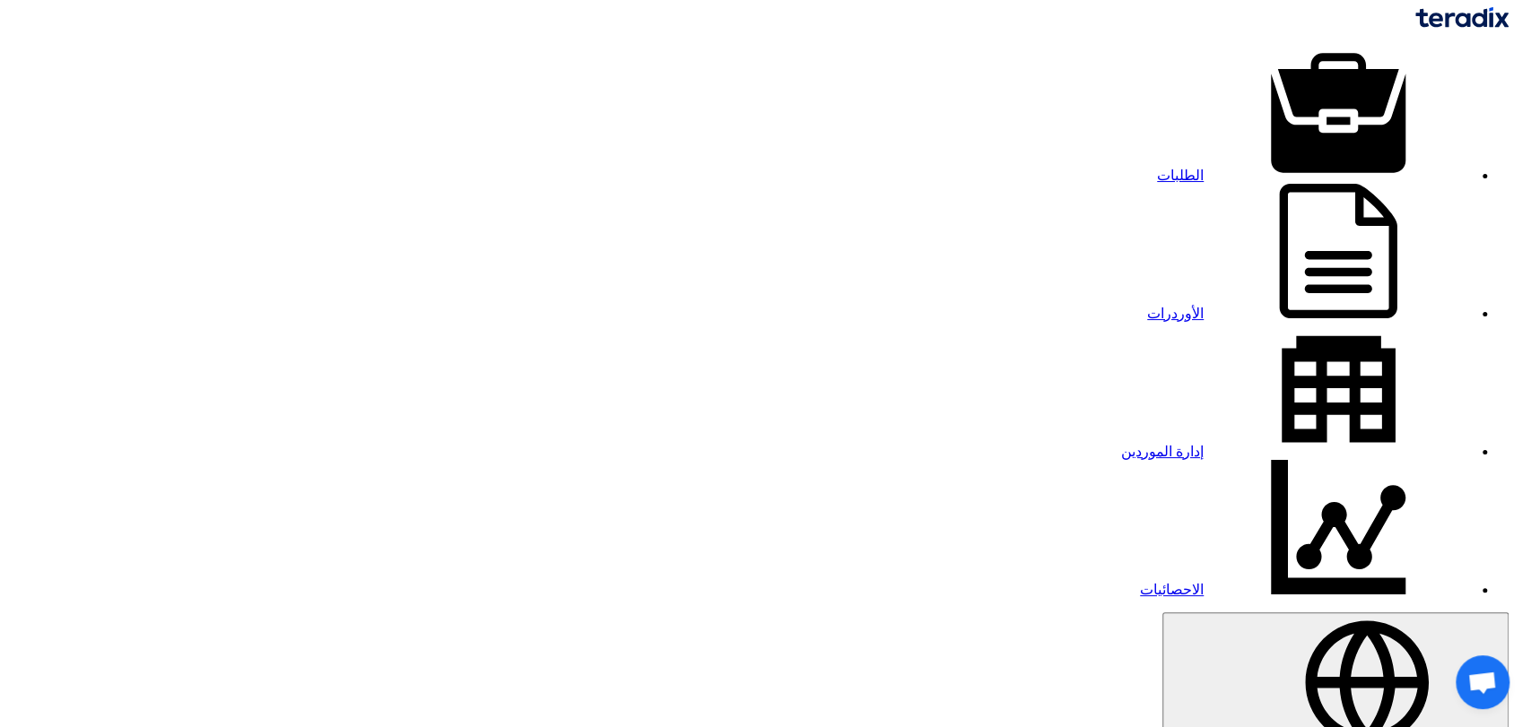
drag, startPoint x: 826, startPoint y: 349, endPoint x: 1094, endPoint y: 329, distance: 268.9
paste input "35000"
type input "35000"
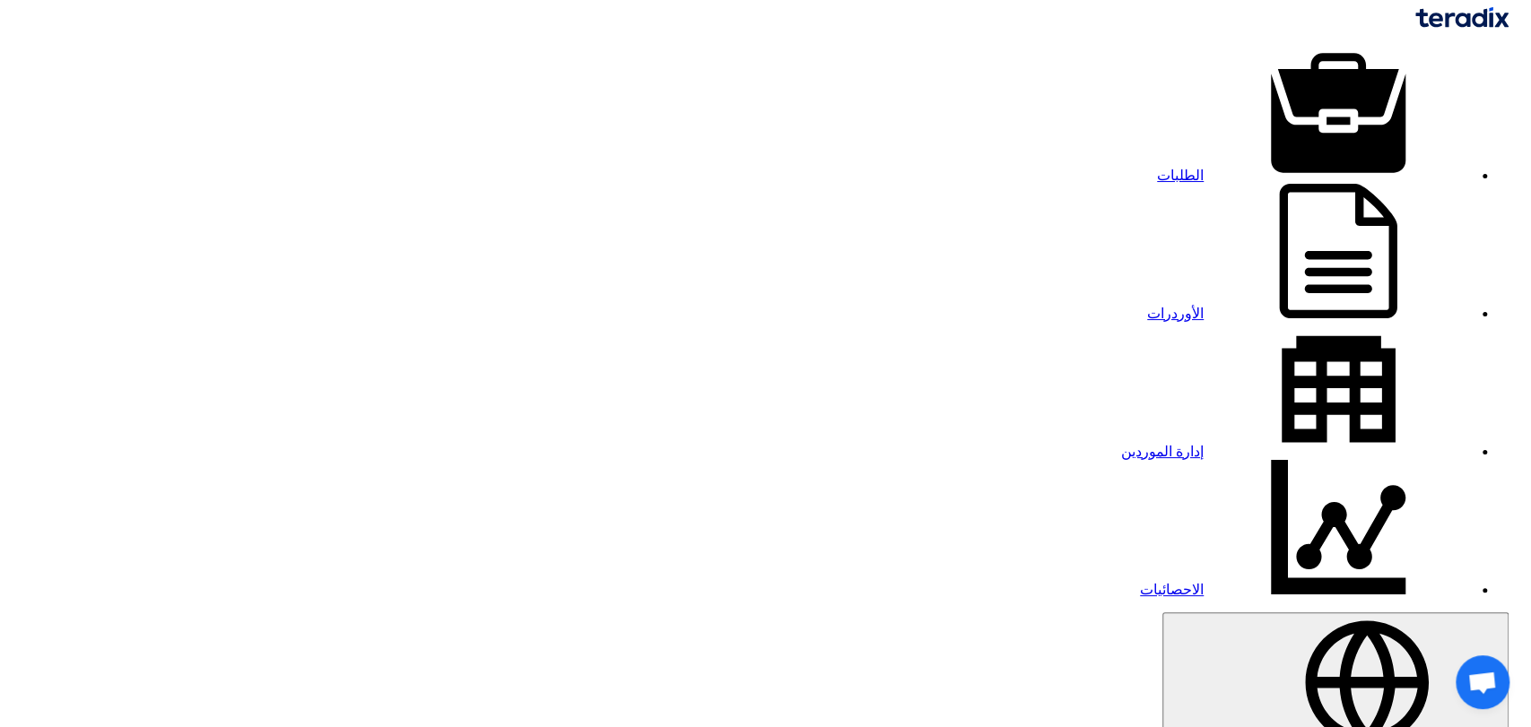
drag, startPoint x: 944, startPoint y: 340, endPoint x: 1052, endPoint y: 338, distance: 108.5
type input "1"
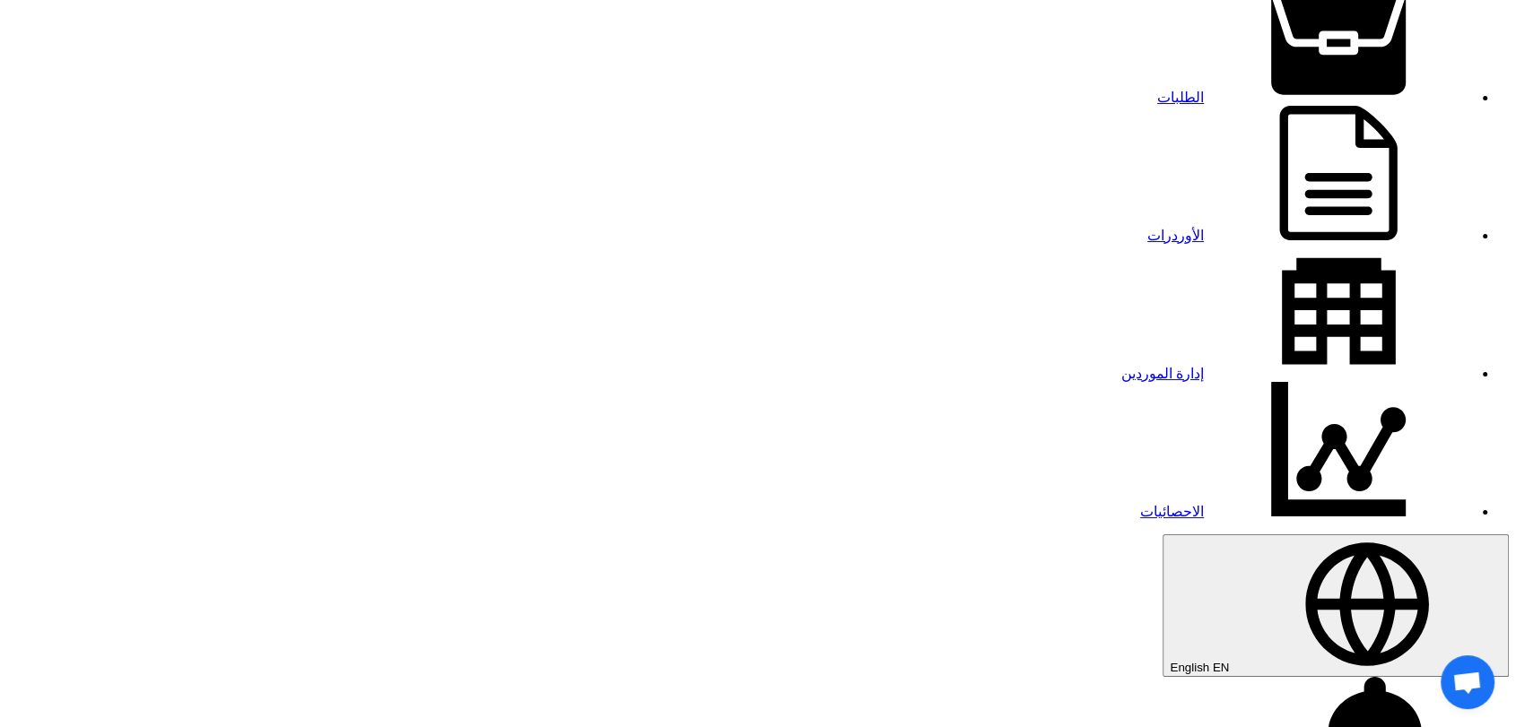
scroll to position [100, 0]
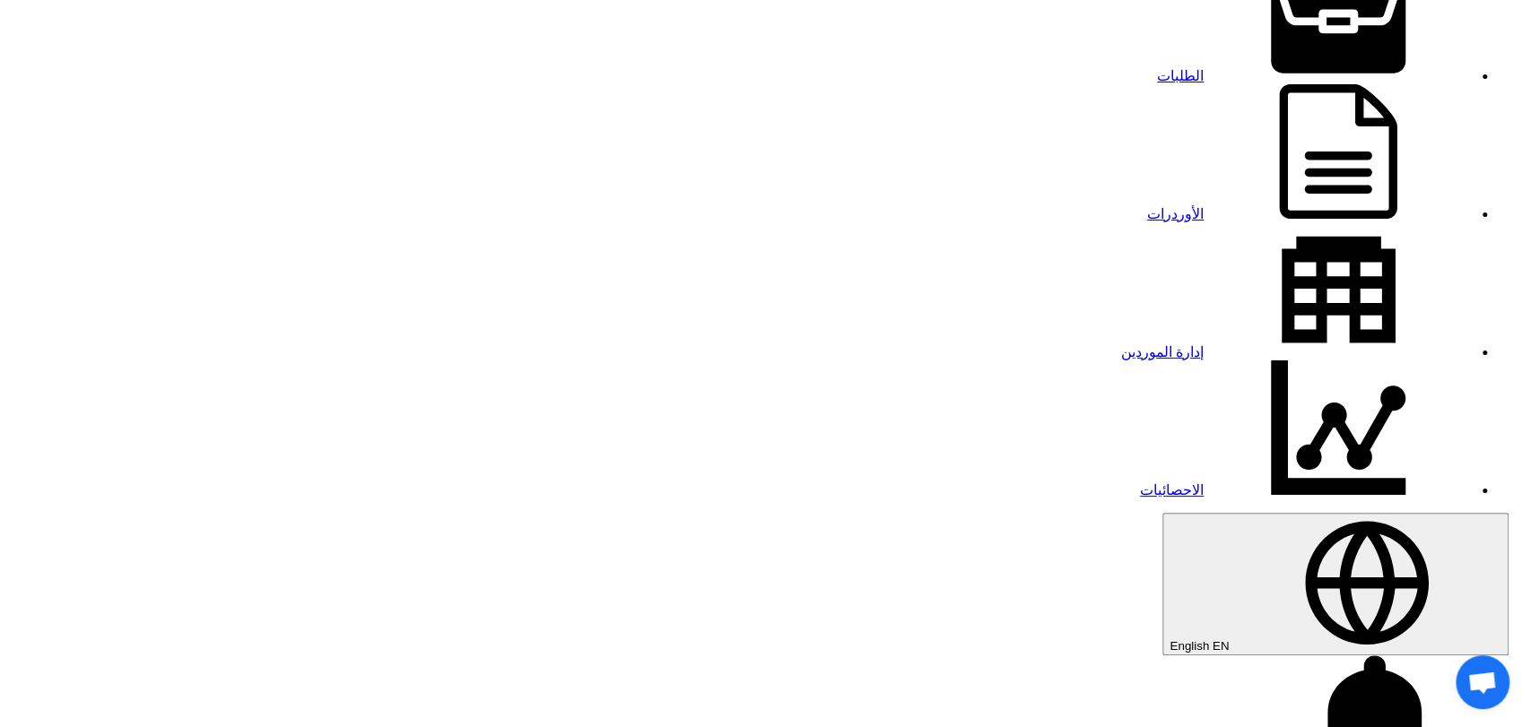
drag, startPoint x: 838, startPoint y: 348, endPoint x: 933, endPoint y: 332, distance: 96.4
type input "1"
paste input "35000"
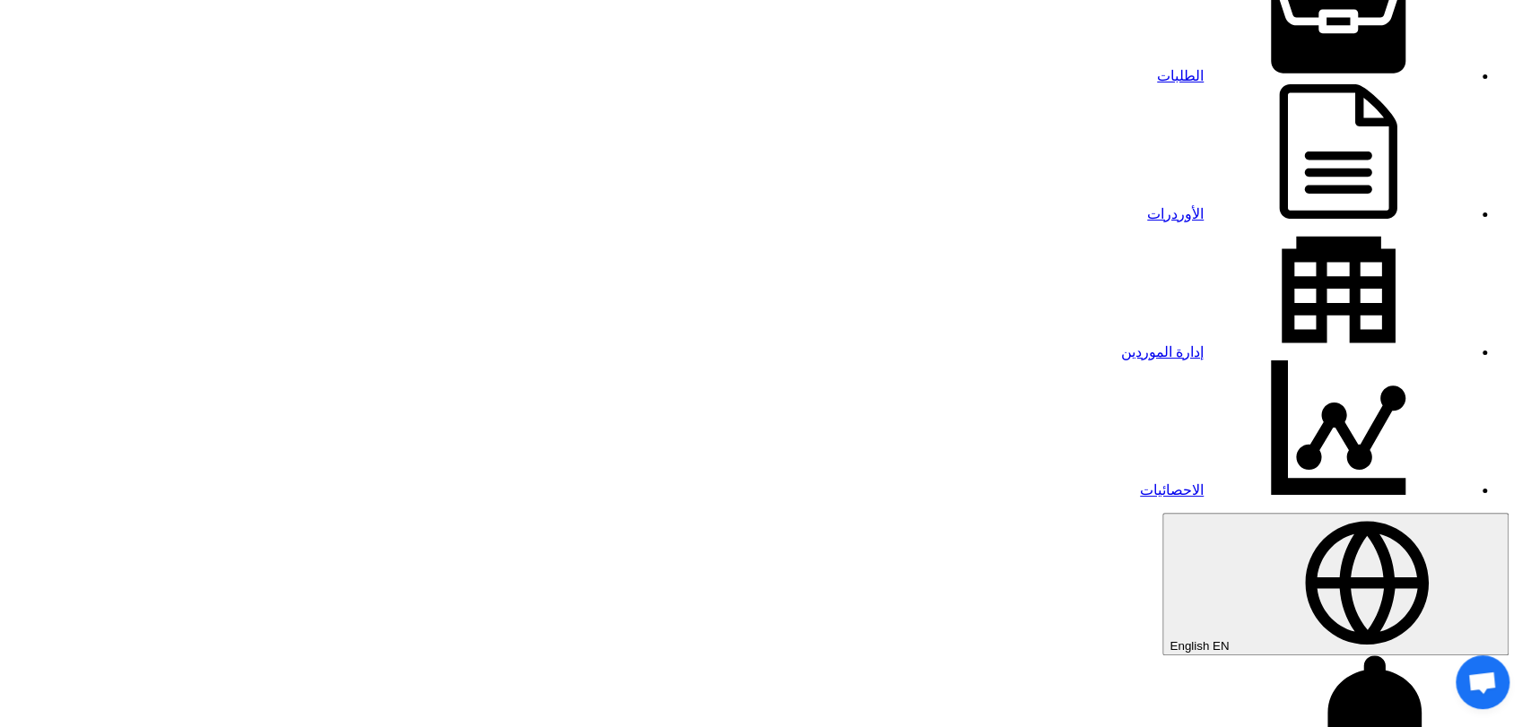
type input "35000"
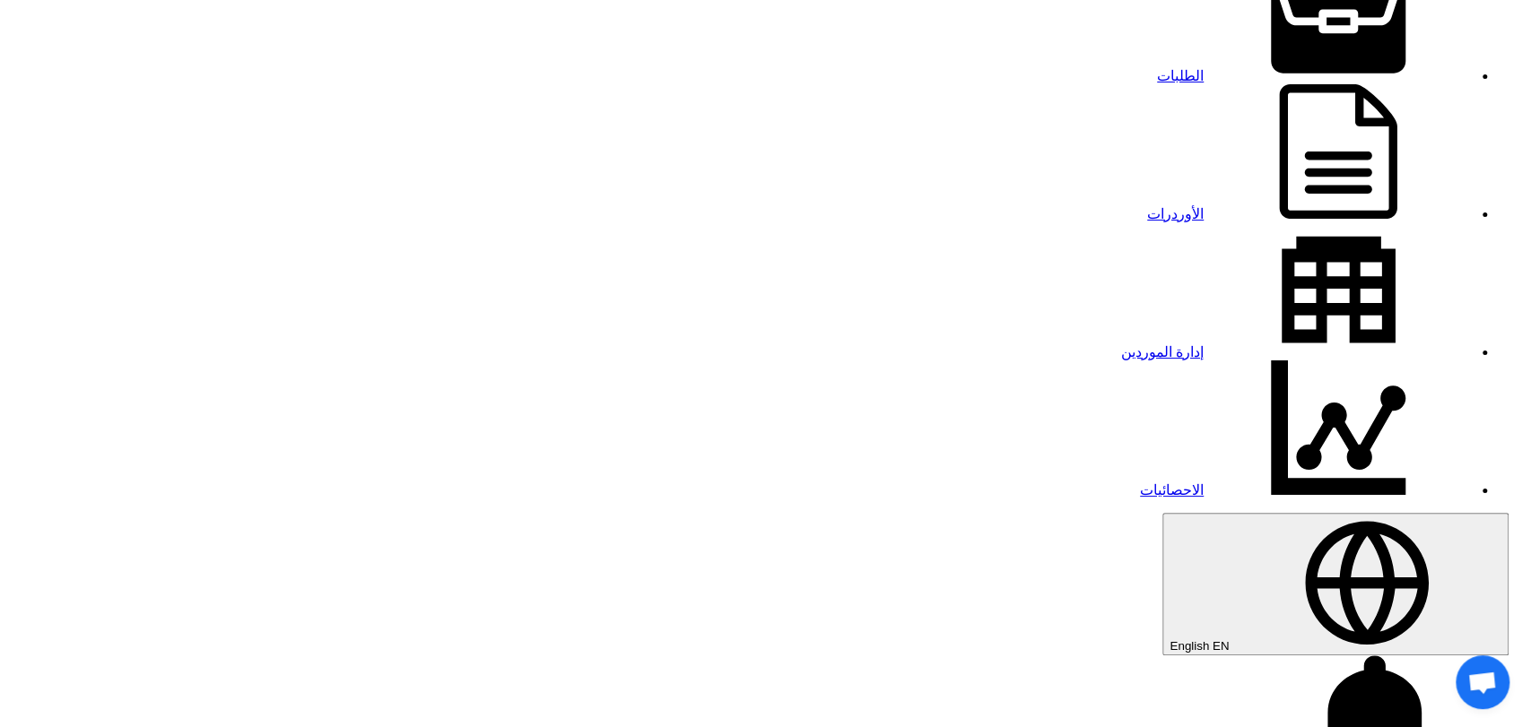
drag, startPoint x: 848, startPoint y: 338, endPoint x: 1019, endPoint y: 335, distance: 171.4
type input "1"
paste input "30000"
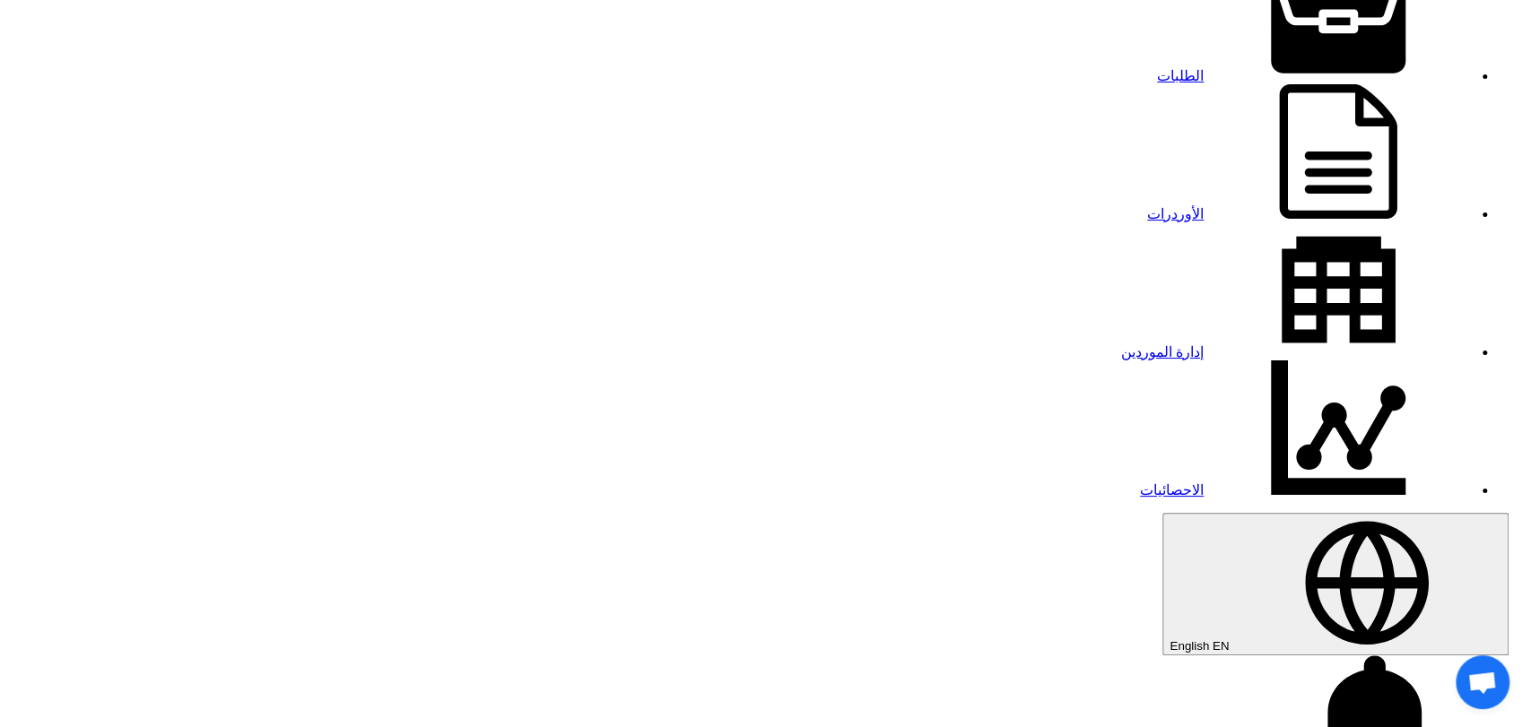
type input "30000"
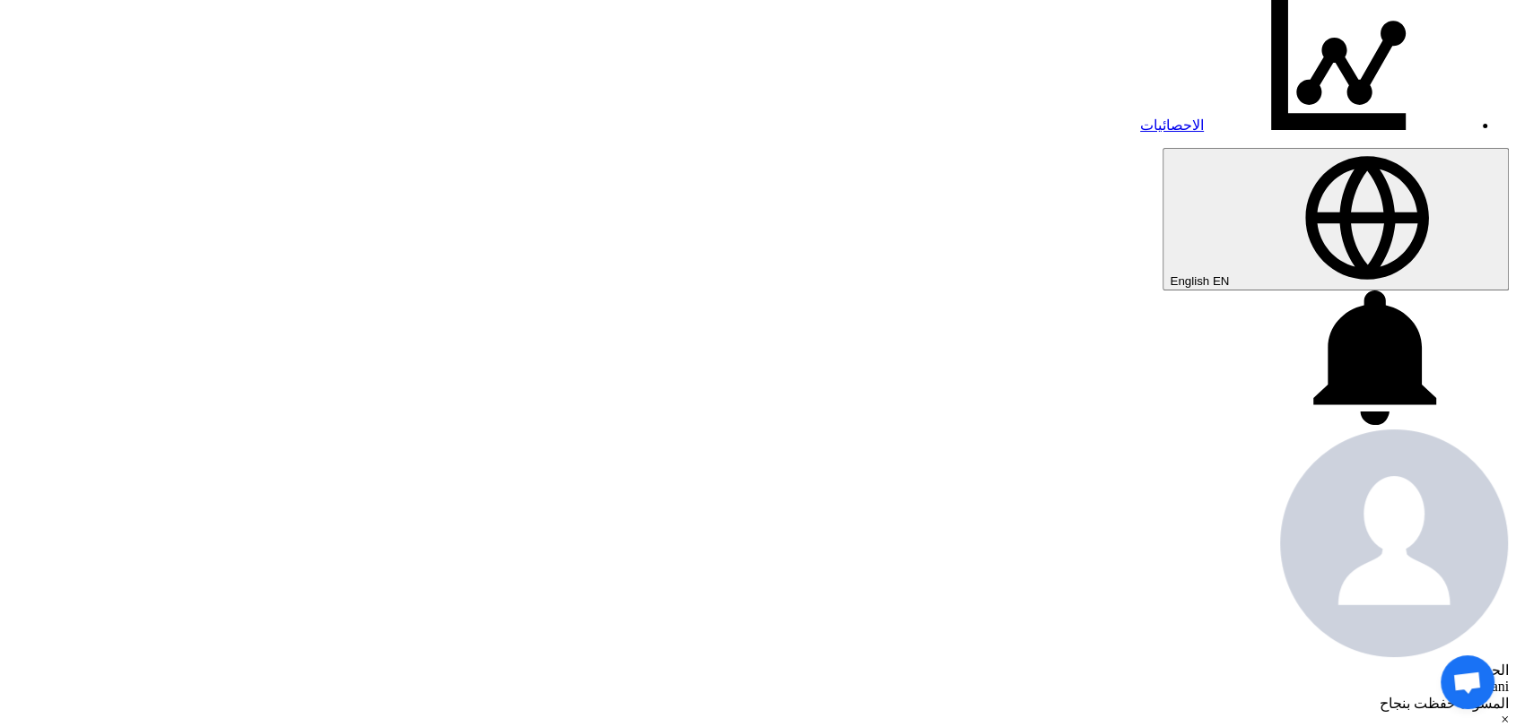
scroll to position [498, 0]
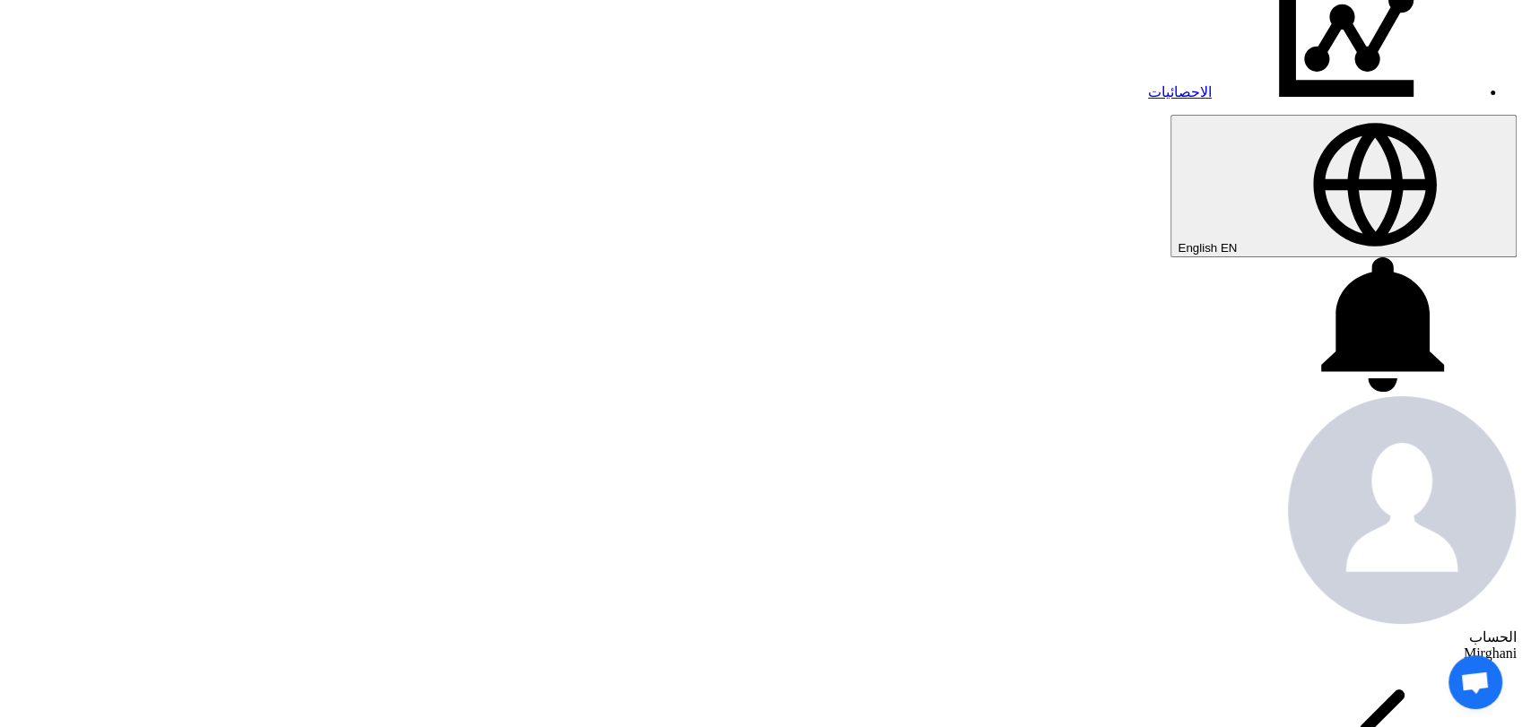
scroll to position [362, 0]
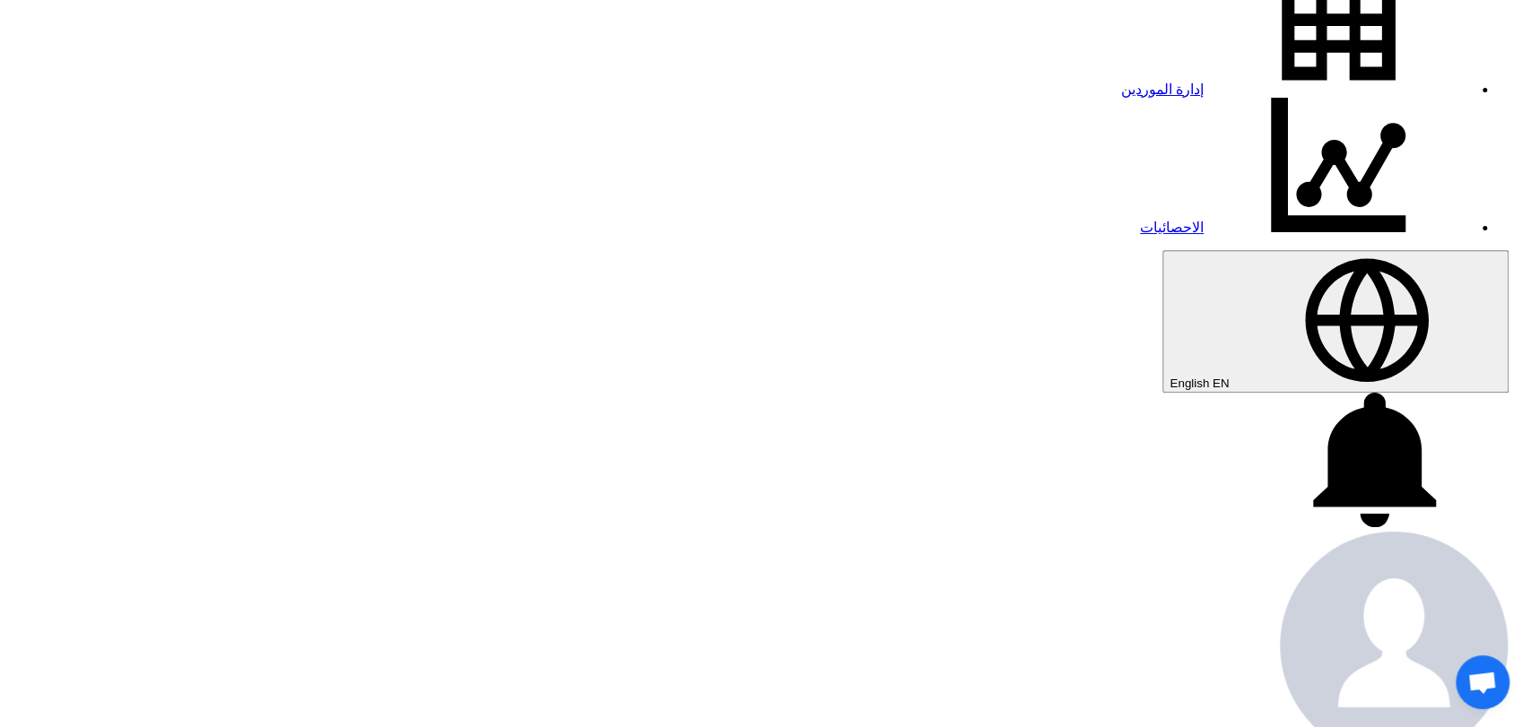
drag, startPoint x: 835, startPoint y: 342, endPoint x: 947, endPoint y: 333, distance: 112.5
paste input "30000"
type input "30000"
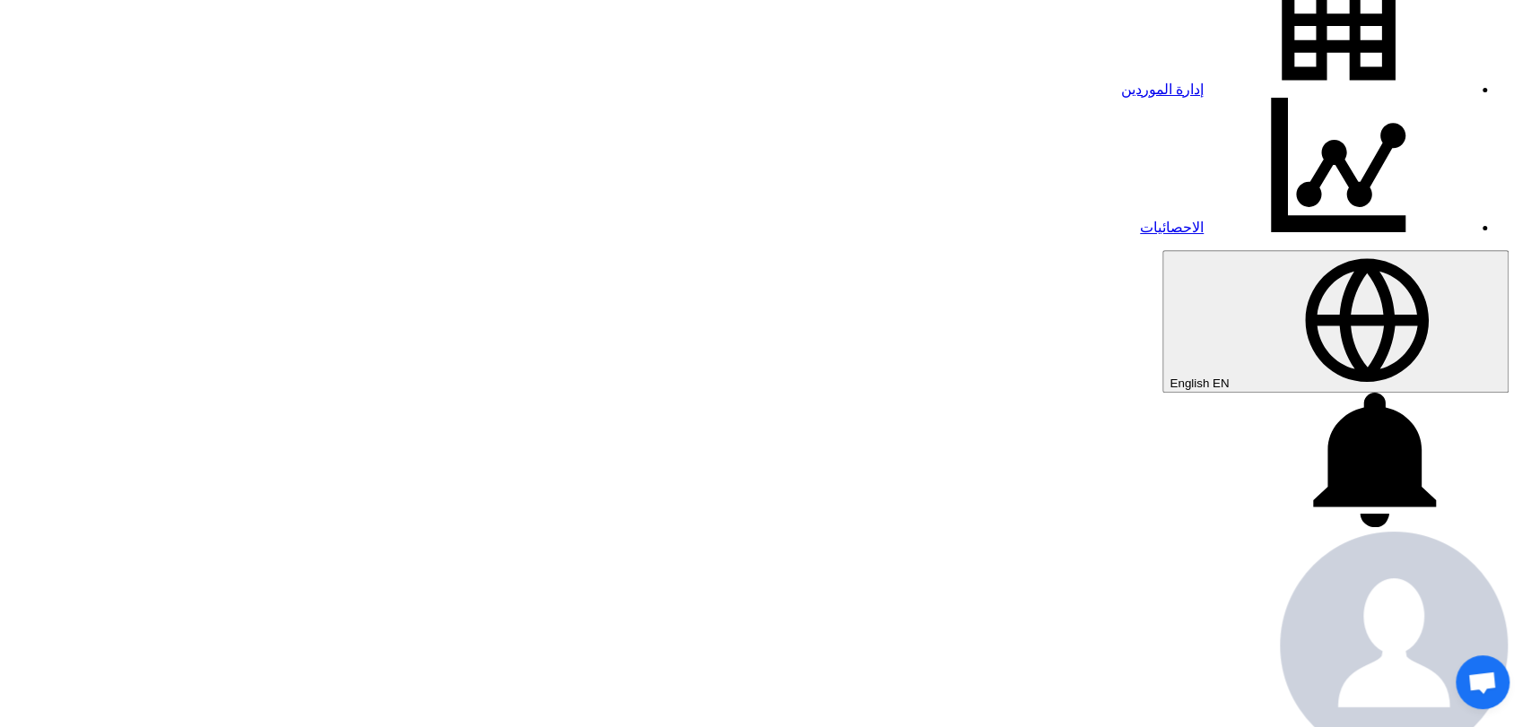
drag, startPoint x: 958, startPoint y: 349, endPoint x: 1013, endPoint y: 349, distance: 54.7
type input "1"
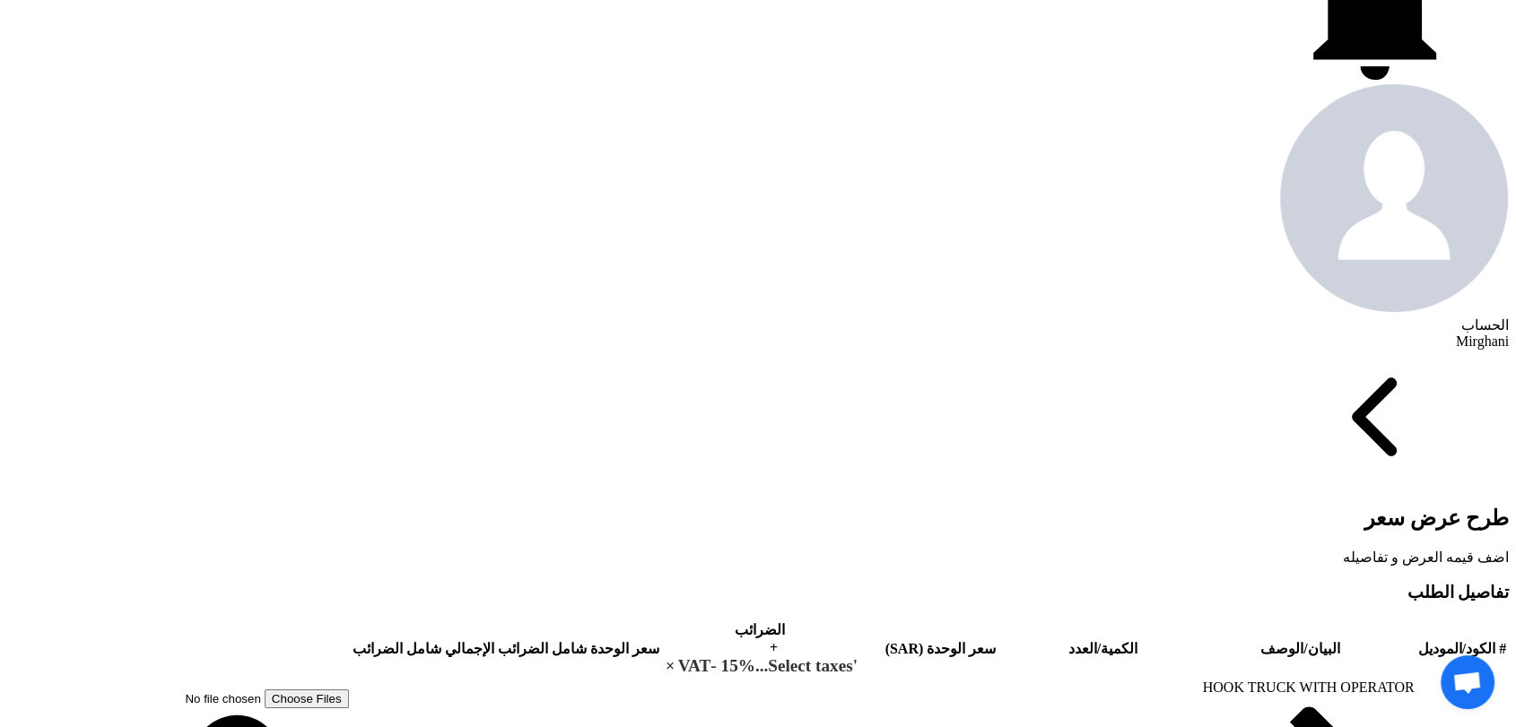
scroll to position [692, 0]
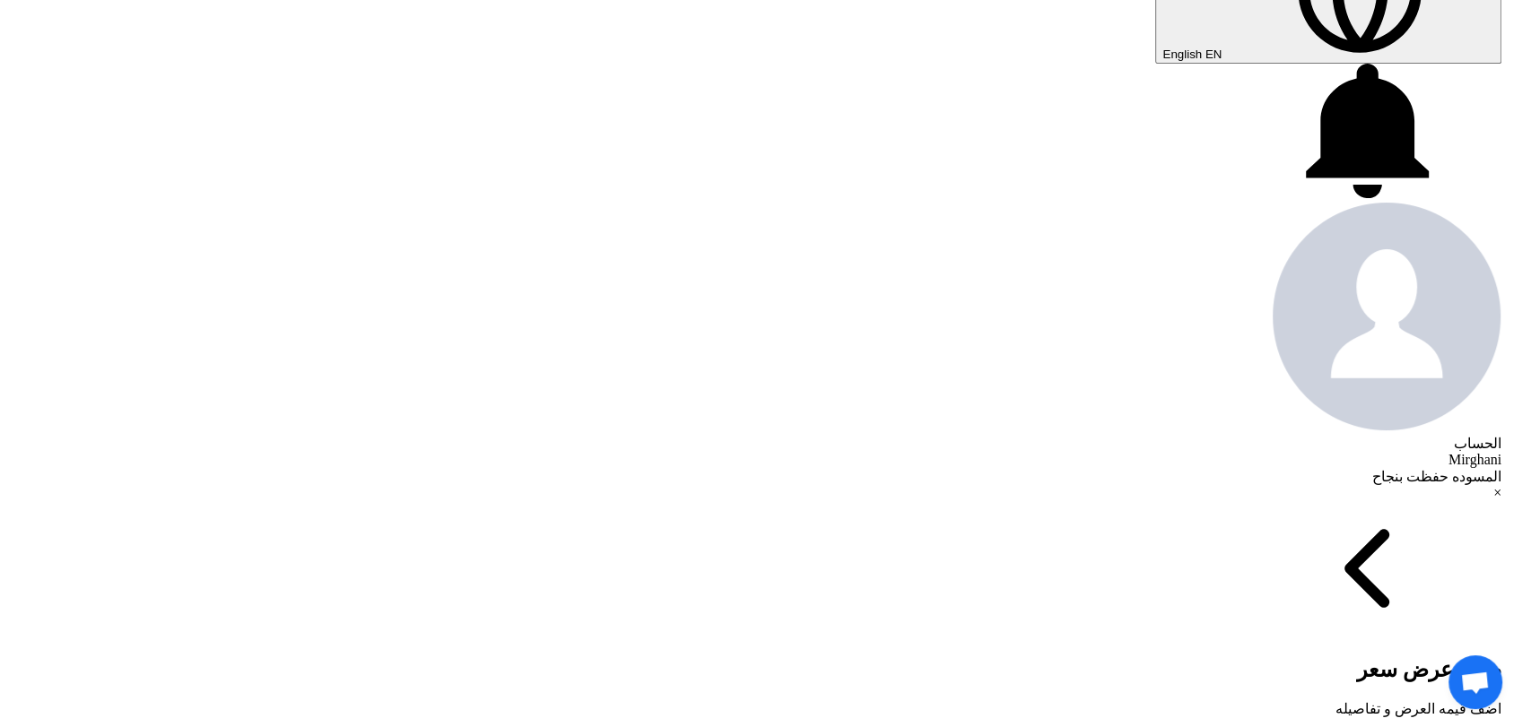
scroll to position [420, 0]
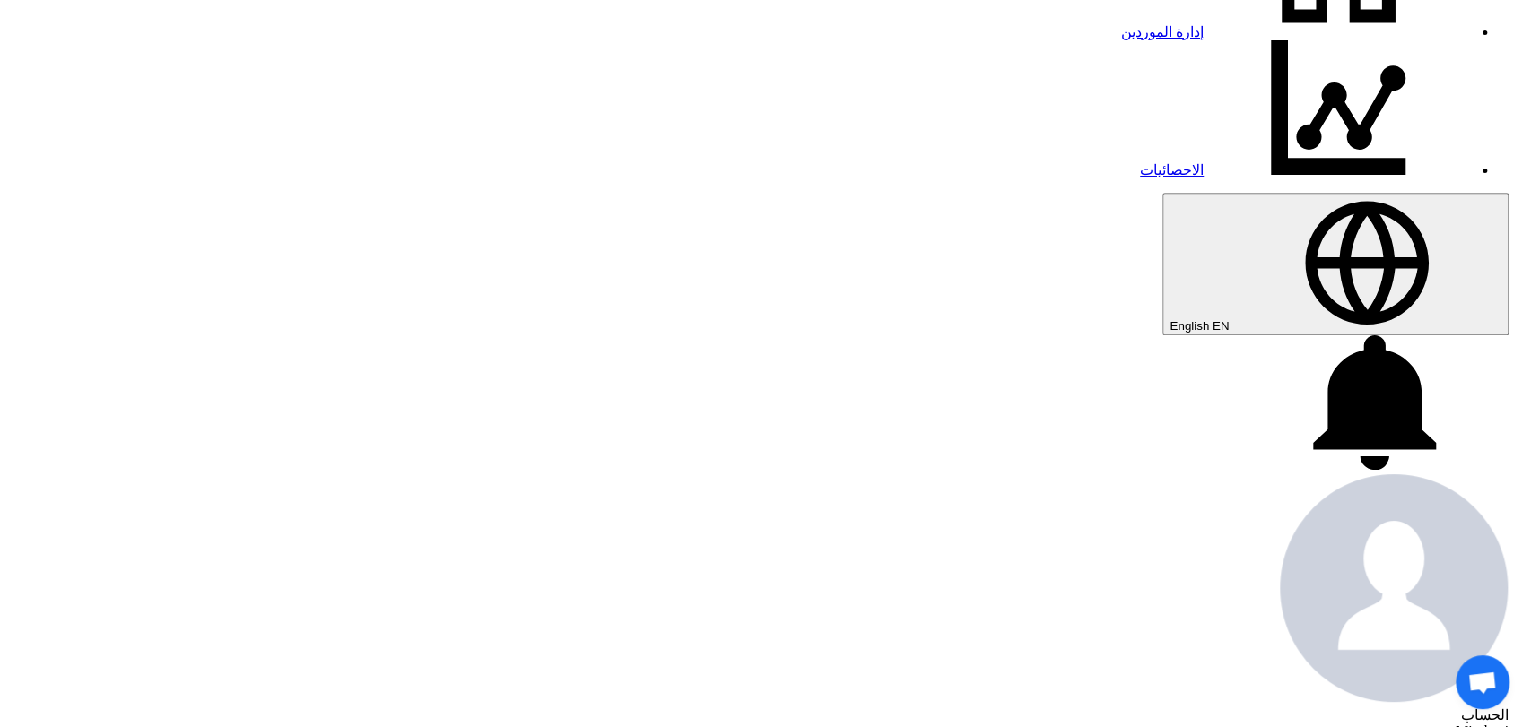
drag, startPoint x: 848, startPoint y: 345, endPoint x: 1027, endPoint y: 310, distance: 182.8
paste input "10000"
type input "10000"
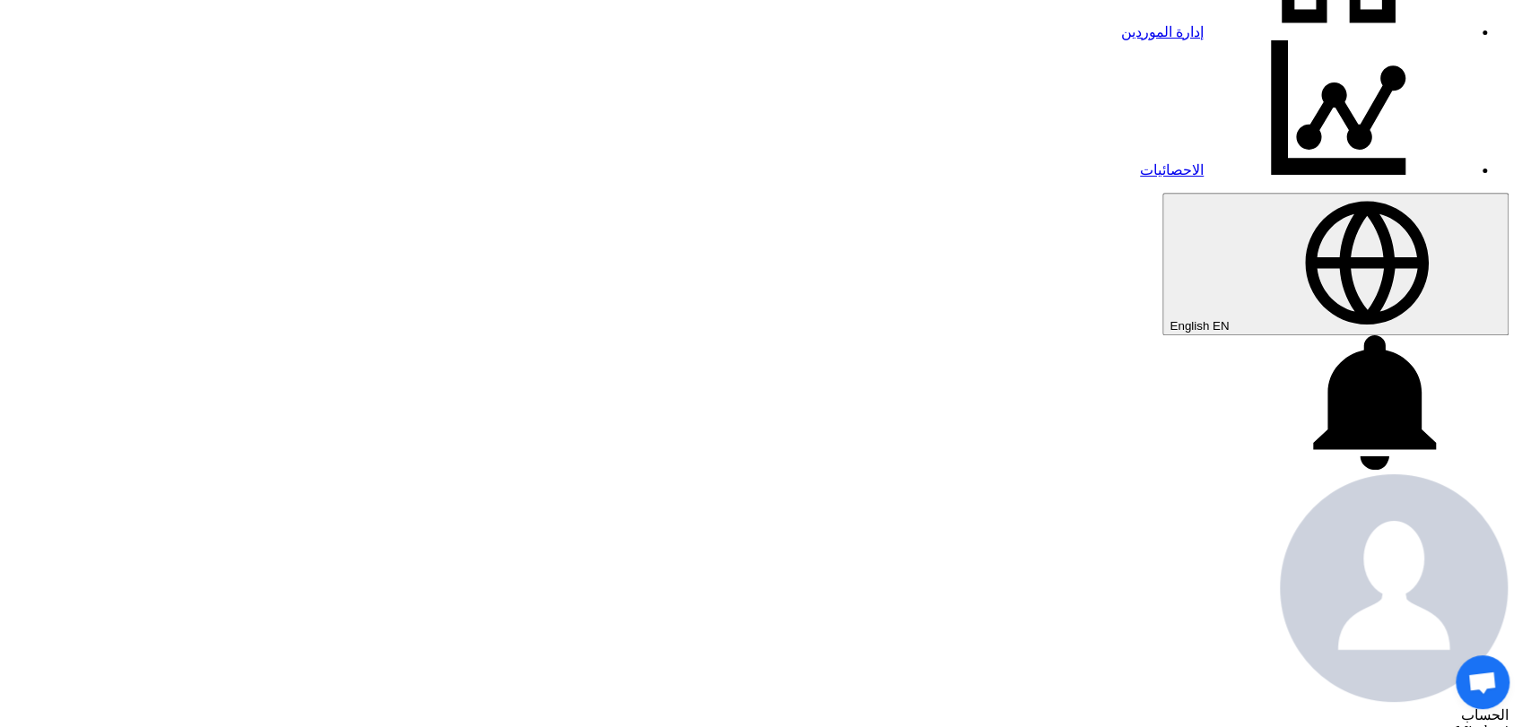
drag, startPoint x: 825, startPoint y: 344, endPoint x: 1156, endPoint y: 344, distance: 331.0
type input "1"
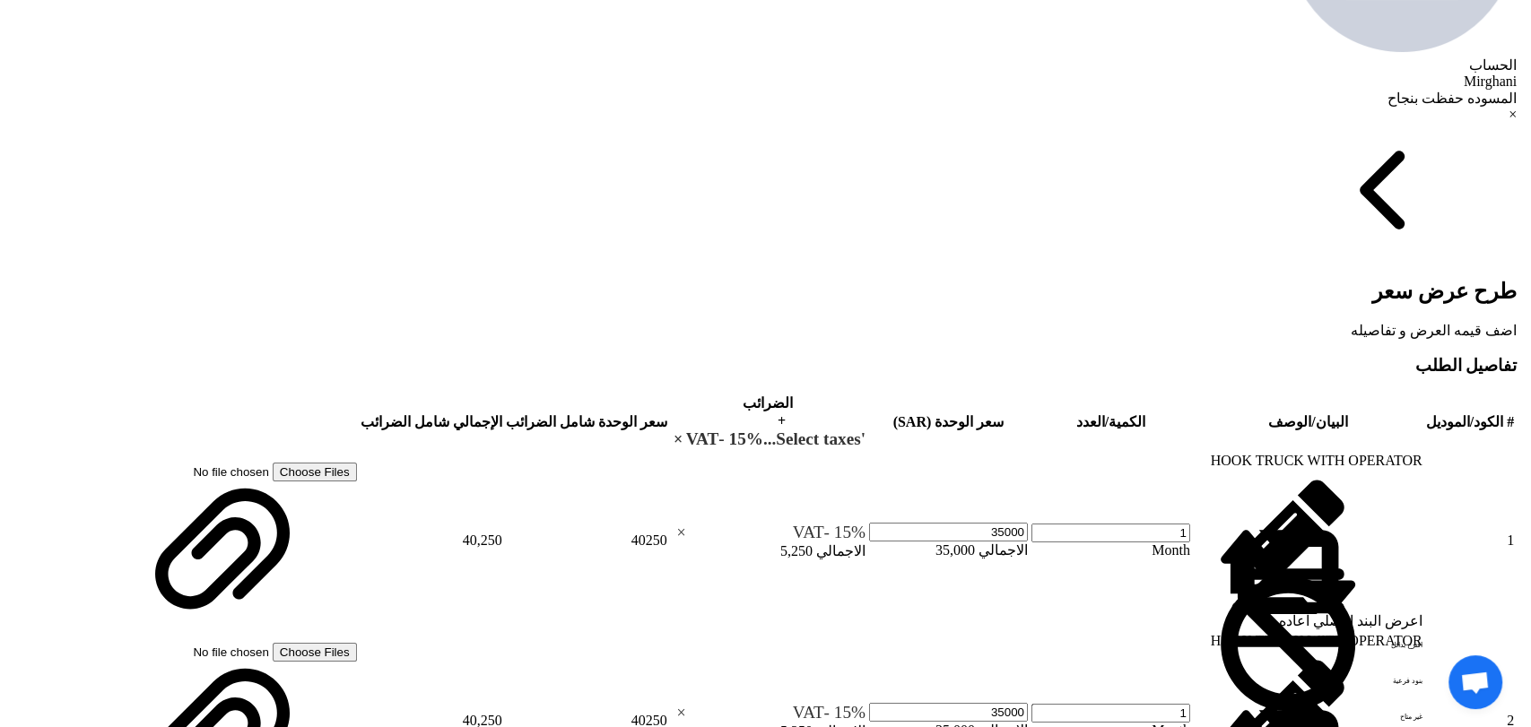
scroll to position [1105, 0]
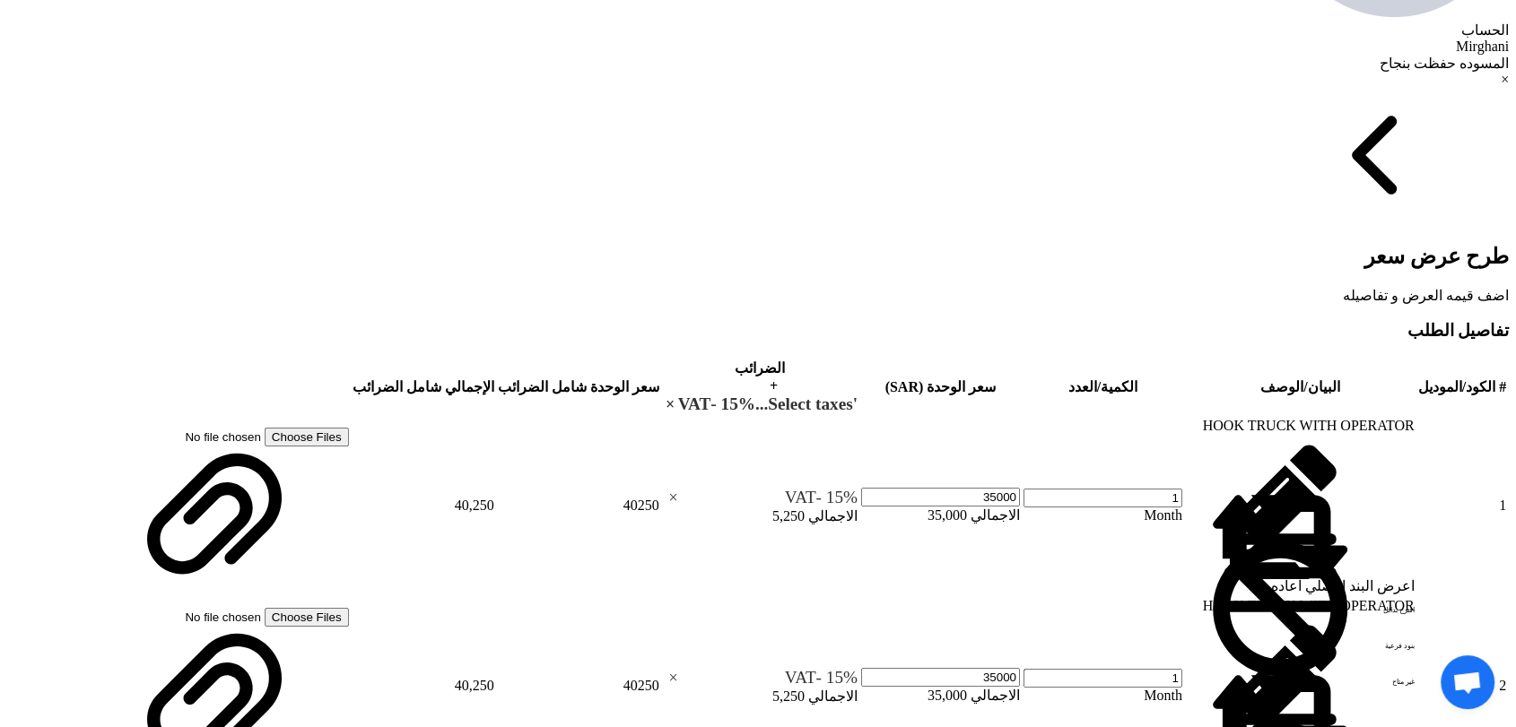
type input "[DATE]"
type input "100"
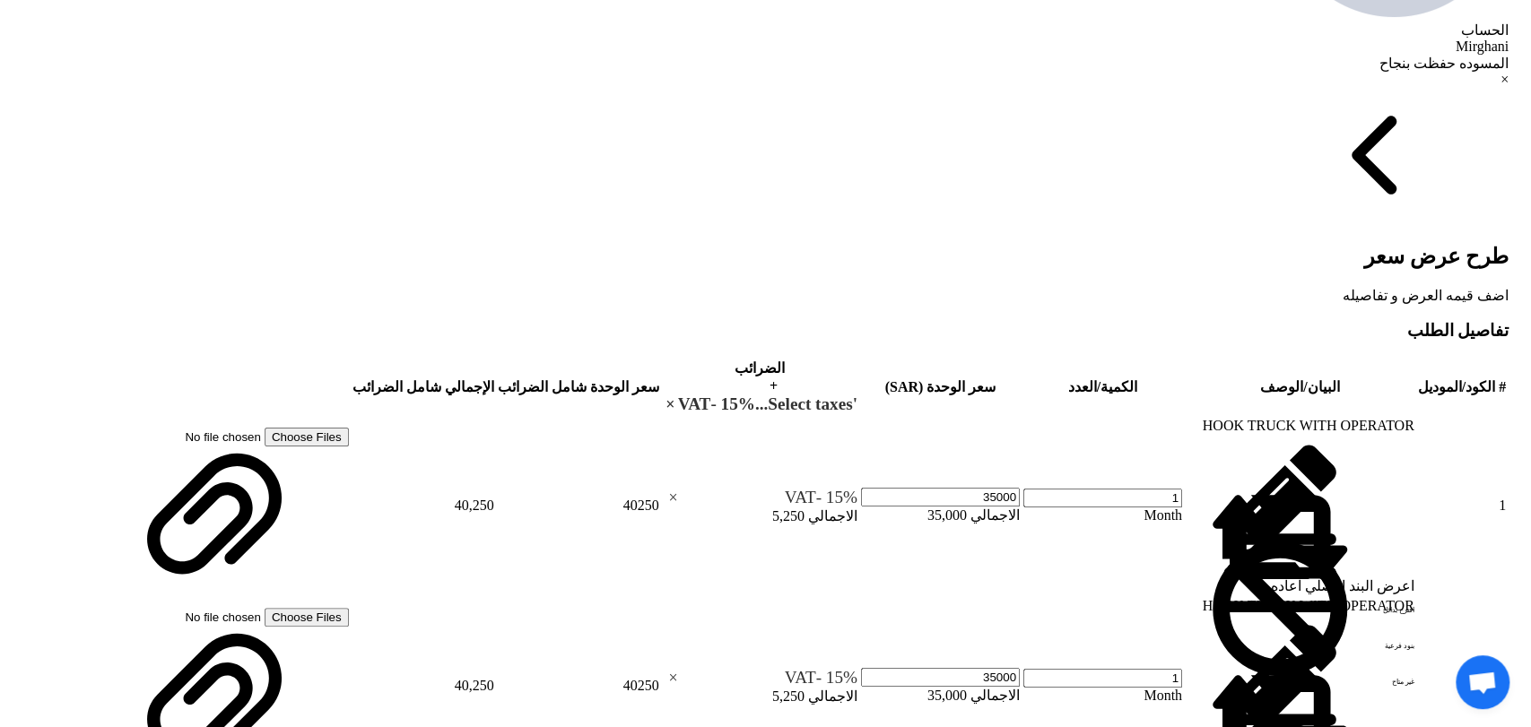
scroll to position [274, 0]
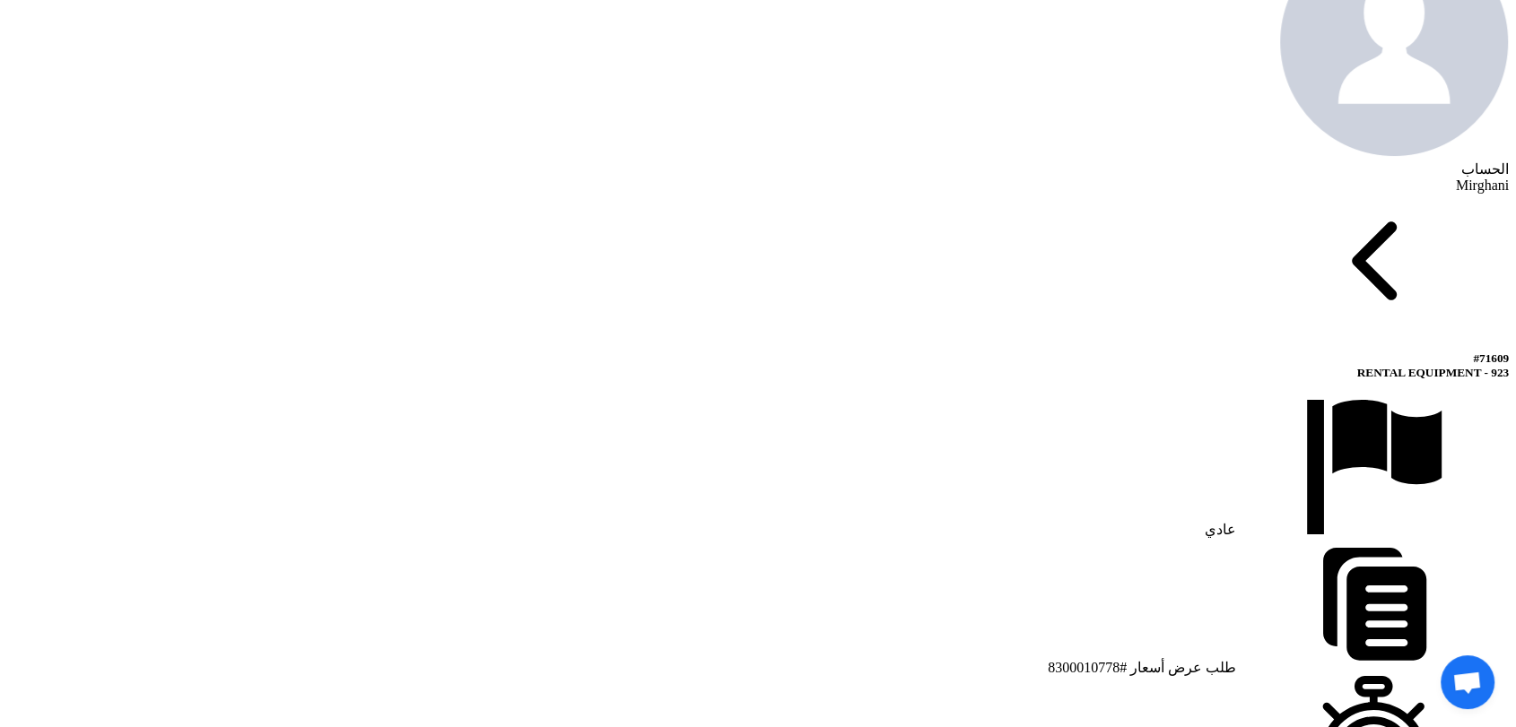
scroll to position [1196, 0]
